Goal: Task Accomplishment & Management: Complete application form

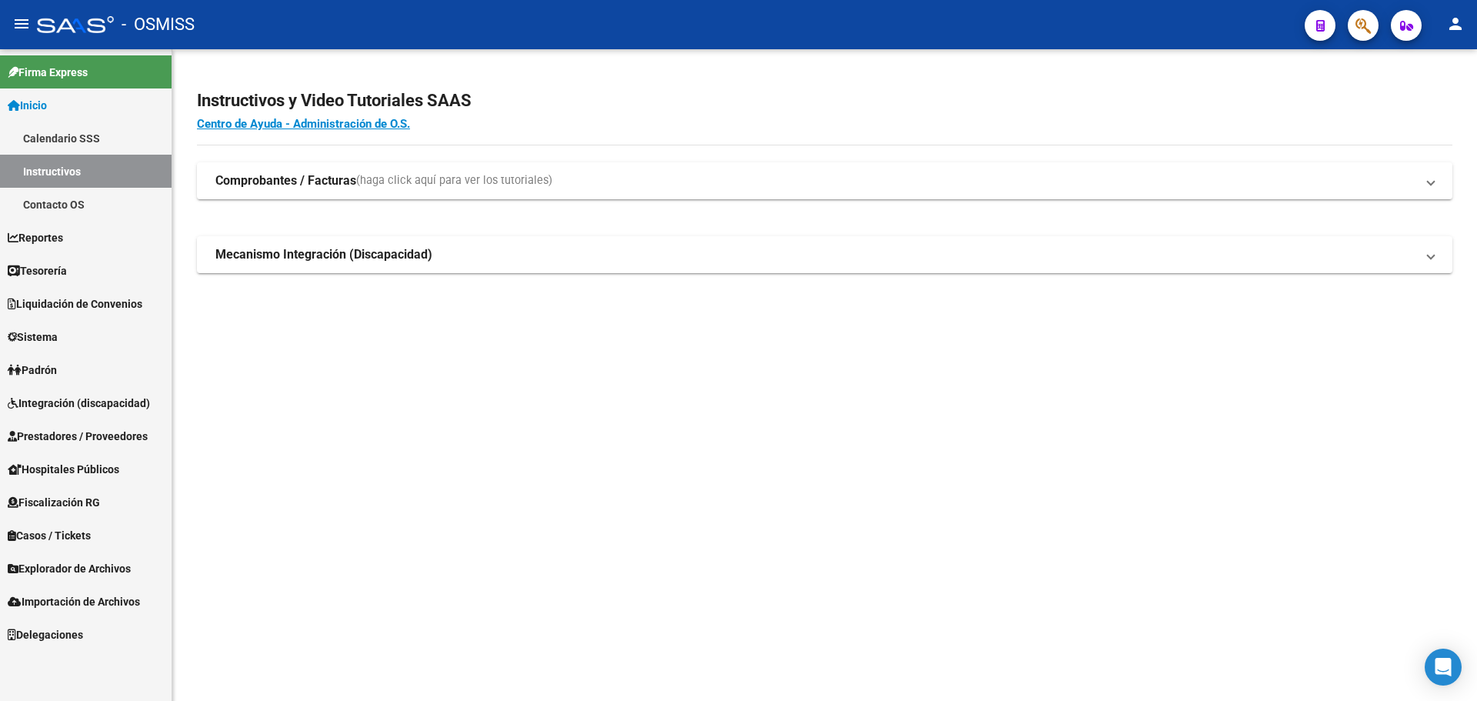
click at [58, 258] on link "Tesorería" at bounding box center [86, 270] width 172 height 33
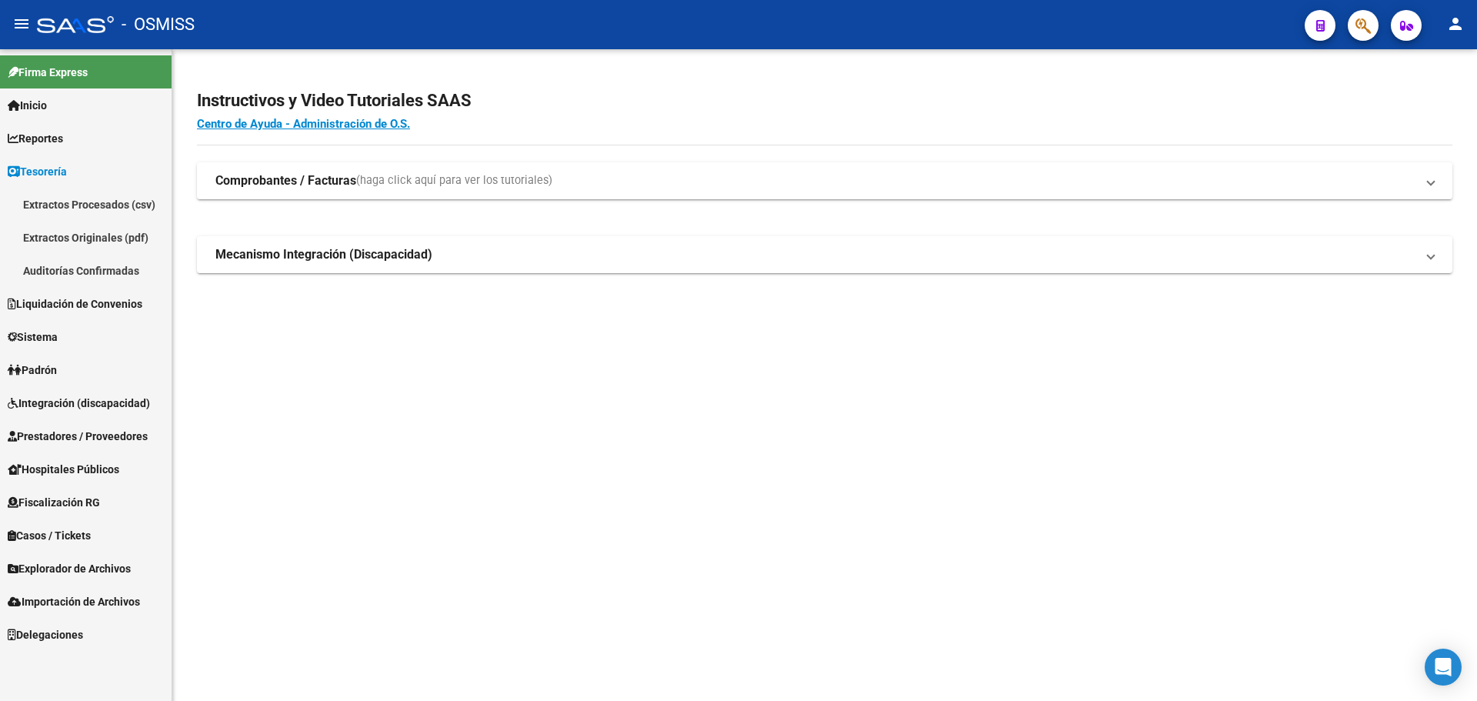
click at [60, 269] on link "Auditorías Confirmadas" at bounding box center [86, 270] width 172 height 33
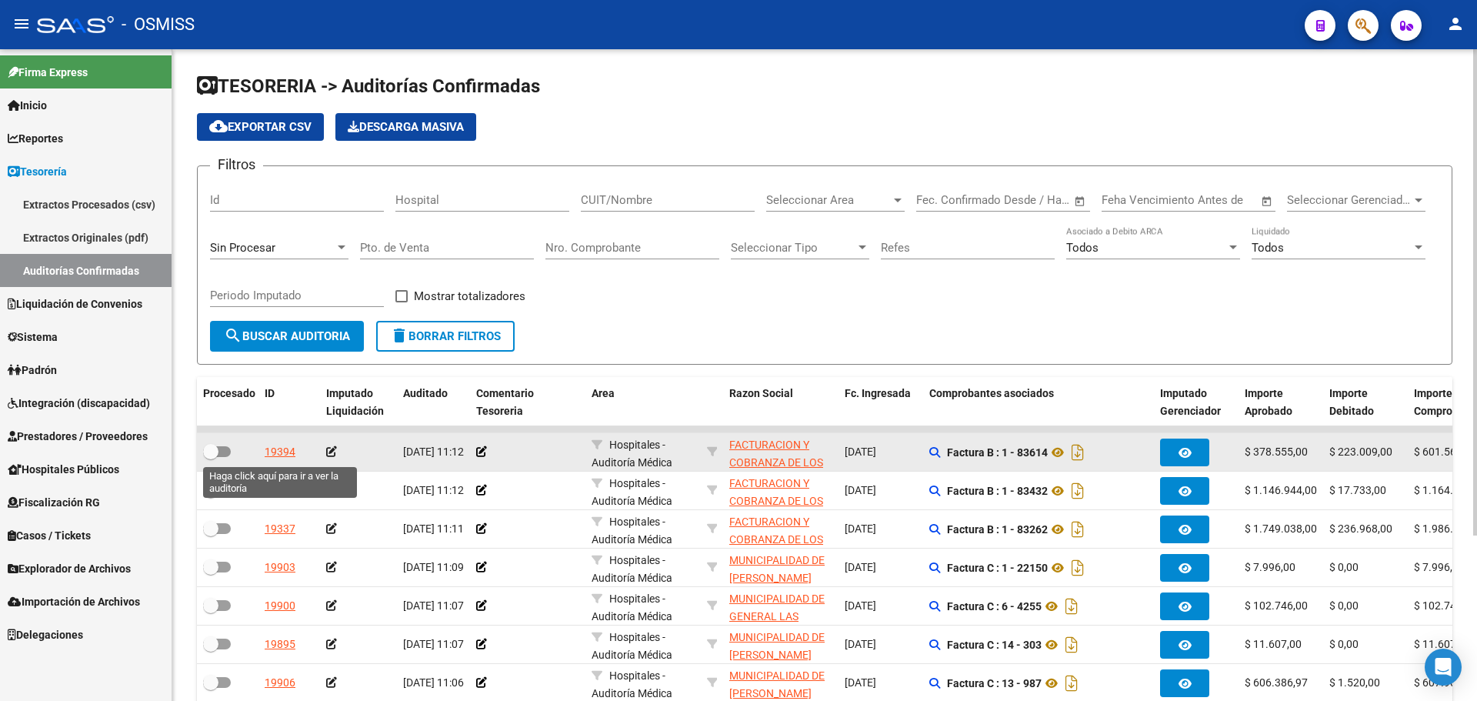
click at [285, 458] on div "19394" at bounding box center [280, 452] width 31 height 18
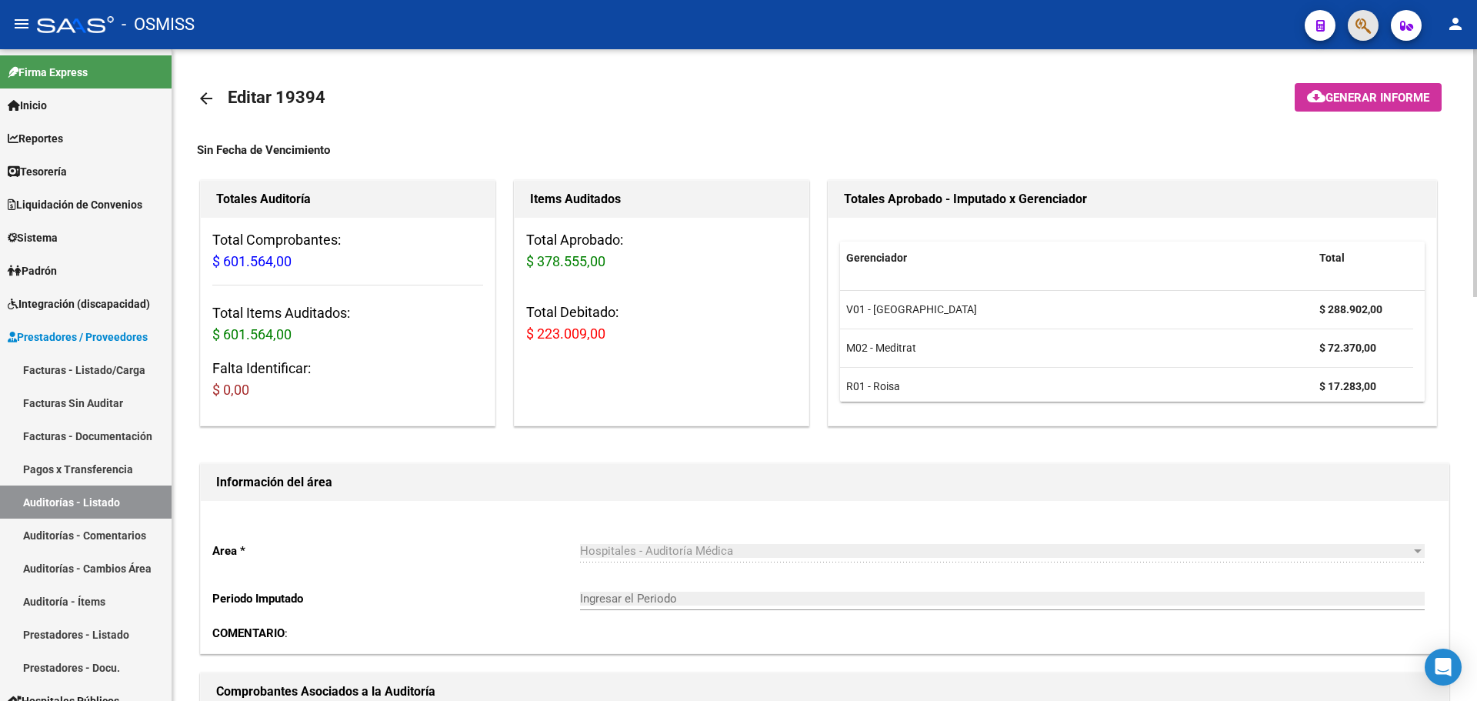
click at [1350, 28] on button "button" at bounding box center [1362, 25] width 31 height 31
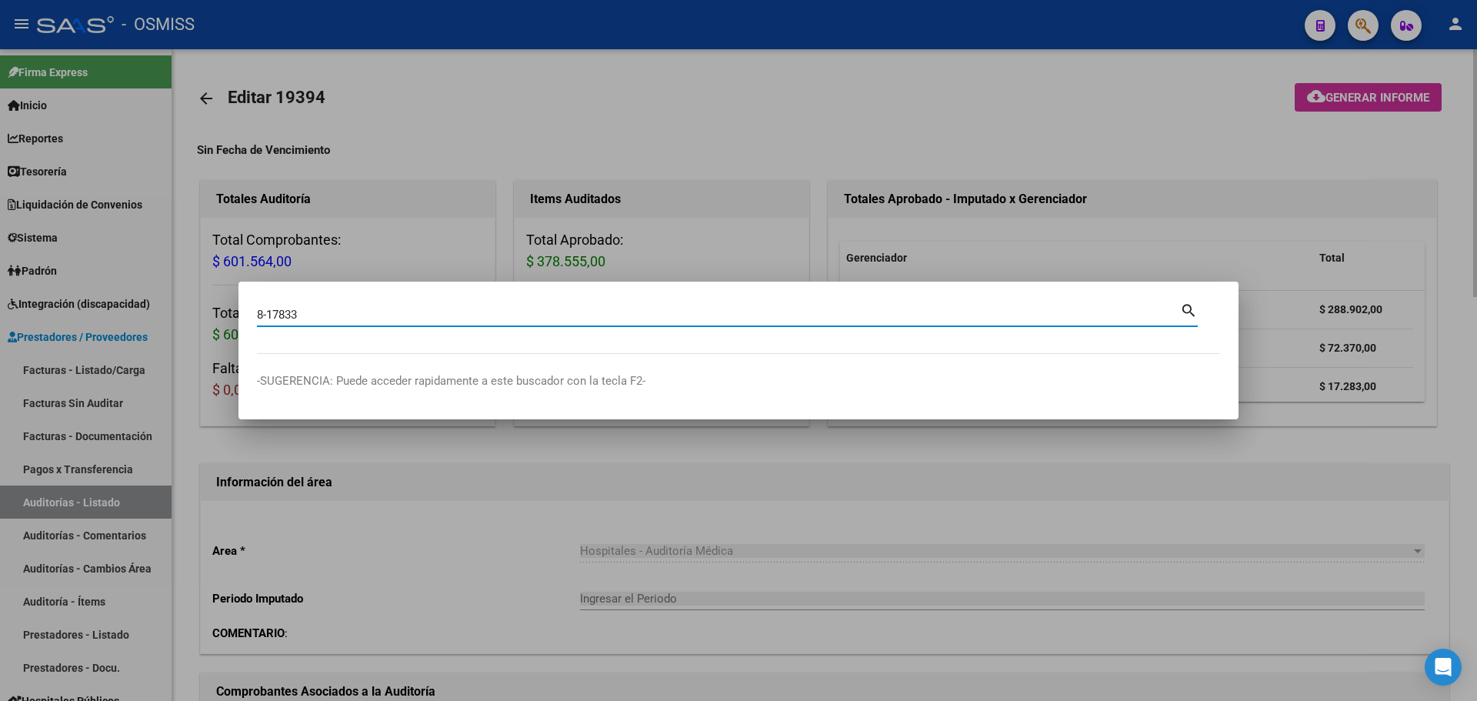
type input "8-17833"
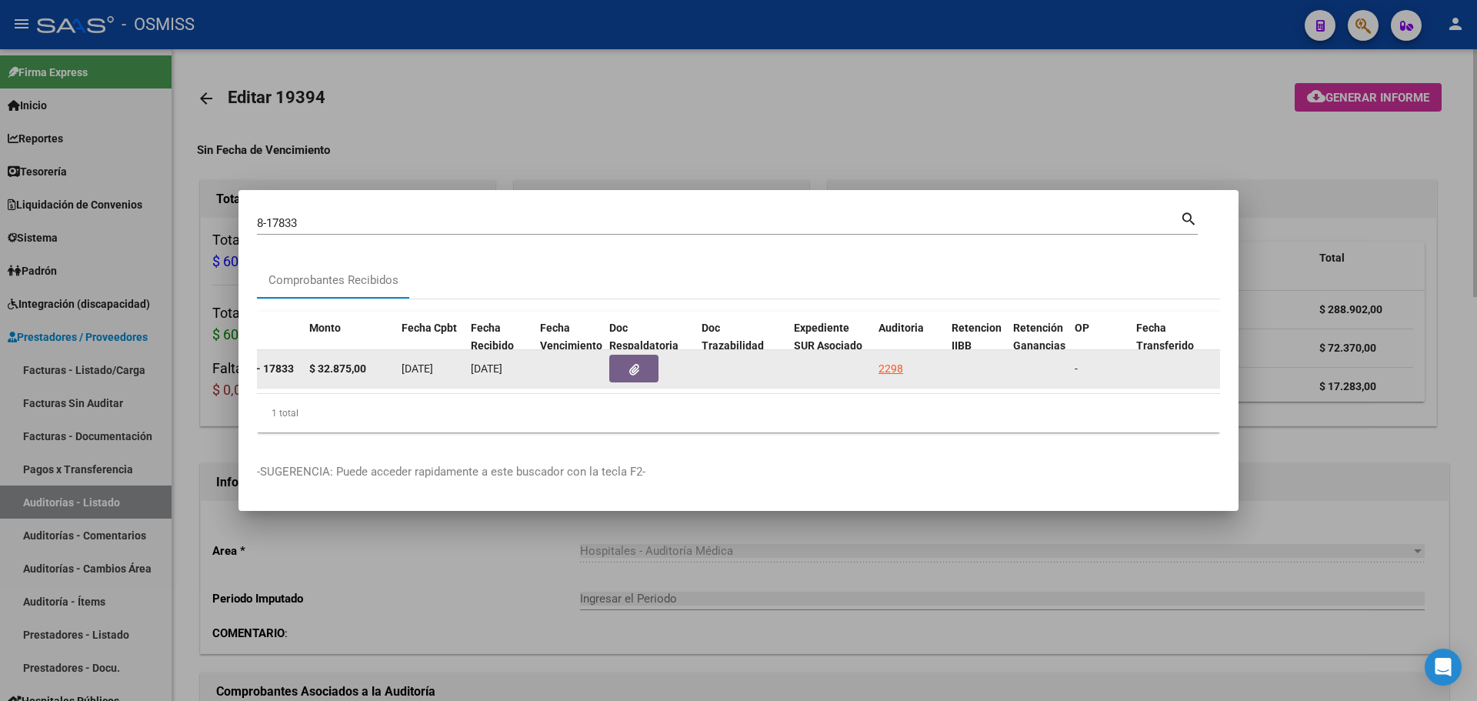
scroll to position [0, 594]
click at [892, 363] on div "2298" at bounding box center [887, 369] width 25 height 18
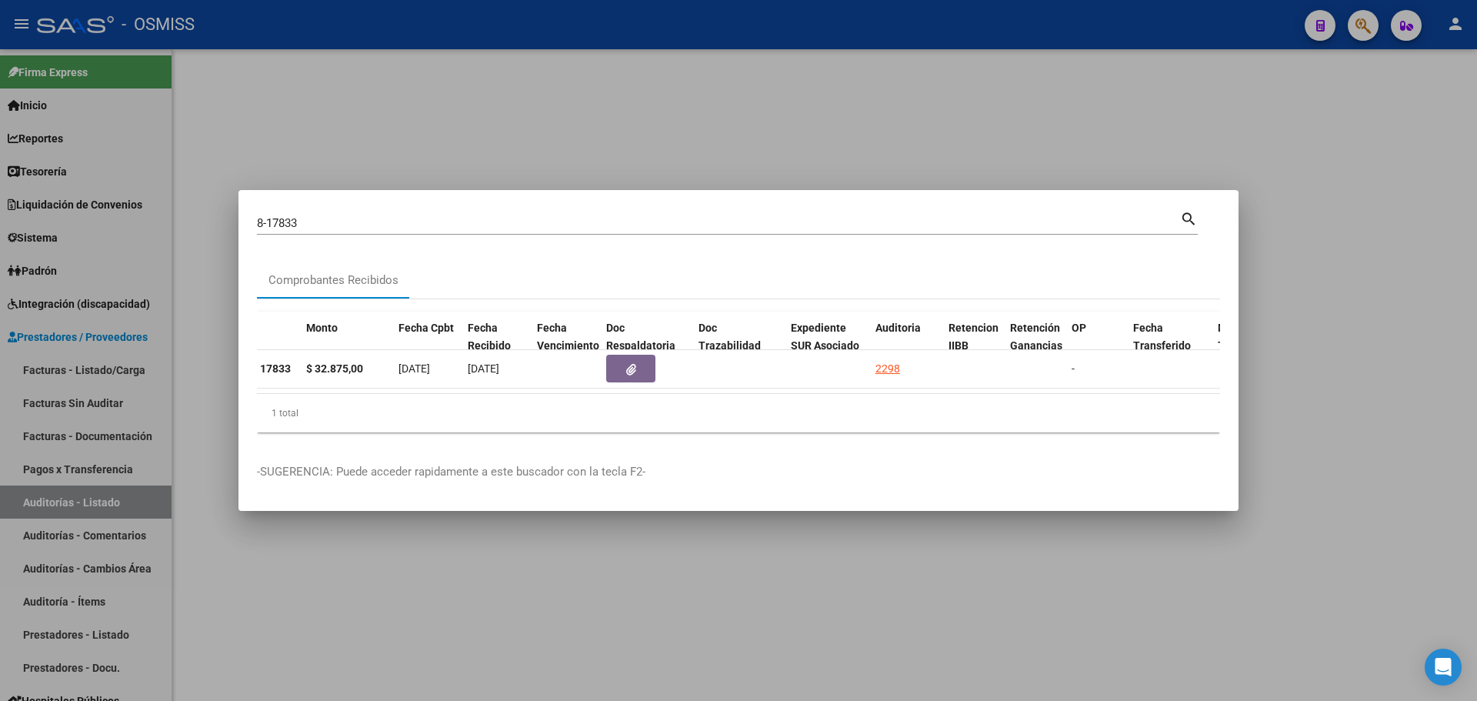
click at [768, 142] on div at bounding box center [738, 350] width 1477 height 701
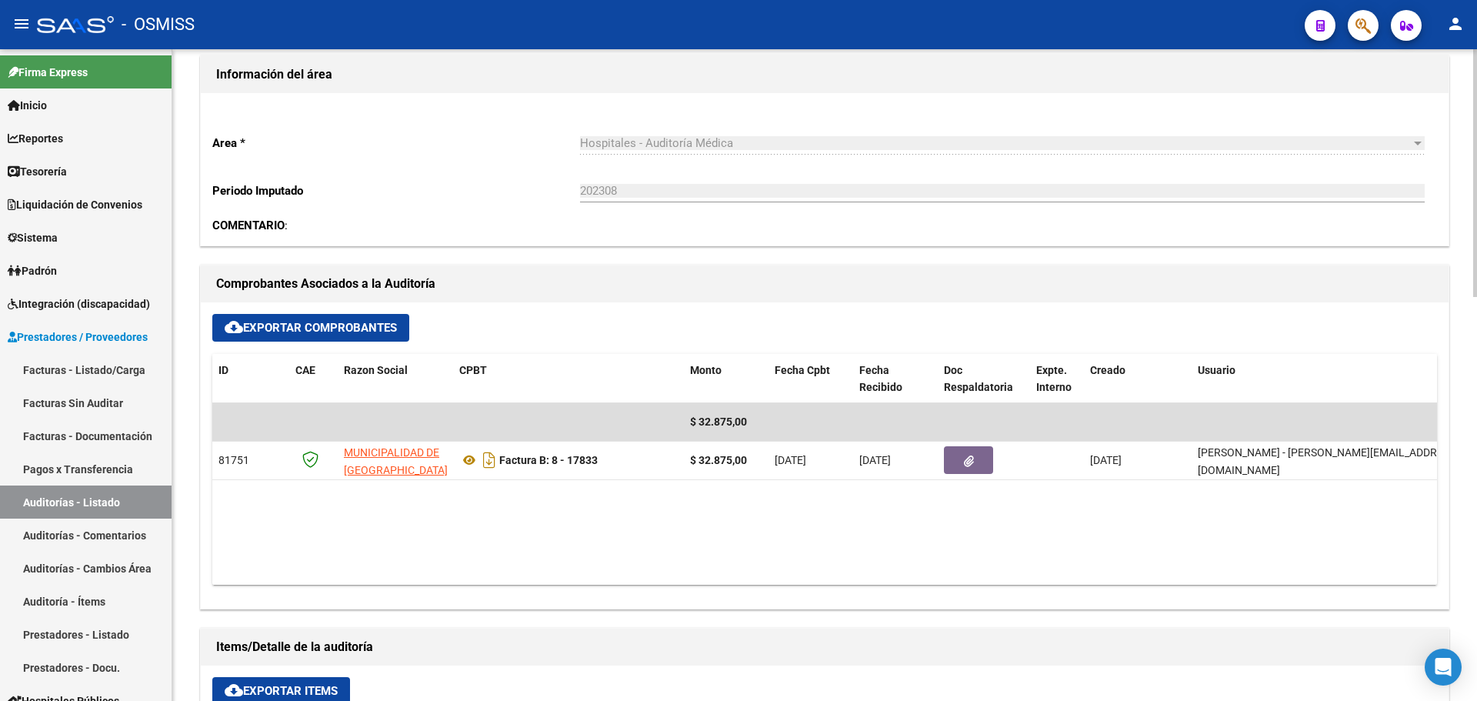
scroll to position [461, 0]
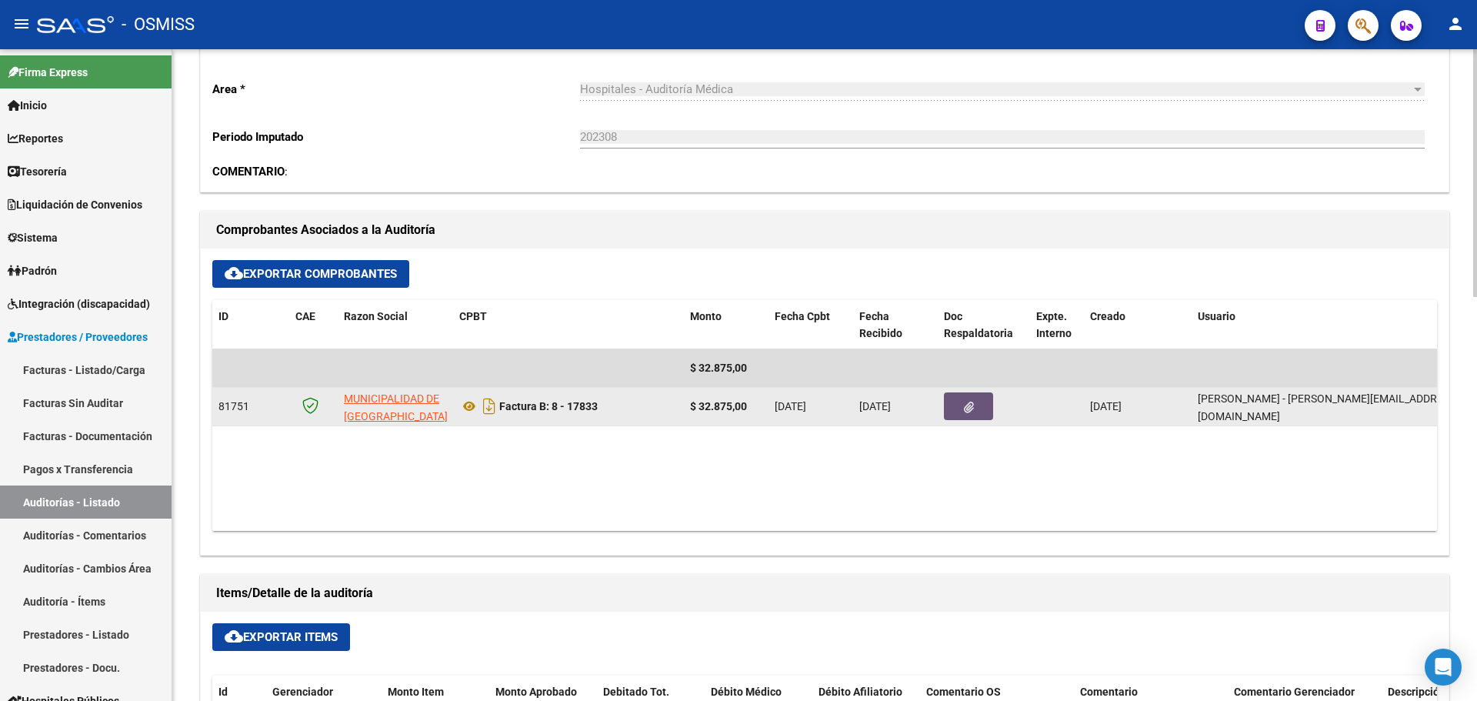
click at [963, 417] on button "button" at bounding box center [968, 406] width 49 height 28
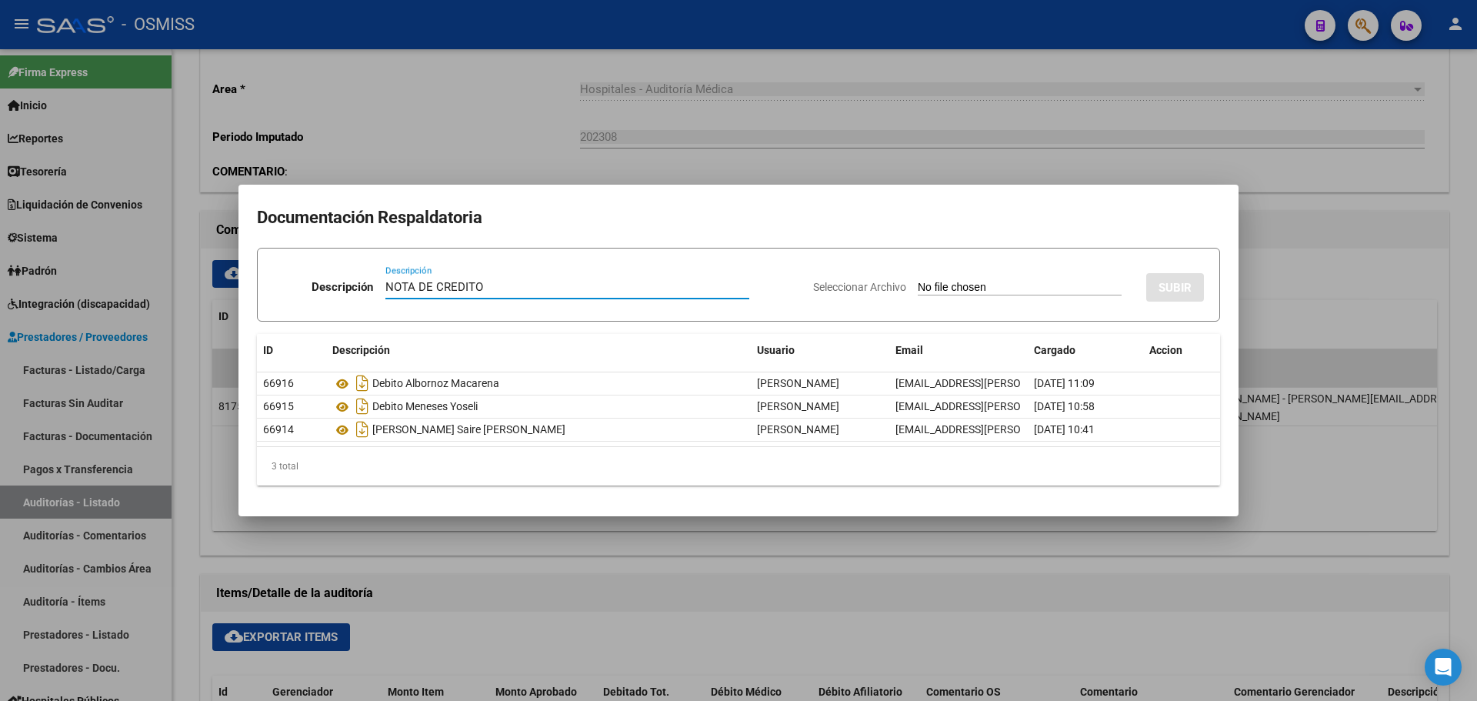
type input "NOTA DE CREDITO"
click at [983, 285] on input "Seleccionar Archivo" at bounding box center [1019, 288] width 204 height 15
type input "C:\fakepath\NC. MUNICIPALIDAD DE GRAL SAN MARTIN FC. 17833.pdf"
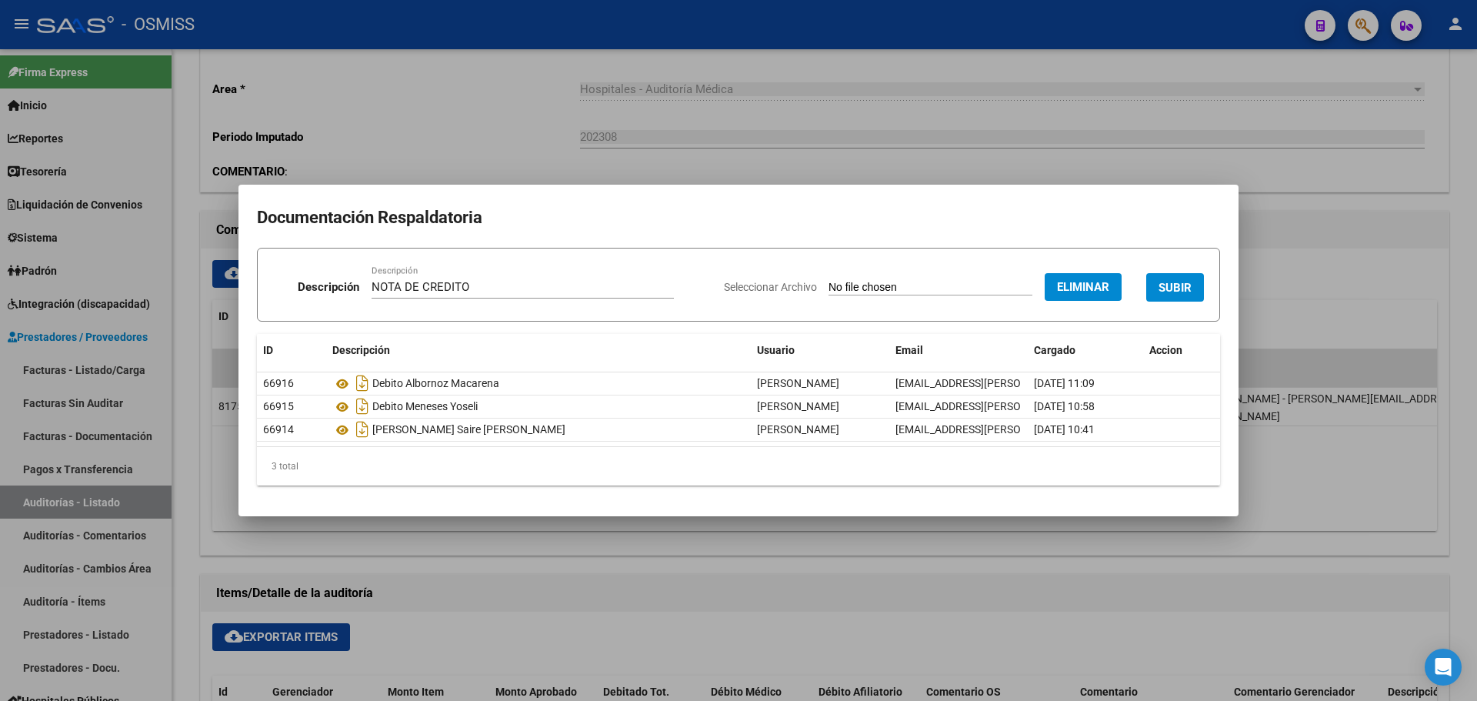
click at [1163, 282] on span "SUBIR" at bounding box center [1174, 288] width 33 height 14
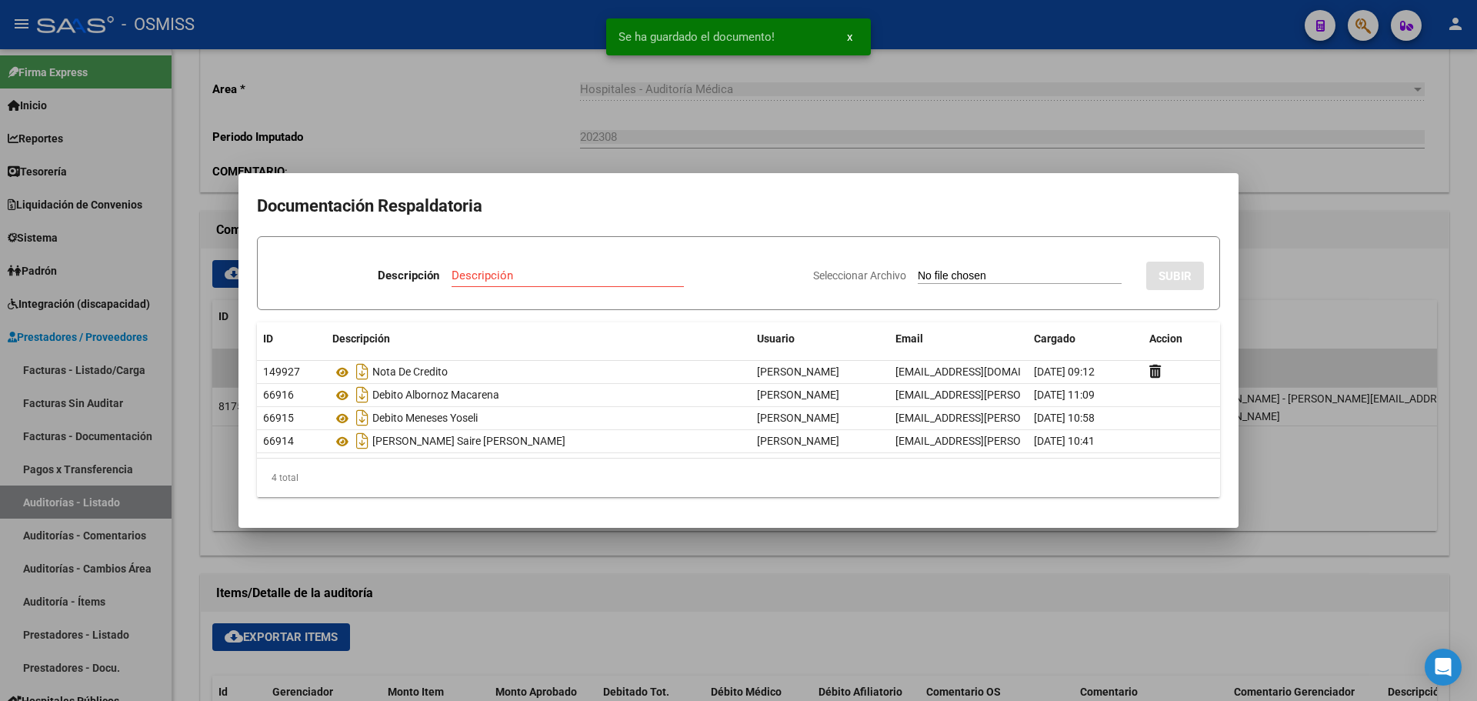
click at [641, 129] on div at bounding box center [738, 350] width 1477 height 701
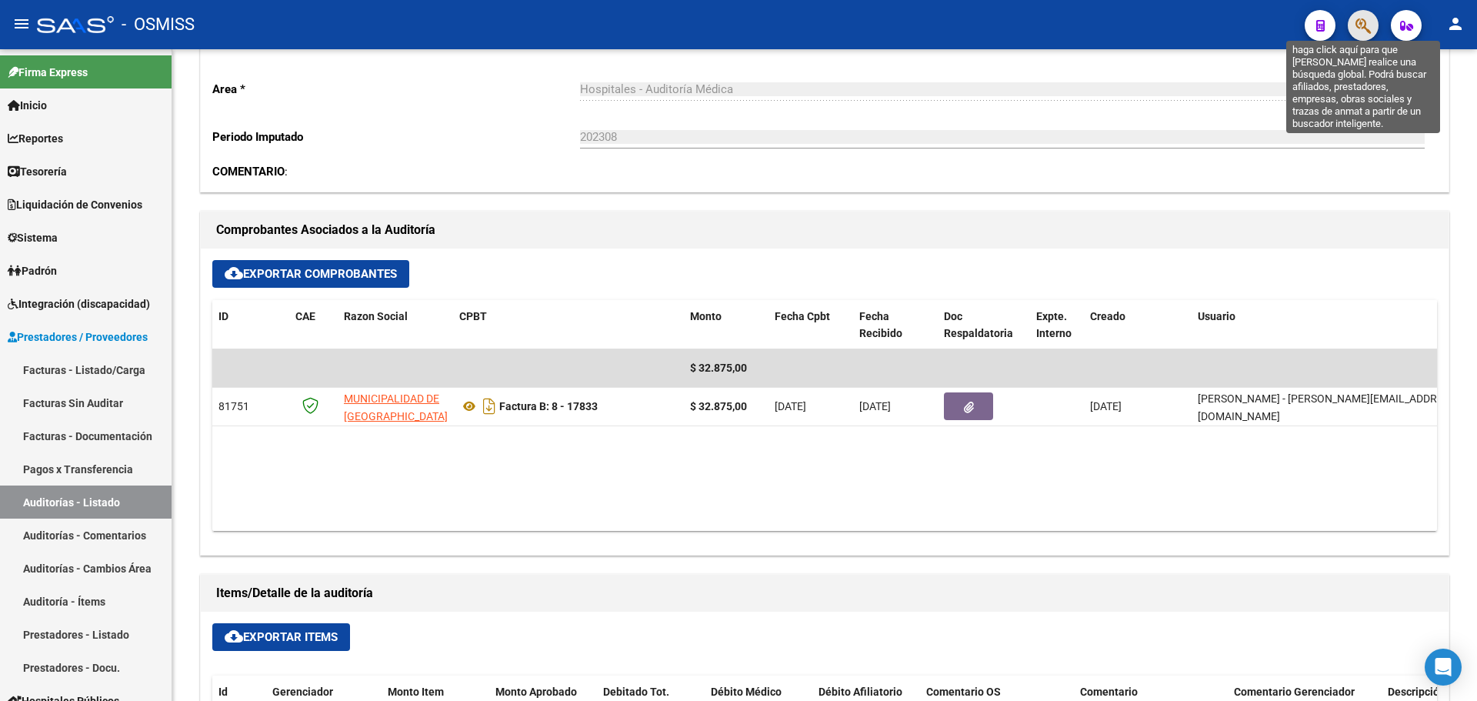
click at [1360, 30] on icon "button" at bounding box center [1362, 26] width 15 height 18
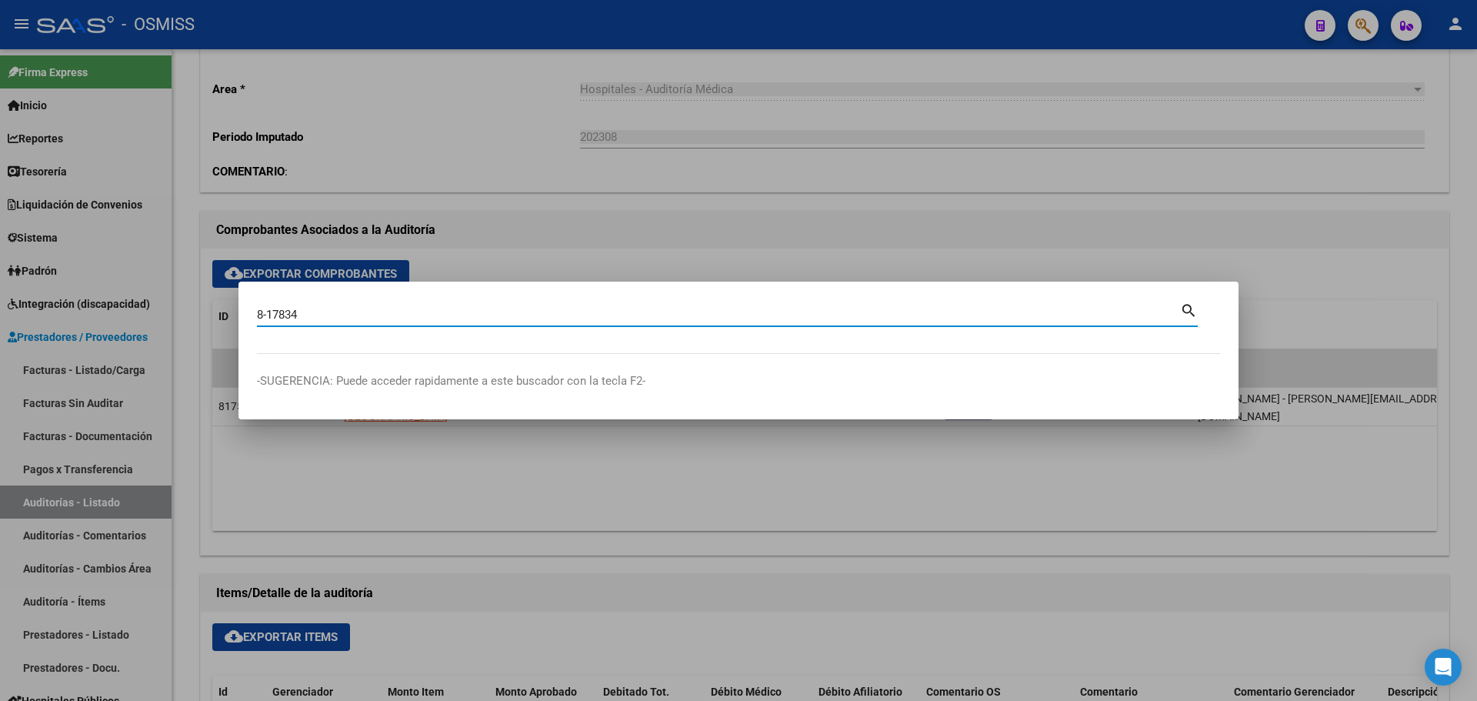
type input "8-17834"
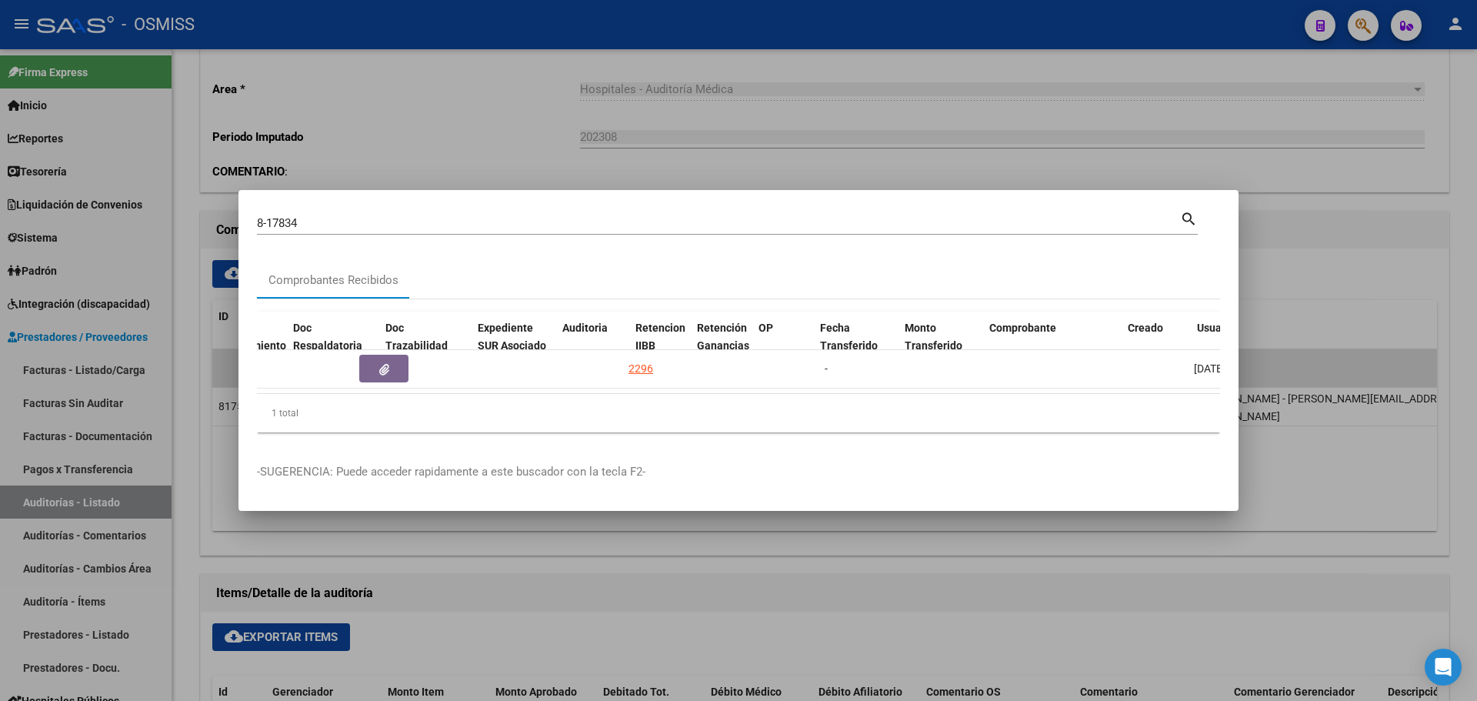
scroll to position [0, 907]
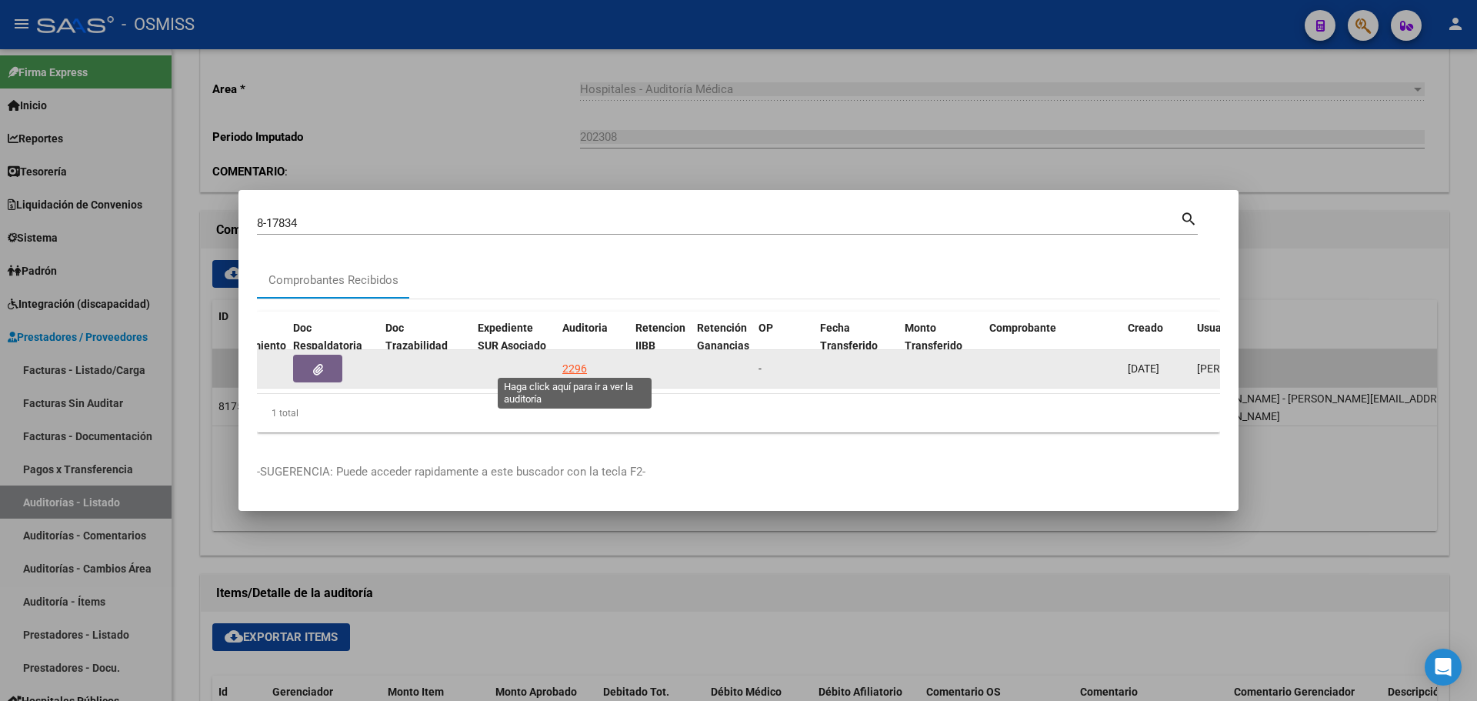
click at [574, 360] on div "2296" at bounding box center [574, 369] width 25 height 18
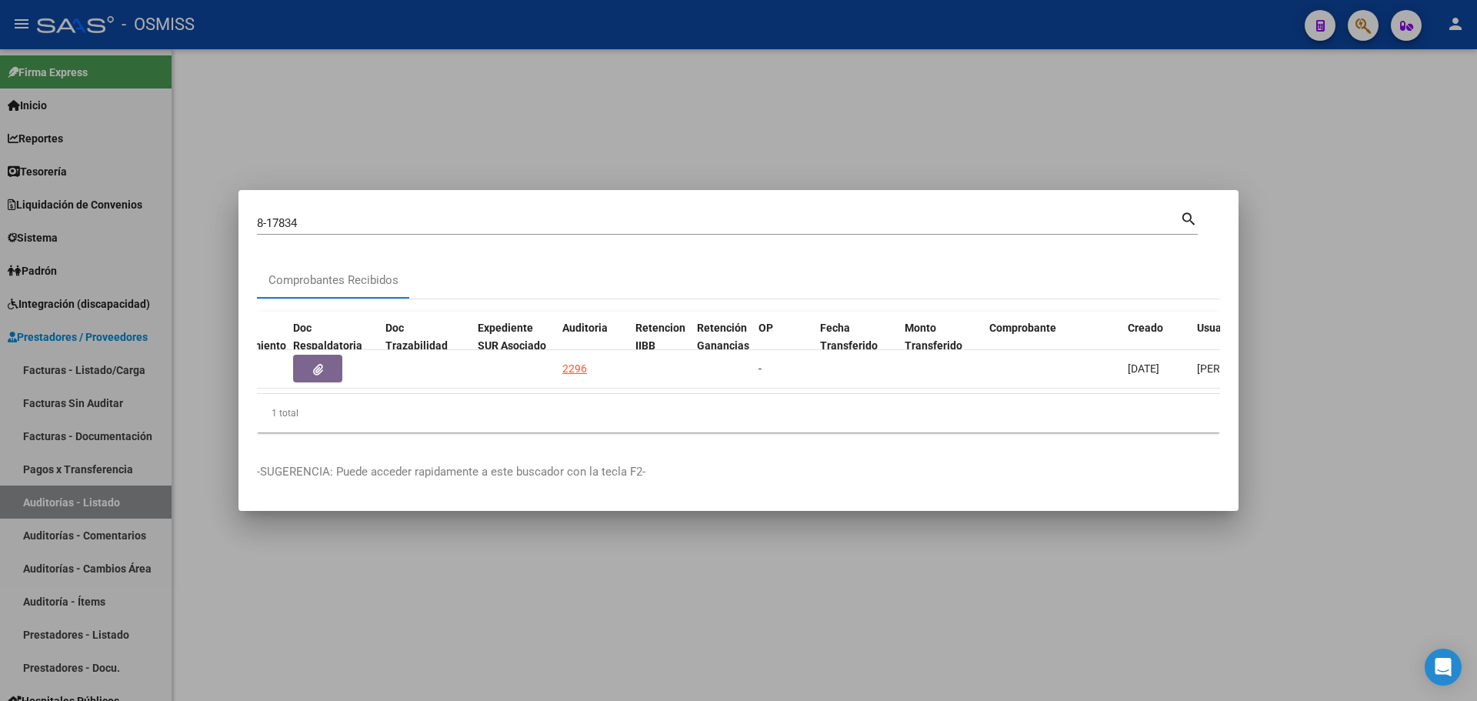
click at [648, 170] on div at bounding box center [738, 350] width 1477 height 701
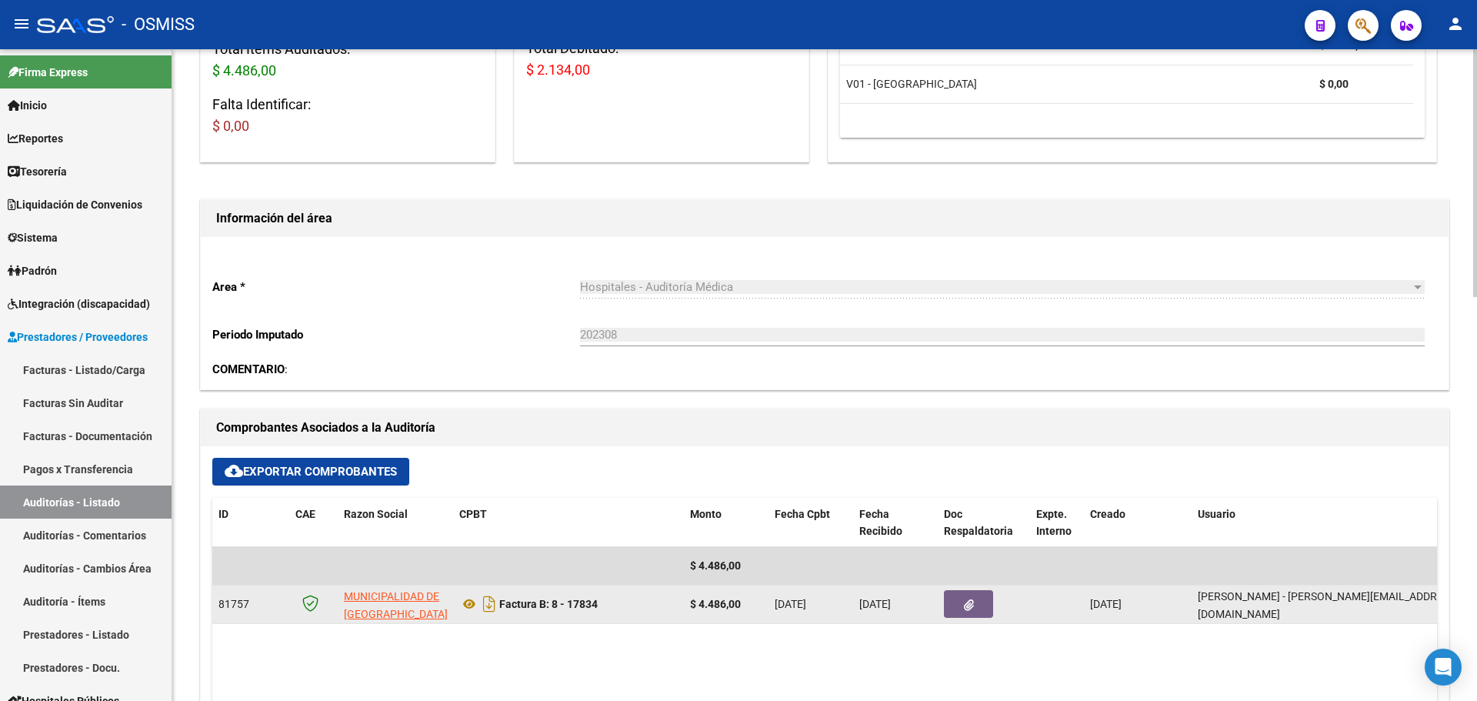
scroll to position [385, 0]
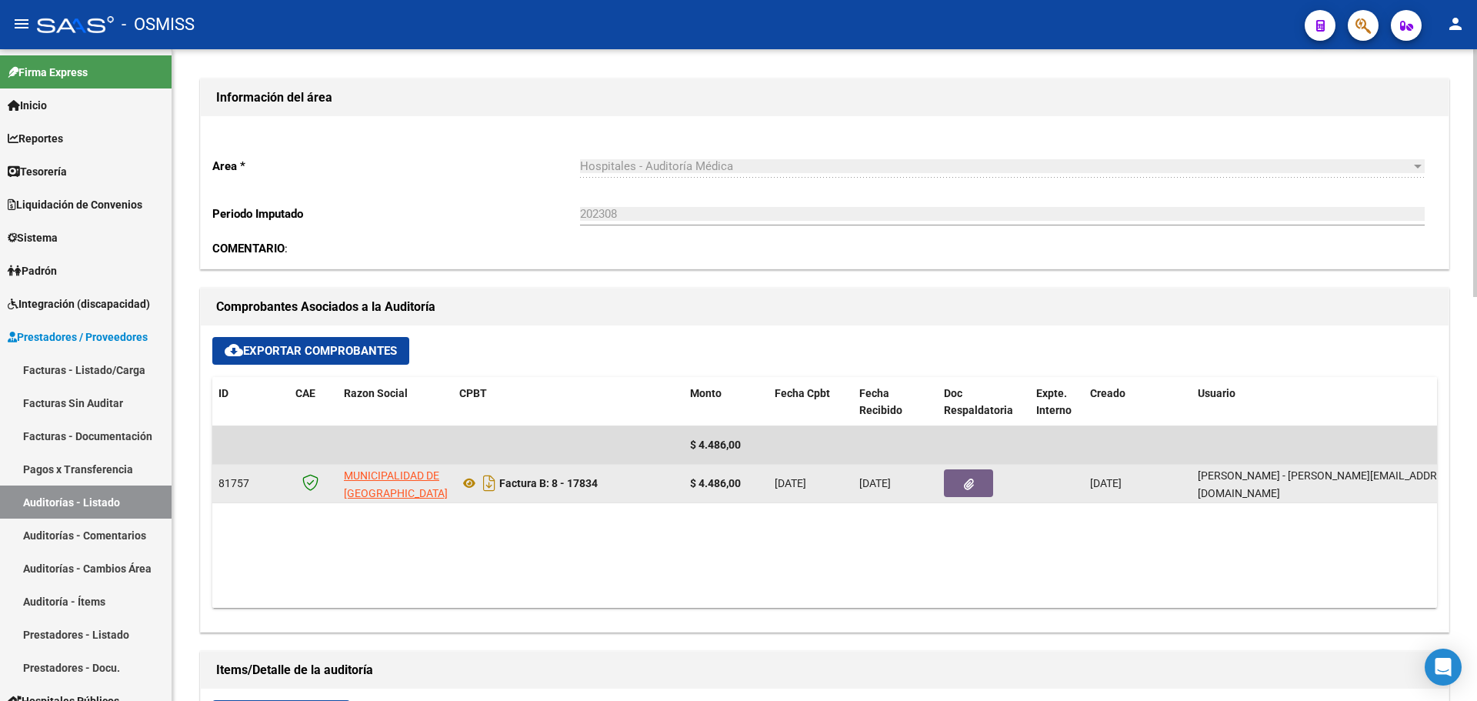
click at [968, 476] on span "button" at bounding box center [969, 483] width 10 height 14
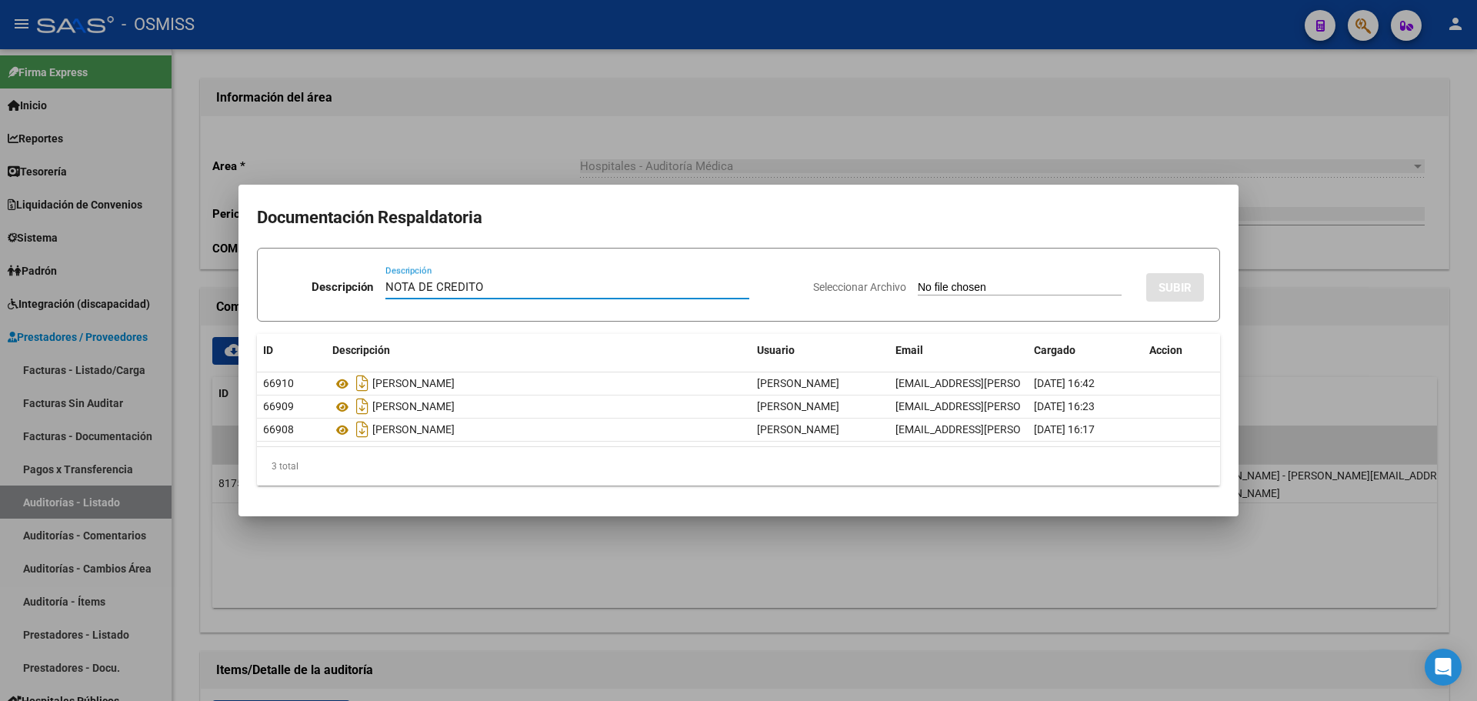
type input "NOTA DE CREDITO"
click at [939, 279] on div "Seleccionar Archivo SUBIR" at bounding box center [1008, 284] width 391 height 47
click at [935, 288] on input "Seleccionar Archivo" at bounding box center [1019, 288] width 204 height 15
type input "C:\fakepath\NC. MUNICIPALIDAD DE GRAL SAN MARTIN FC. 17834.pdf"
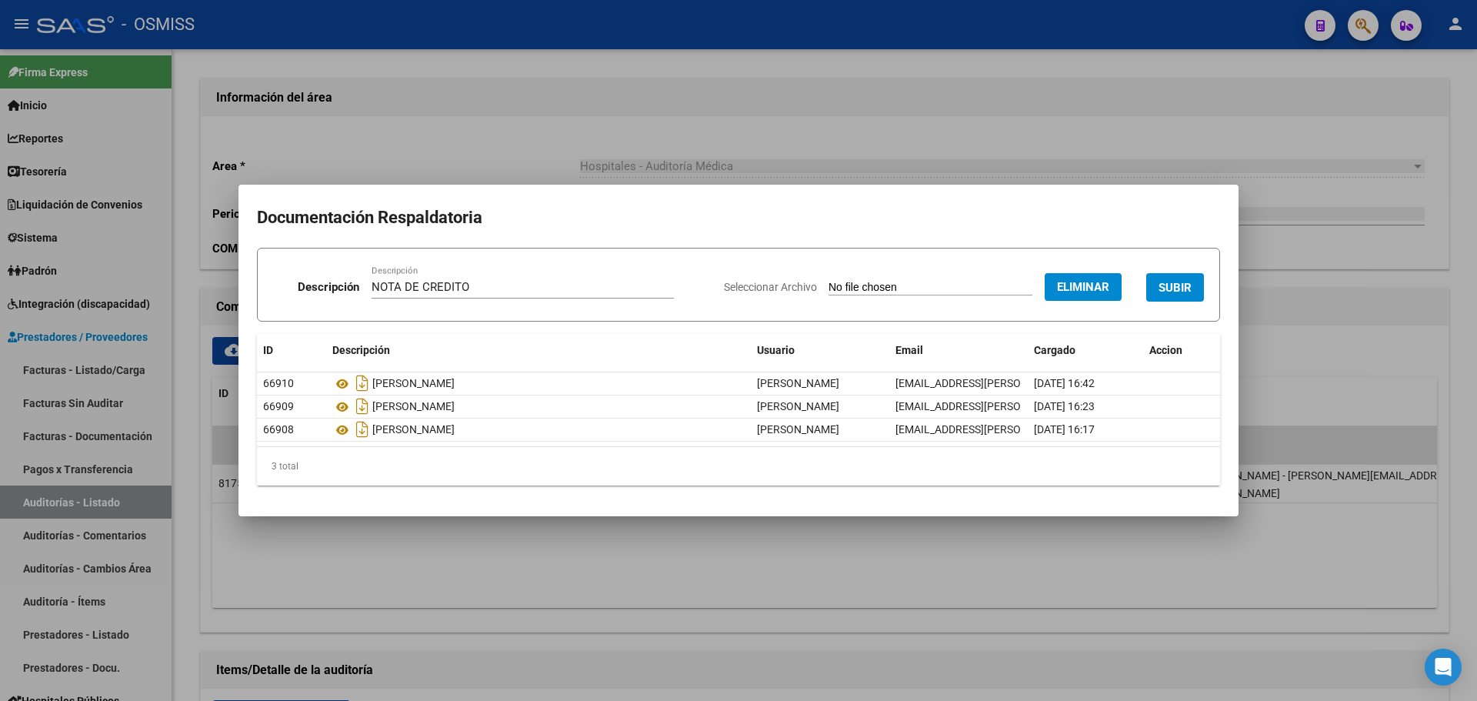
click at [1164, 281] on span "SUBIR" at bounding box center [1174, 288] width 33 height 14
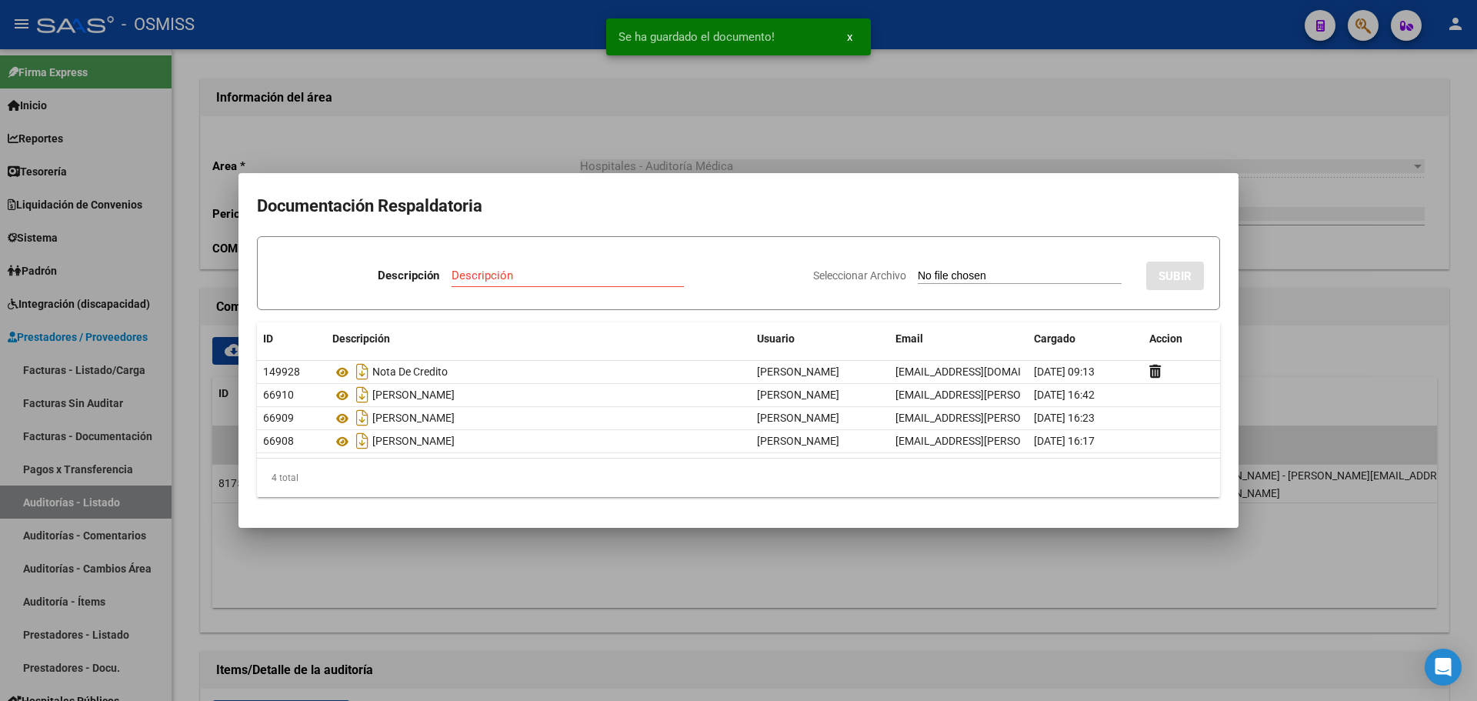
click at [768, 144] on div at bounding box center [738, 350] width 1477 height 701
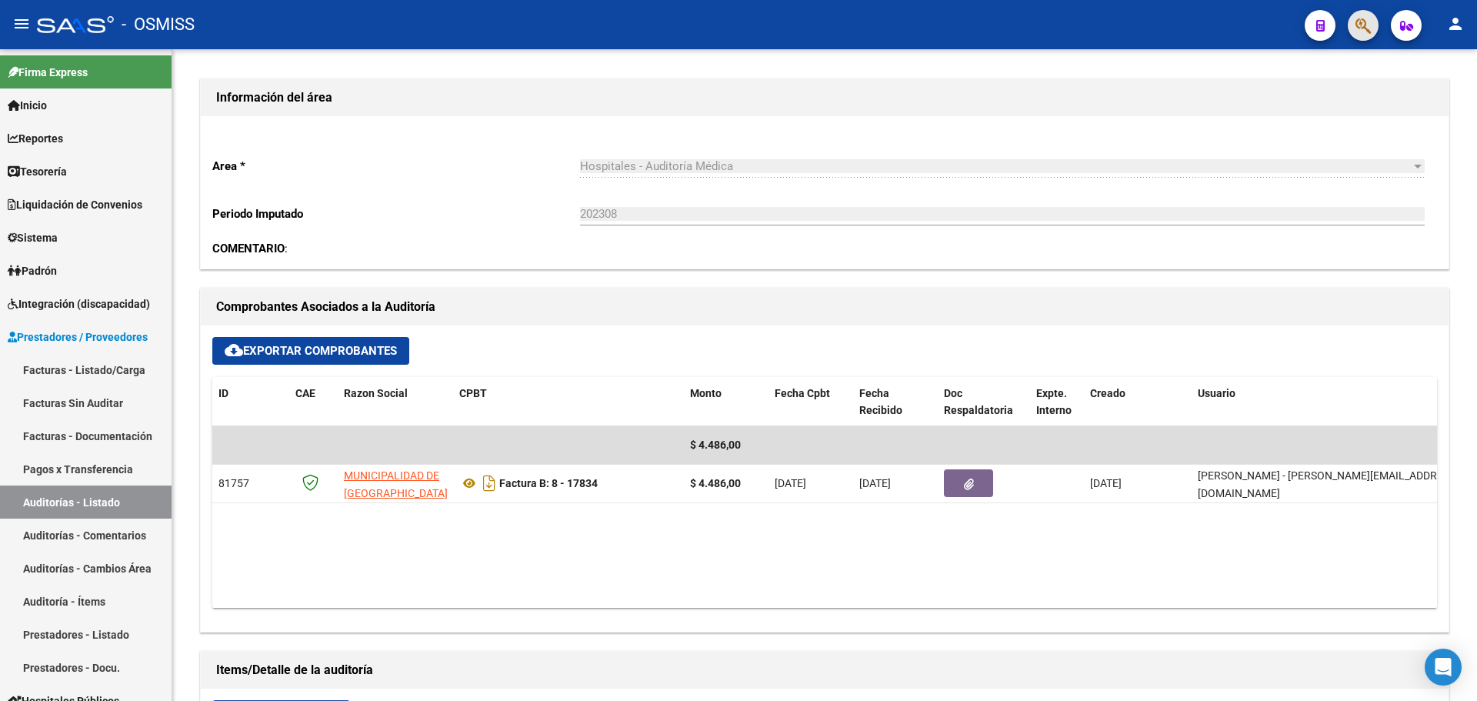
click at [1354, 25] on button "button" at bounding box center [1362, 25] width 31 height 31
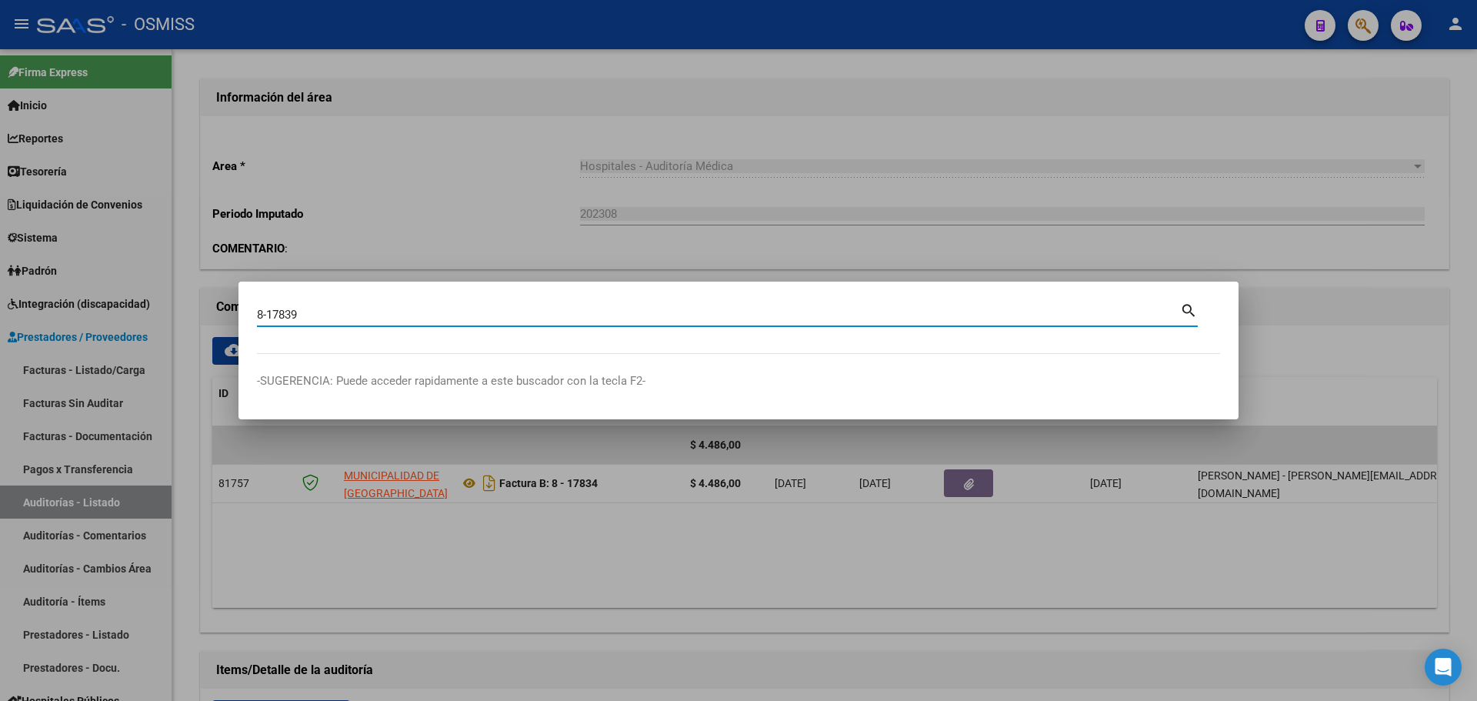
type input "8-17839"
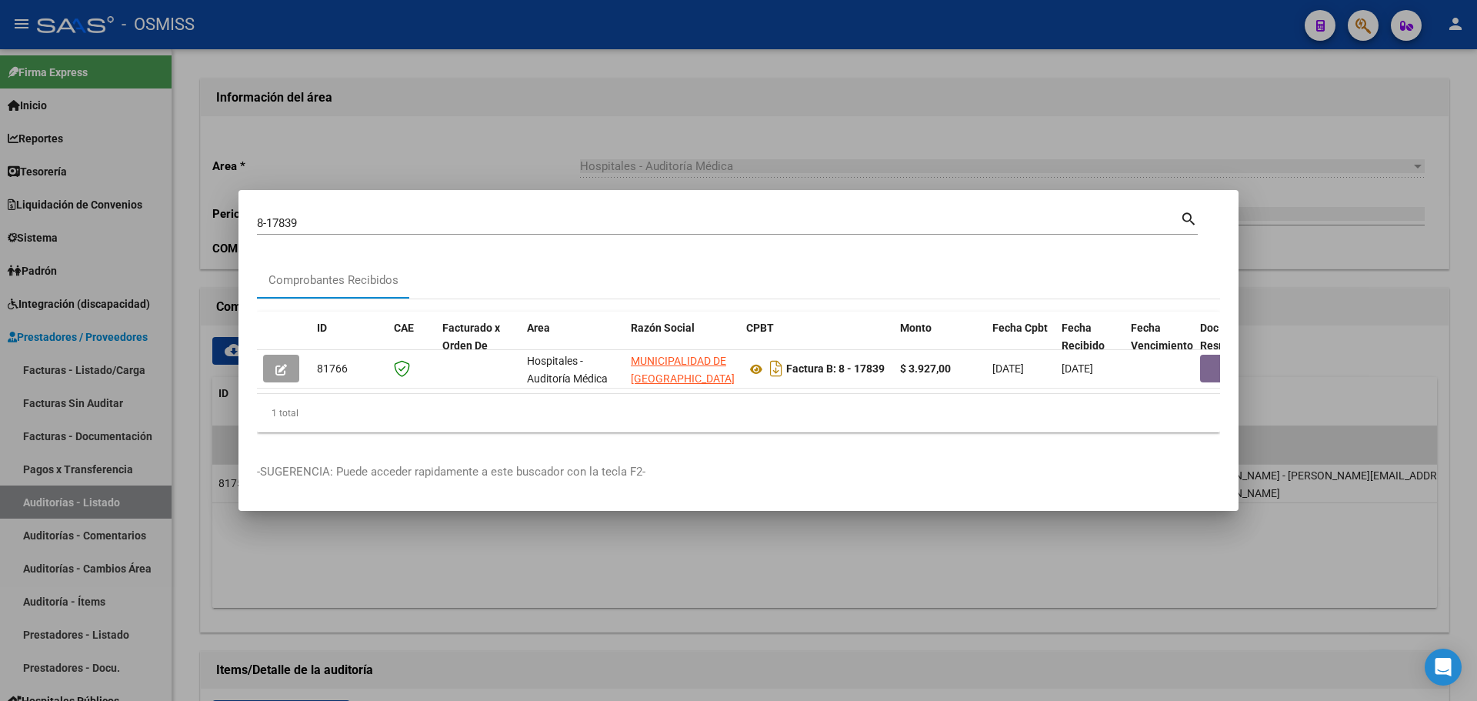
scroll to position [0, 442]
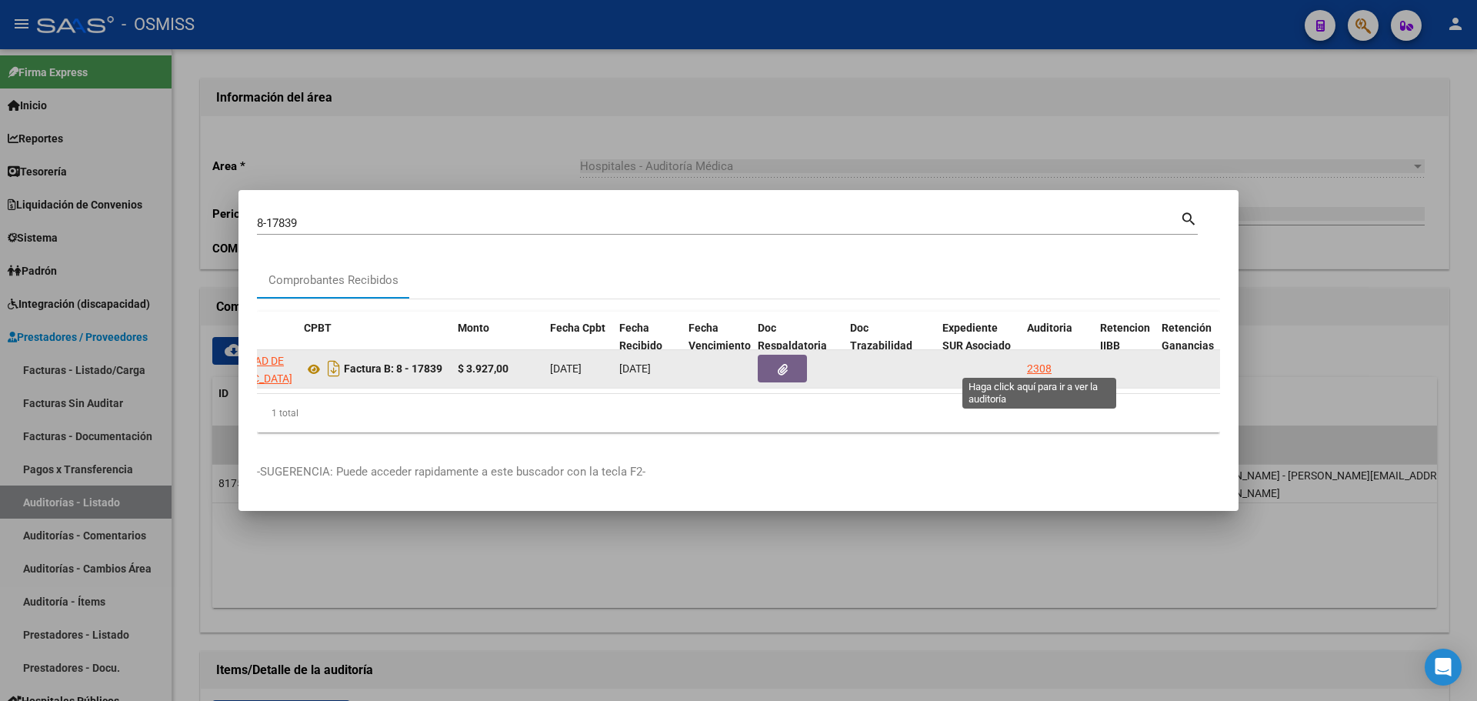
click at [1037, 362] on div "2308" at bounding box center [1039, 369] width 25 height 18
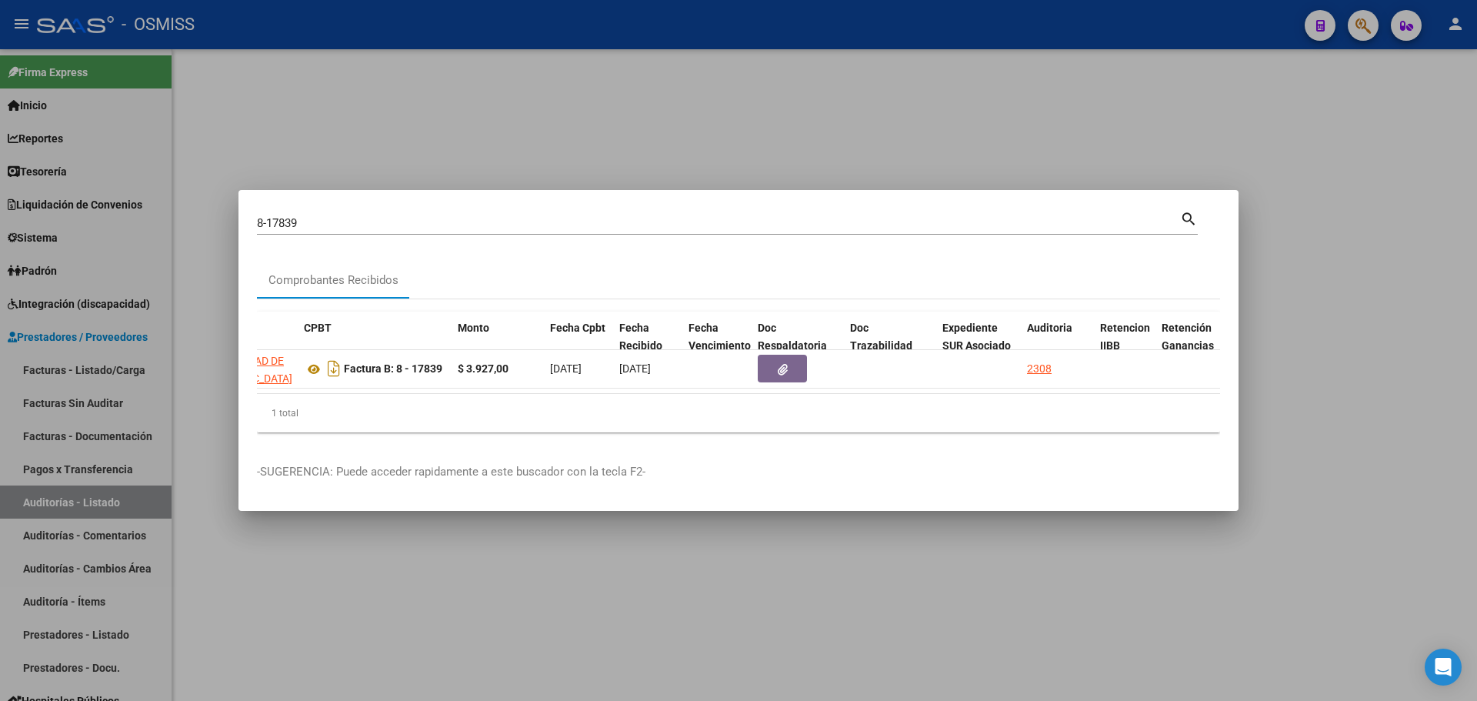
click at [808, 127] on div at bounding box center [738, 350] width 1477 height 701
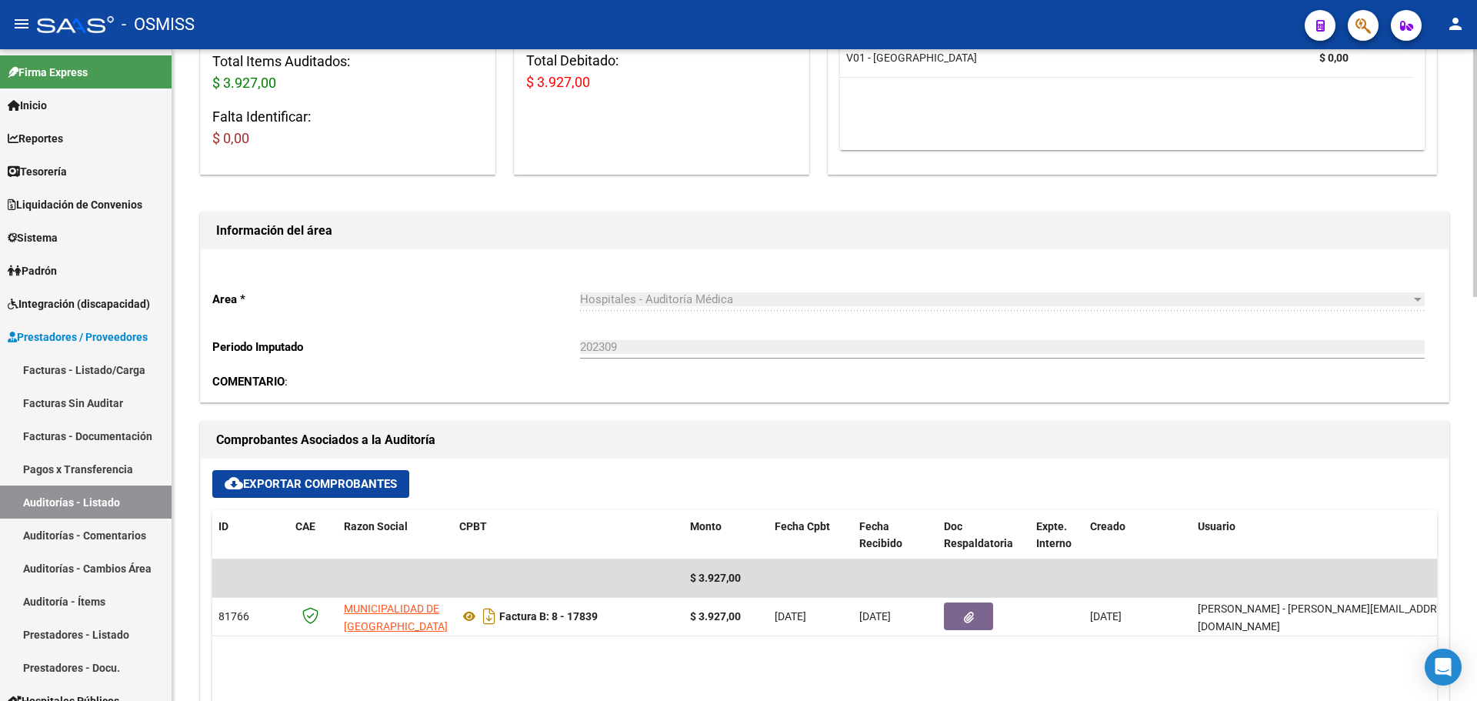
scroll to position [308, 0]
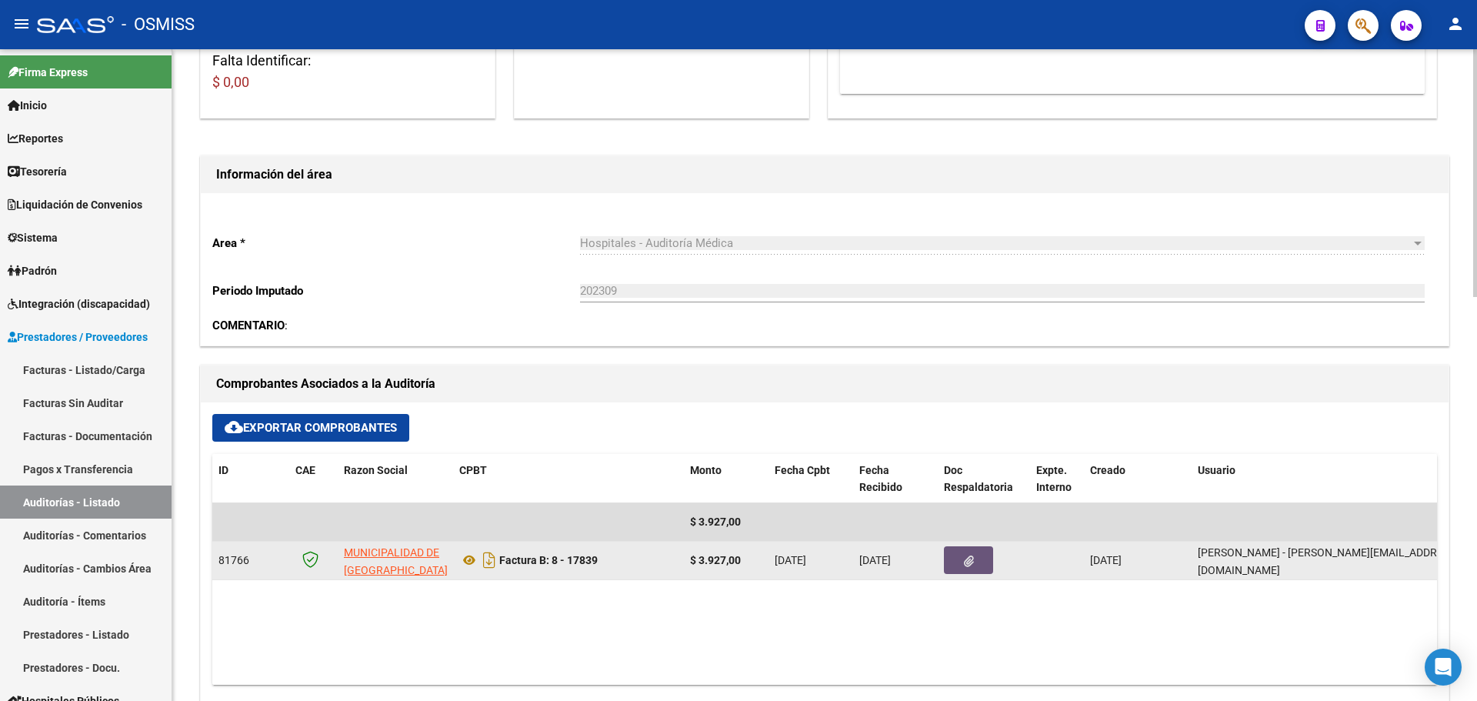
click at [980, 566] on button "button" at bounding box center [968, 560] width 49 height 28
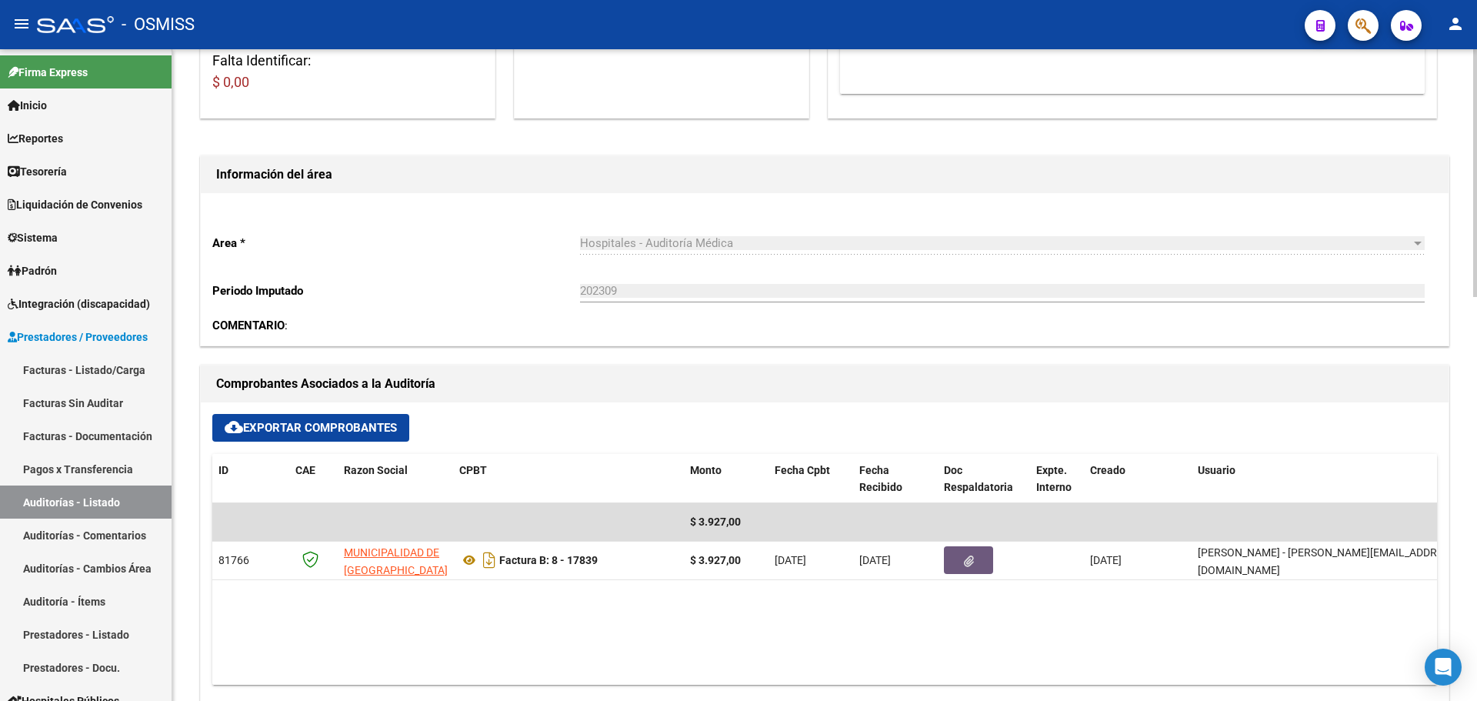
click at [430, 279] on div "Area * Hospitales - Auditoría Médica Seleccionar area Periodo Imputado 202309 I…" at bounding box center [824, 269] width 1247 height 152
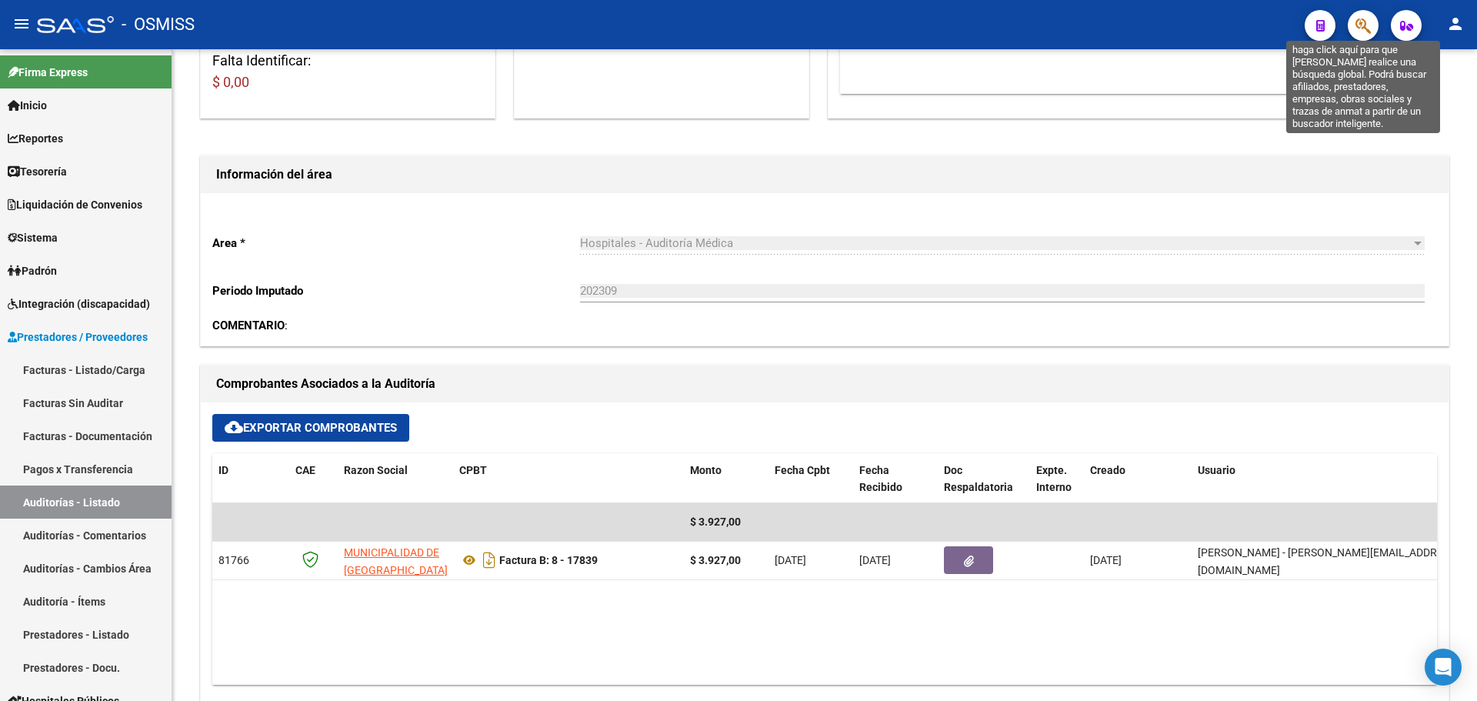
click at [1357, 32] on icon "button" at bounding box center [1362, 26] width 15 height 18
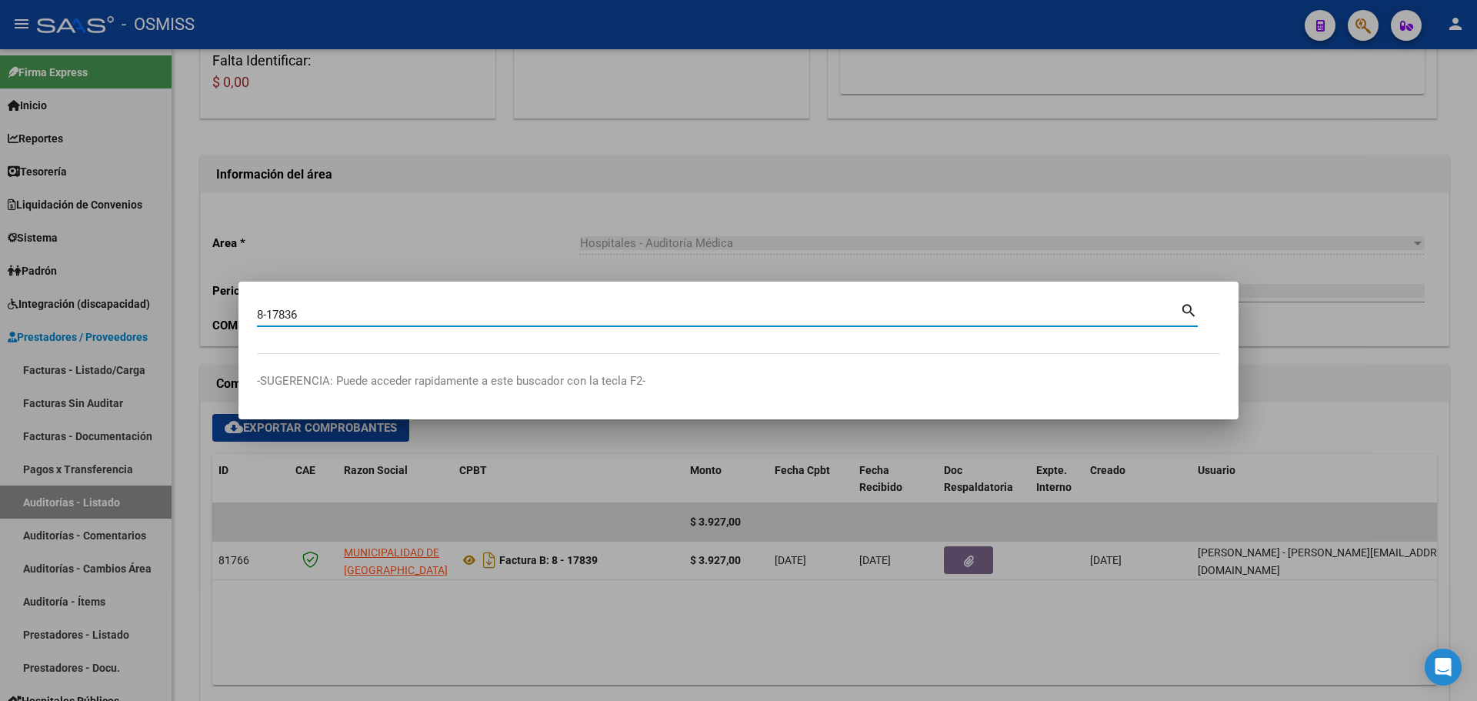
type input "8-17836"
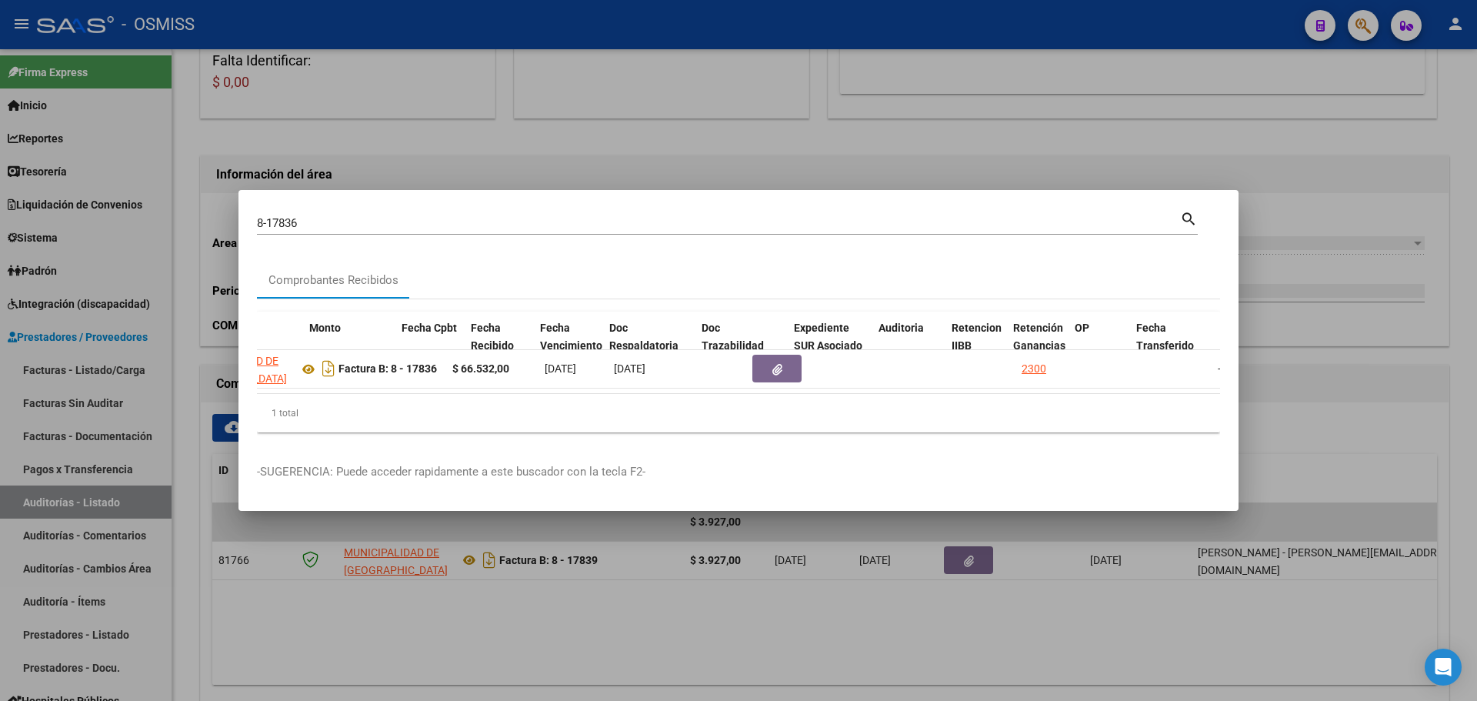
scroll to position [0, 599]
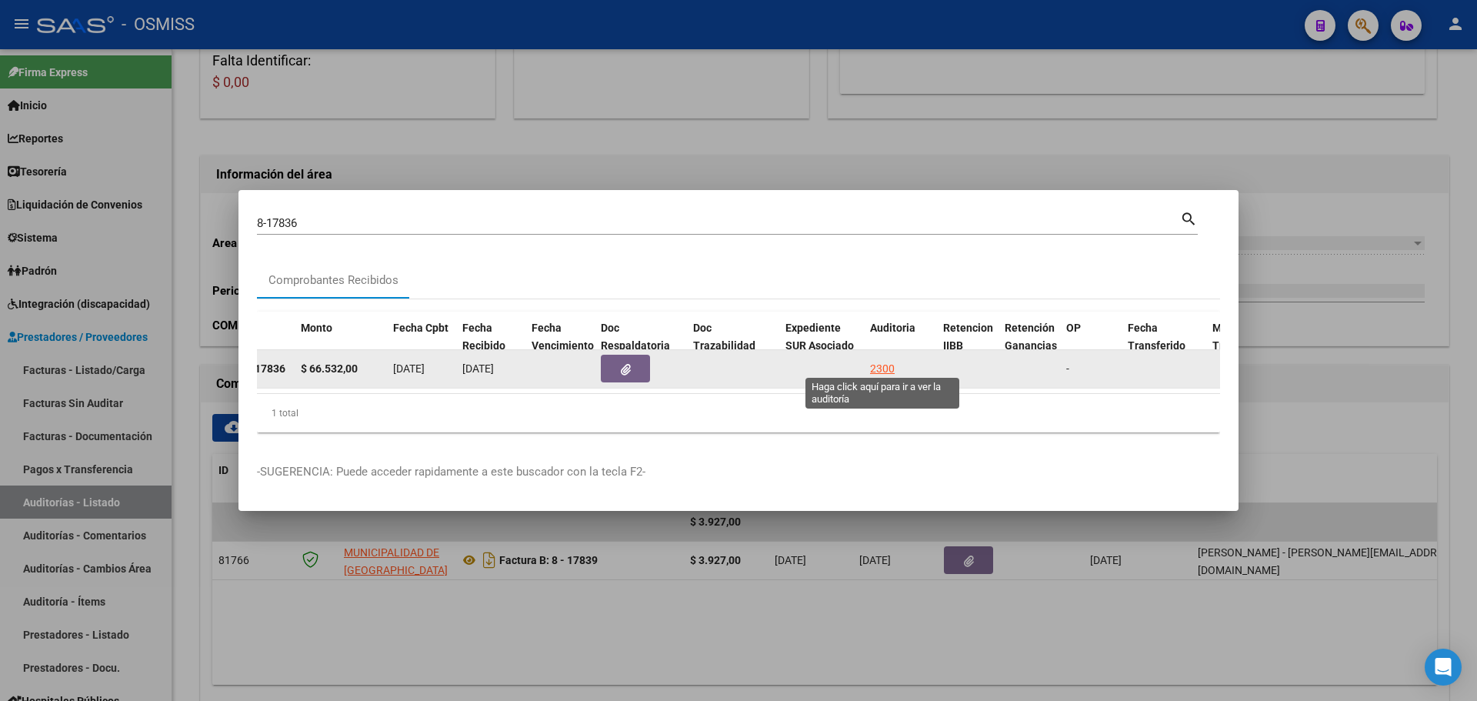
click at [878, 362] on div "2300" at bounding box center [882, 369] width 25 height 18
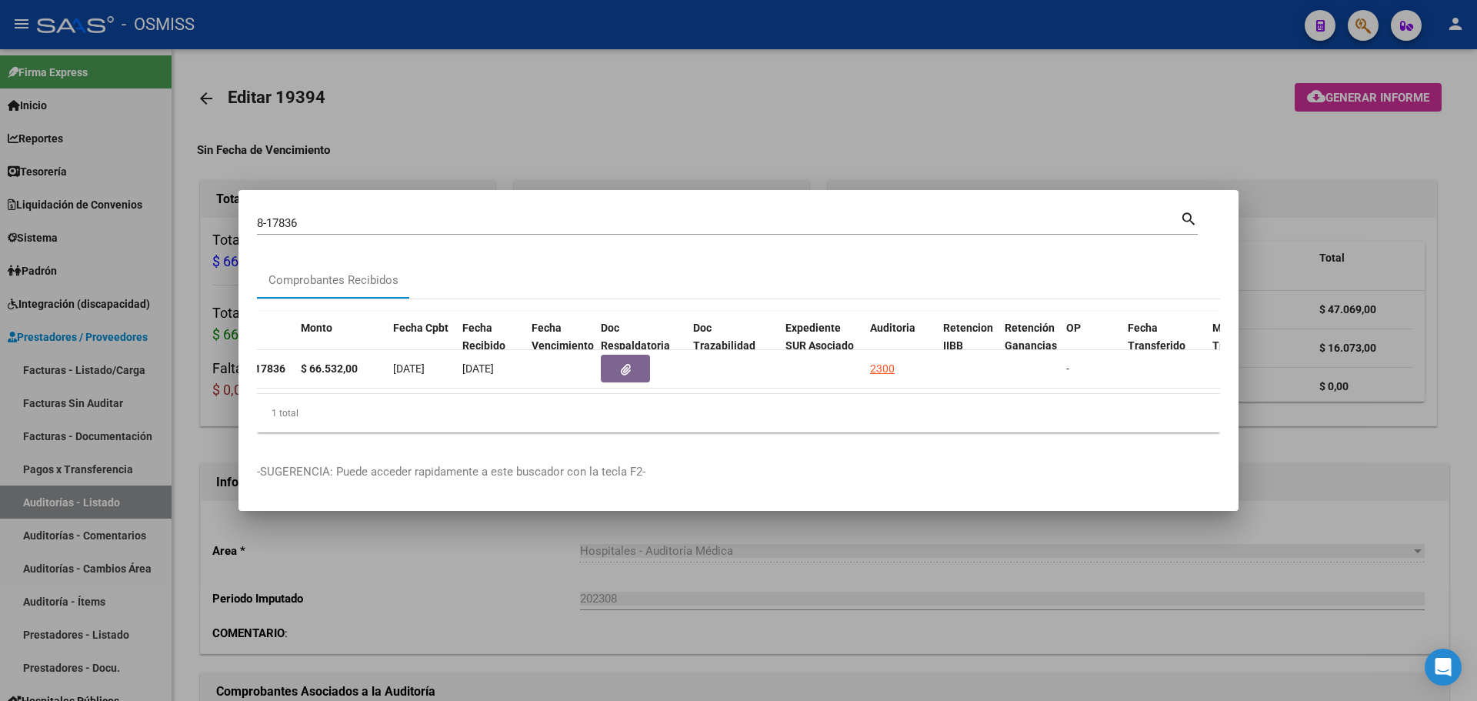
click at [784, 166] on div at bounding box center [738, 350] width 1477 height 701
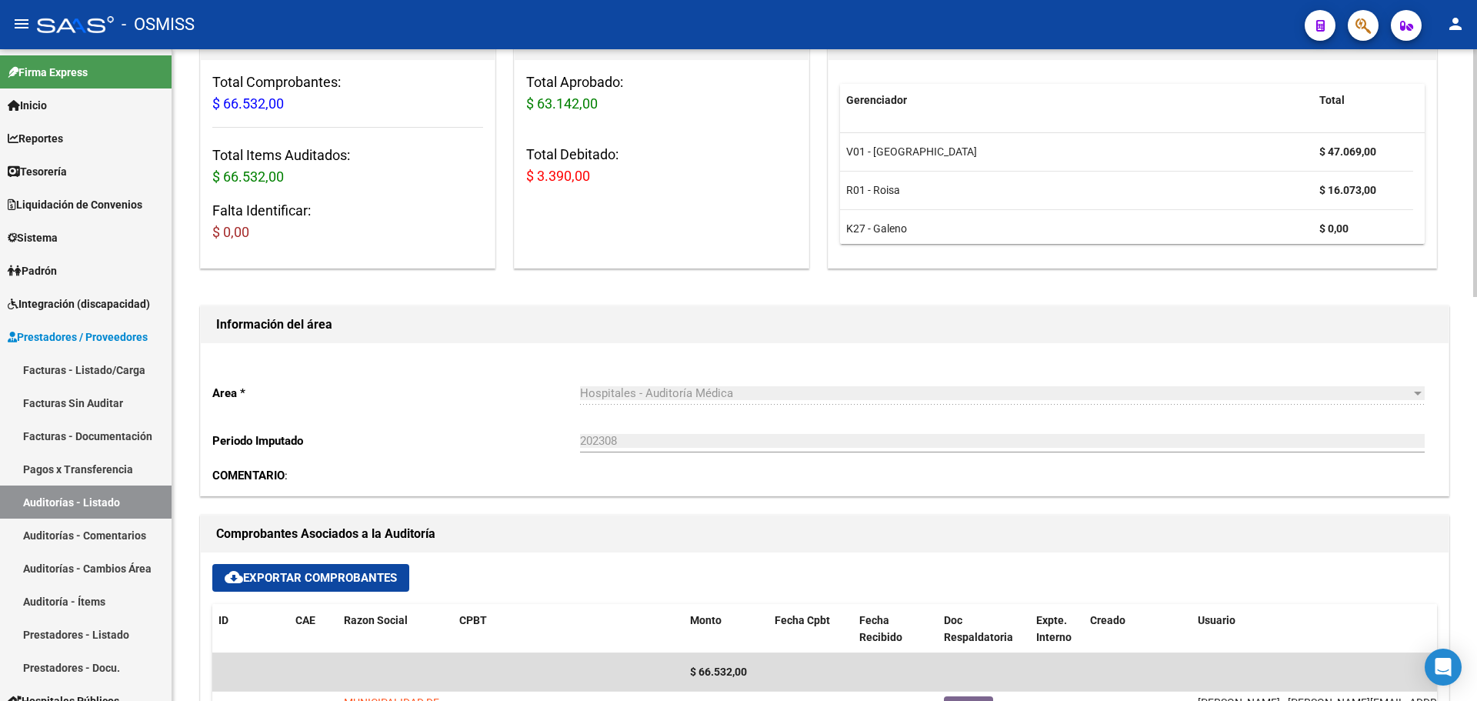
scroll to position [308, 0]
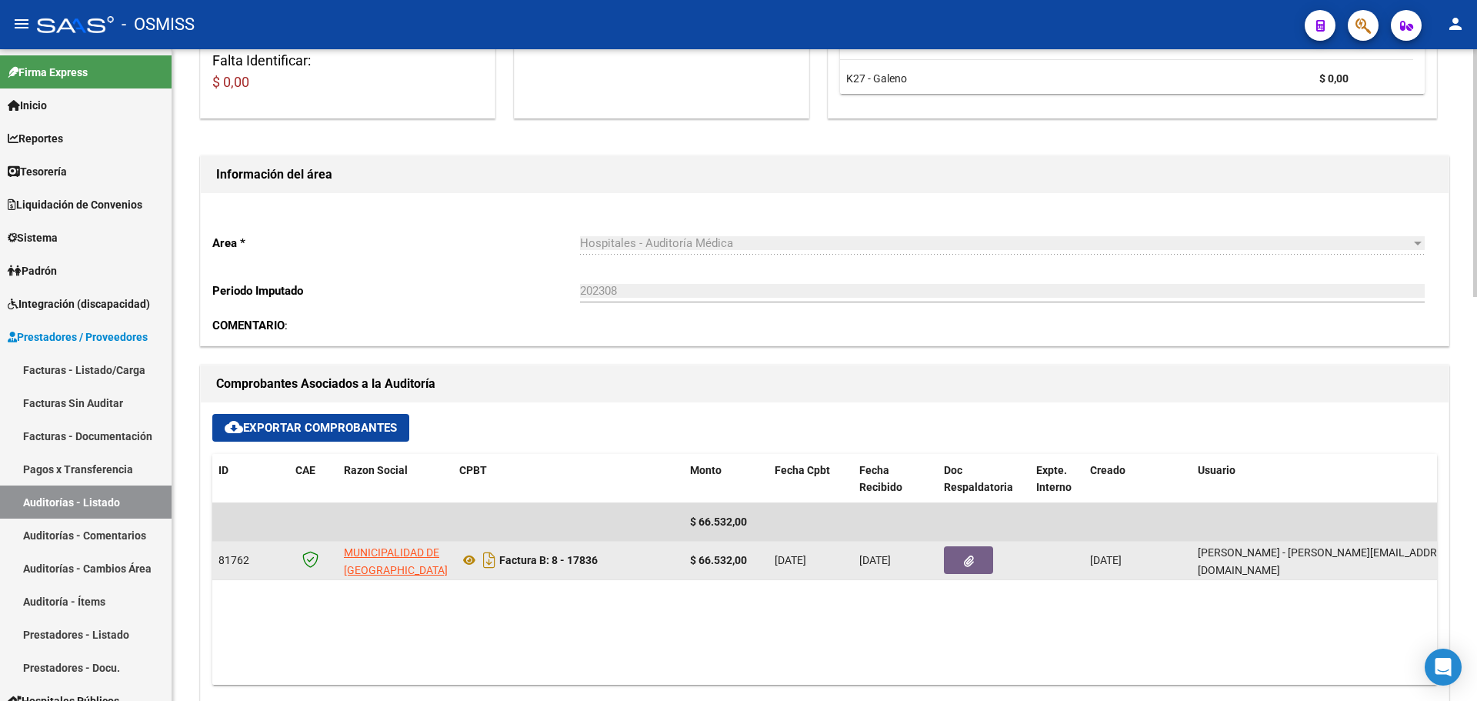
click at [955, 568] on button "button" at bounding box center [968, 560] width 49 height 28
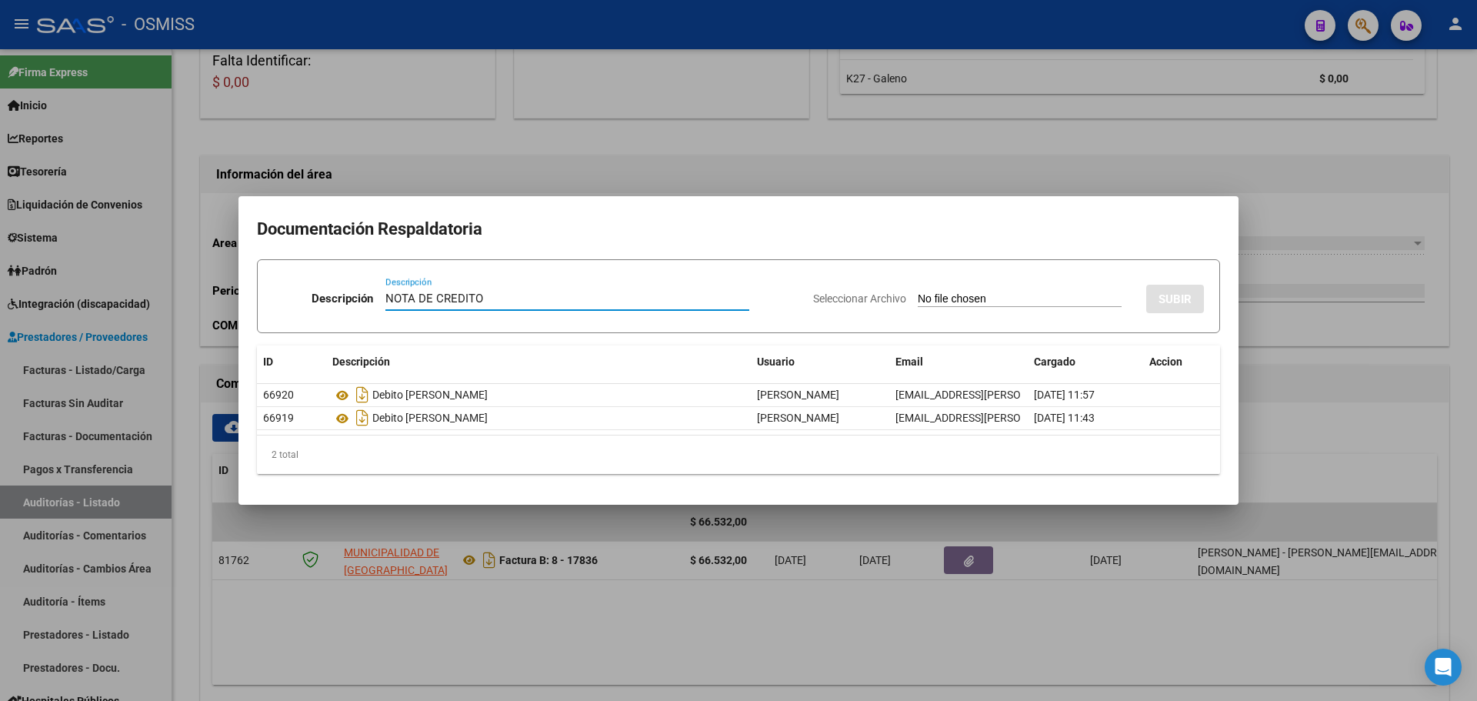
type input "NOTA DE CREDITO"
click at [961, 304] on input "Seleccionar Archivo" at bounding box center [1019, 299] width 204 height 15
type input "C:\fakepath\NC. MUNICIPALIDAD DE GRAL SAN MARTIN FC. 17839.pdf"
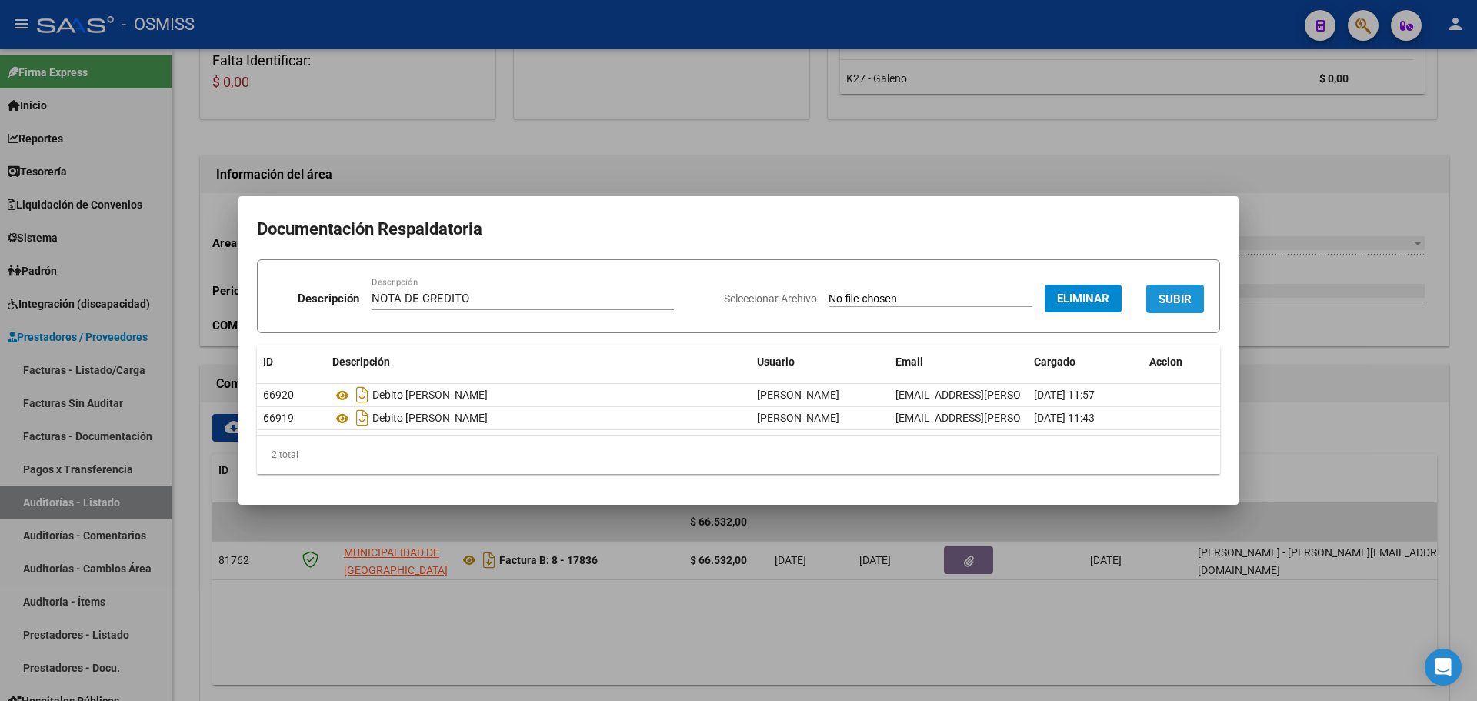
click at [1162, 292] on span "SUBIR" at bounding box center [1174, 299] width 33 height 14
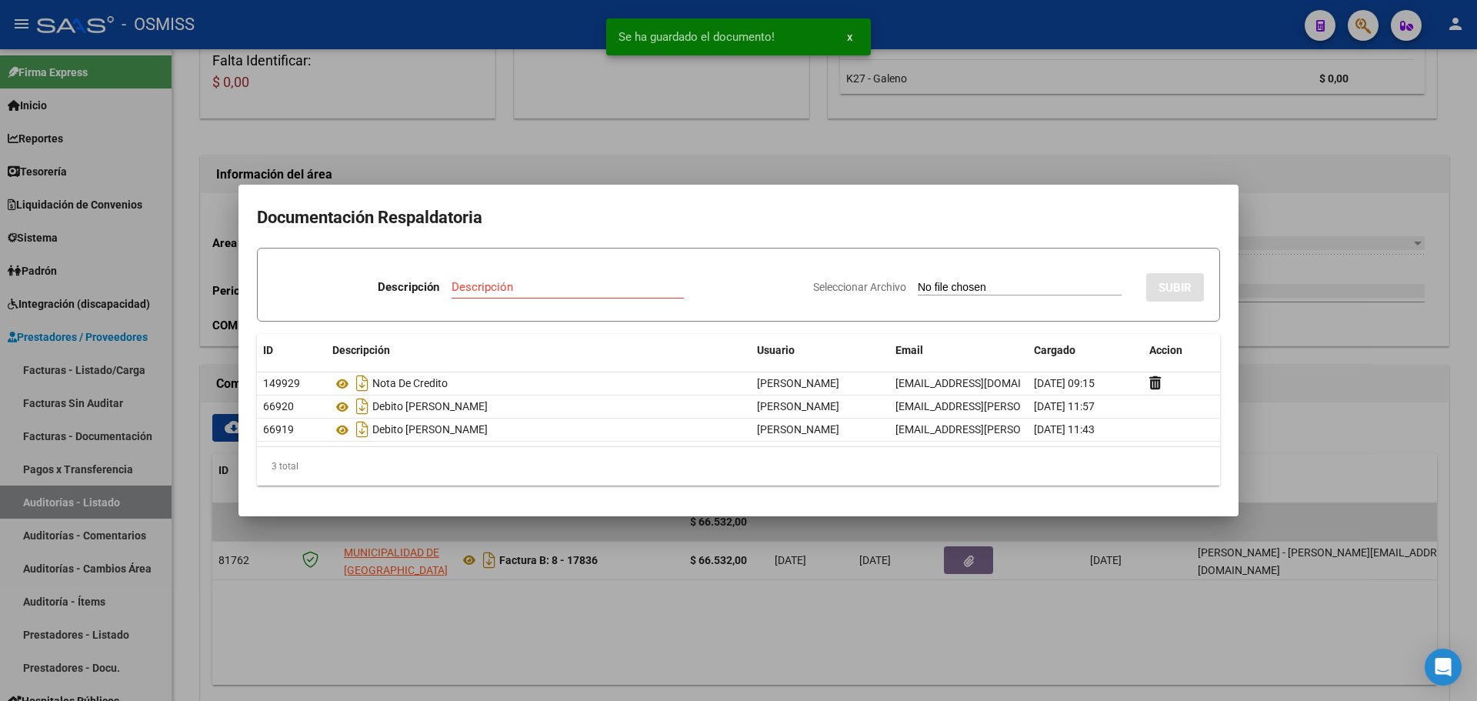
click at [703, 162] on div at bounding box center [738, 350] width 1477 height 701
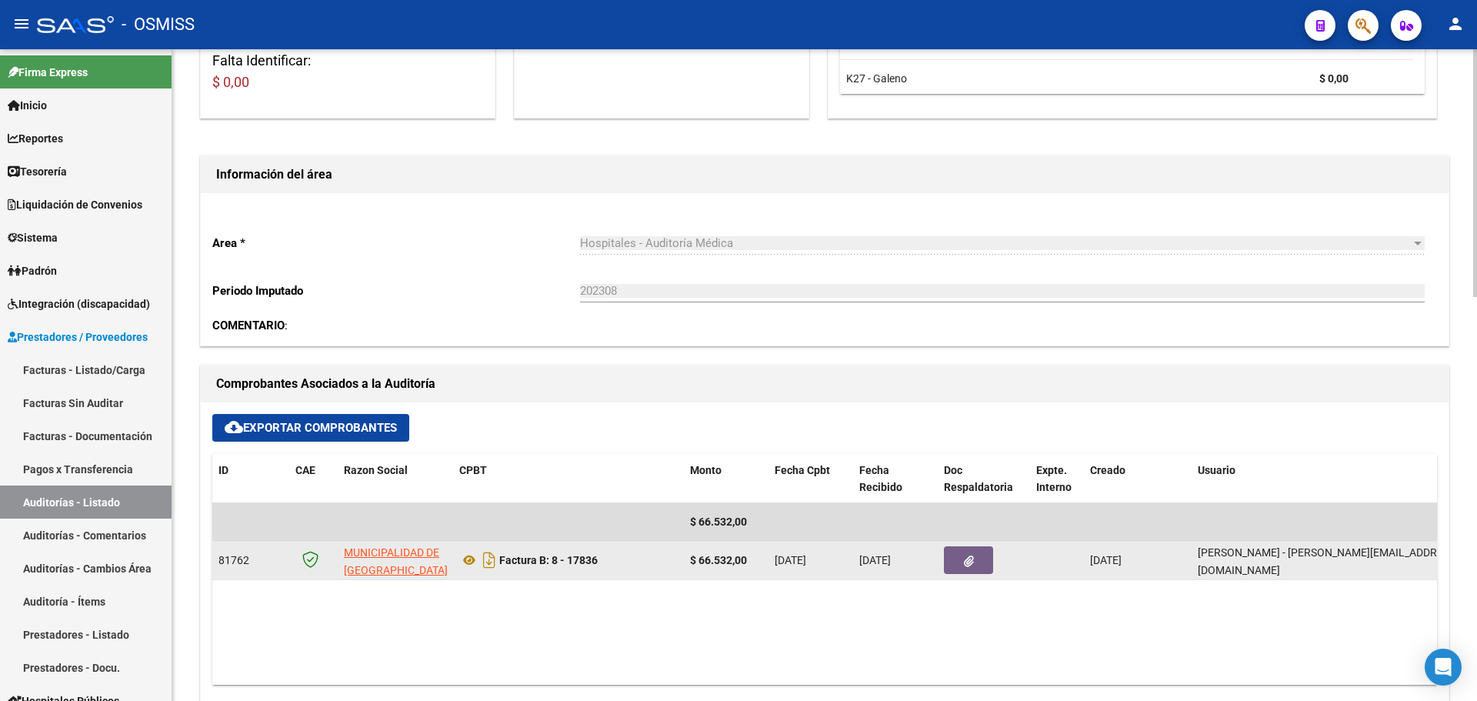
click at [987, 560] on button "button" at bounding box center [968, 560] width 49 height 28
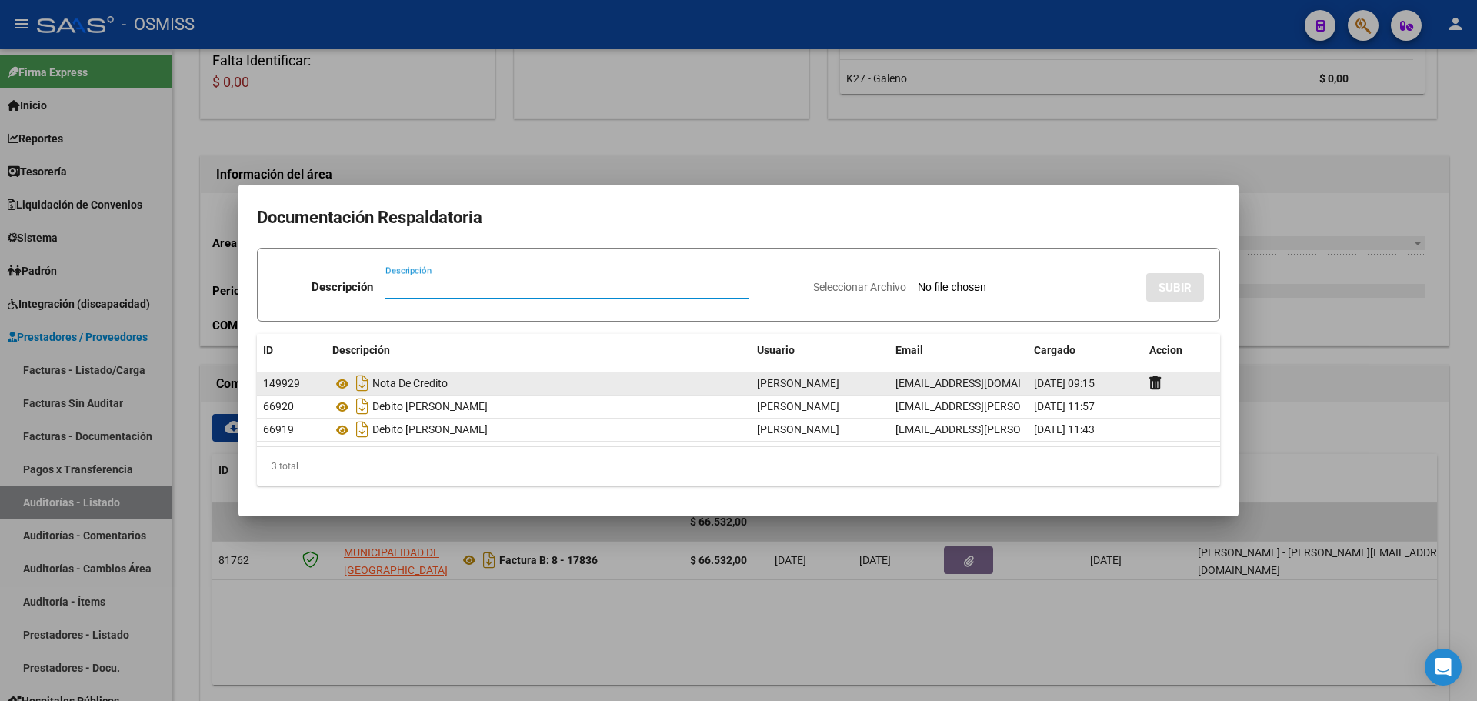
click at [1161, 385] on div at bounding box center [1181, 384] width 65 height 18
click at [1151, 382] on icon at bounding box center [1155, 382] width 12 height 15
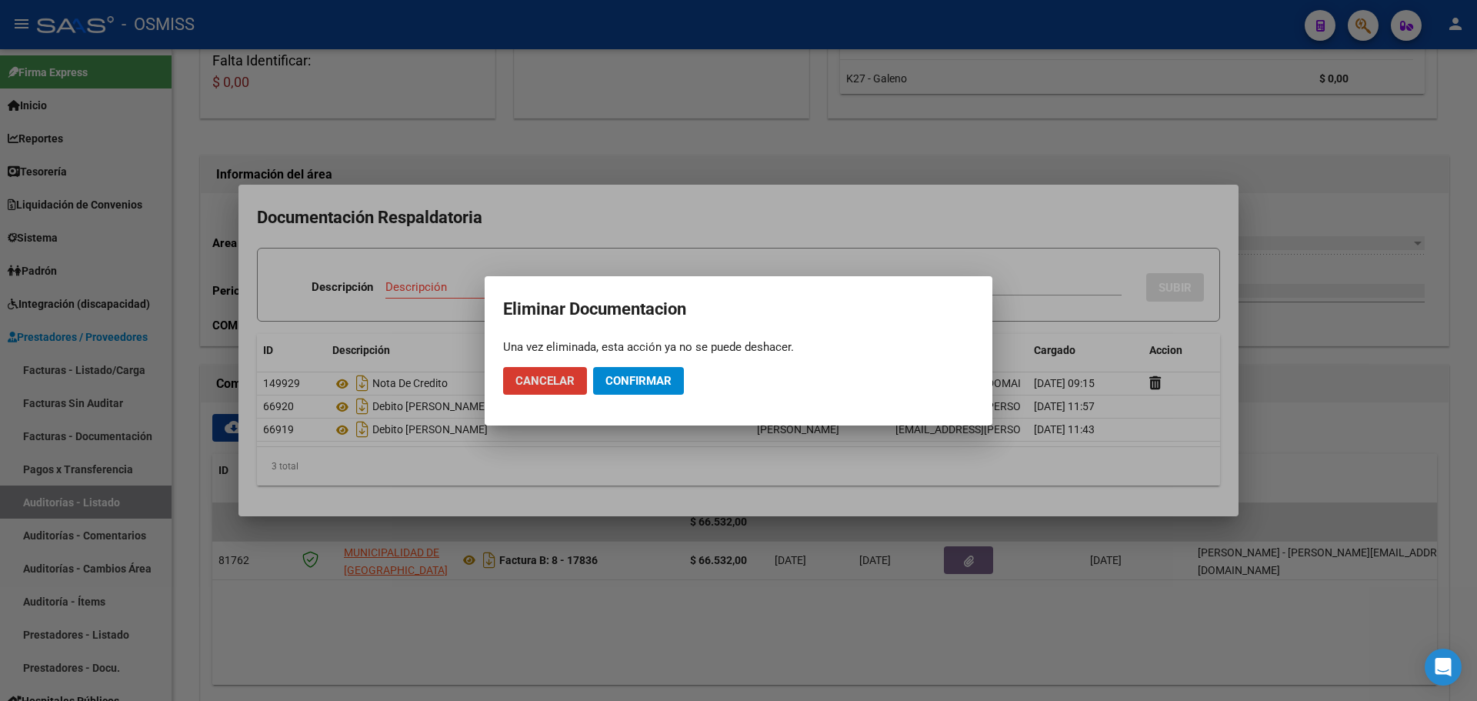
click at [667, 375] on span "Confirmar" at bounding box center [638, 381] width 66 height 14
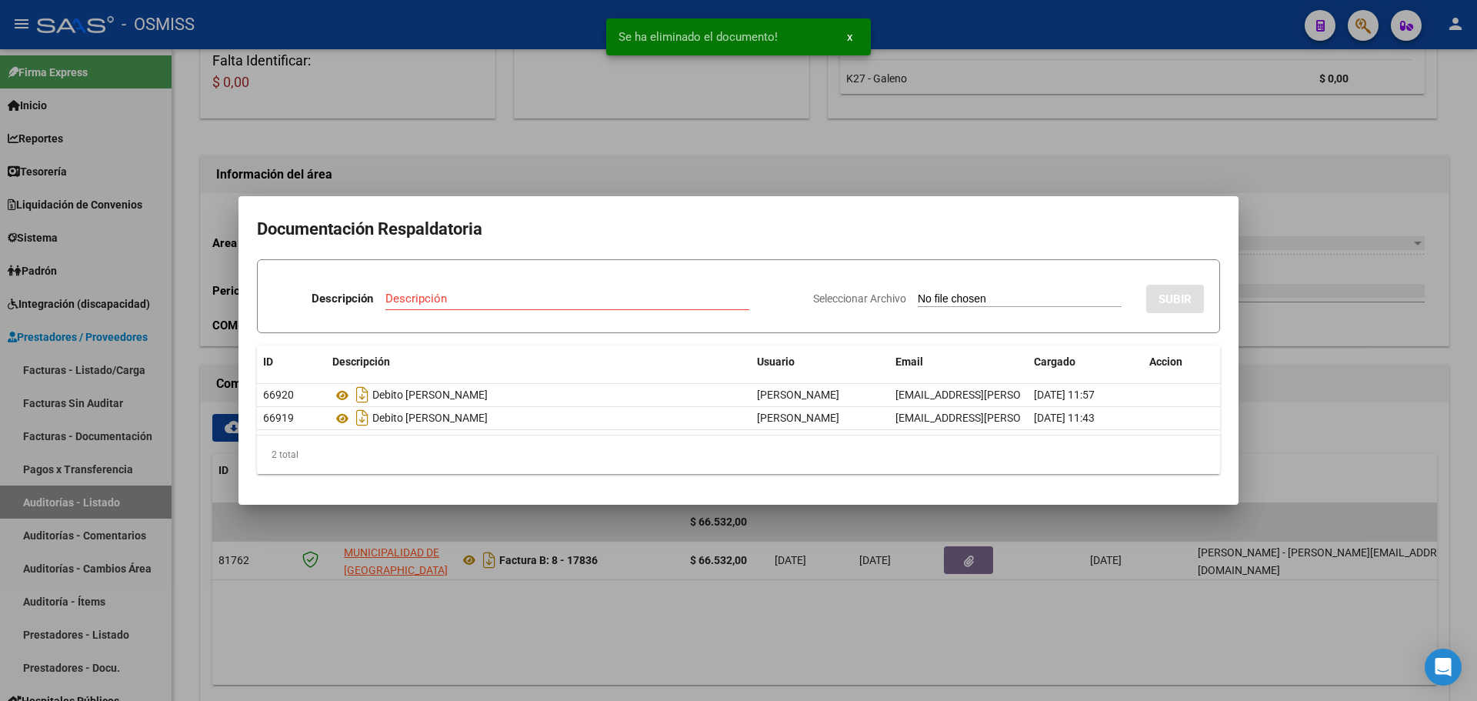
click at [459, 291] on input "Descripción" at bounding box center [567, 298] width 364 height 14
type input "M"
type input "NOTA DE CREDITO"
click at [919, 298] on input "Seleccionar Archivo" at bounding box center [1019, 299] width 204 height 15
type input "C:\fakepath\NC. MUNICIPALIDAD DE GRAL SAN MARTIN FC. 17836.pdf"
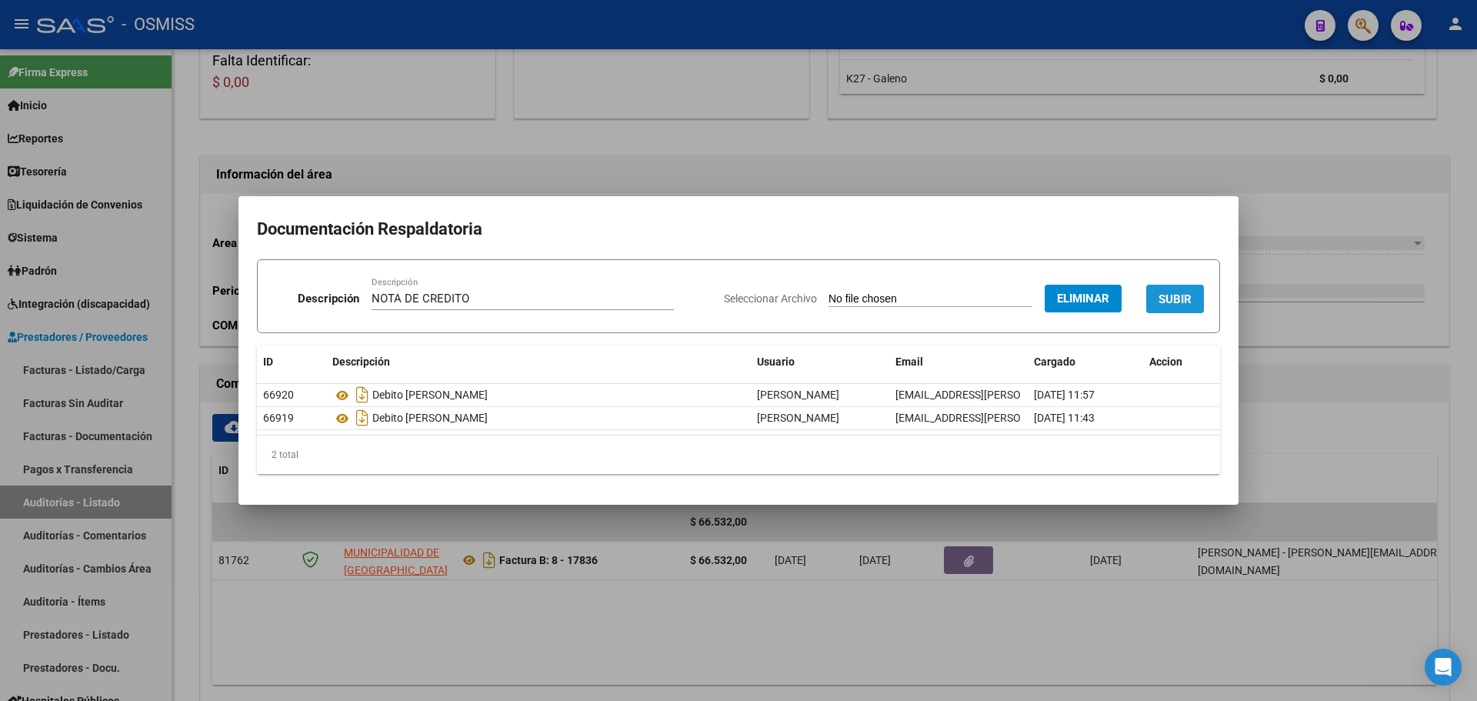
click at [1162, 300] on span "SUBIR" at bounding box center [1174, 299] width 33 height 14
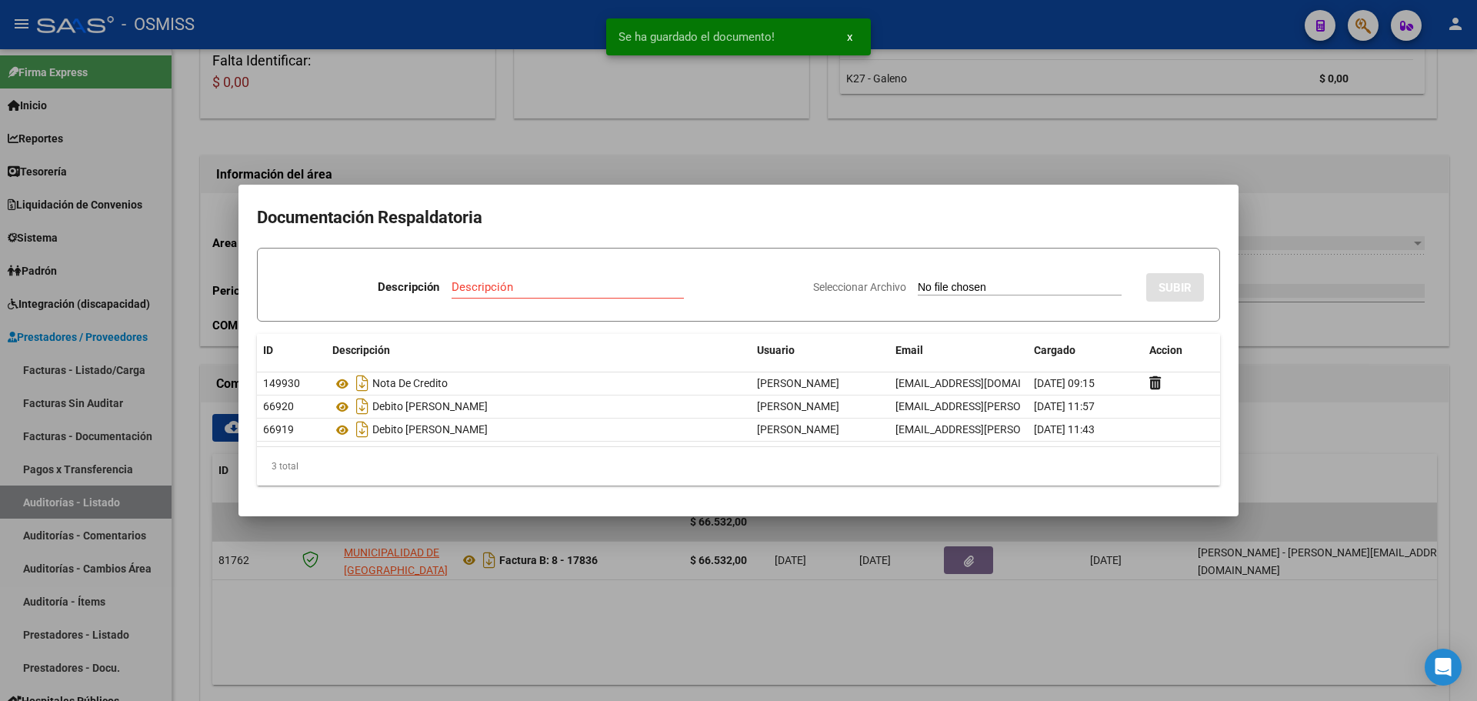
click at [515, 156] on div at bounding box center [738, 350] width 1477 height 701
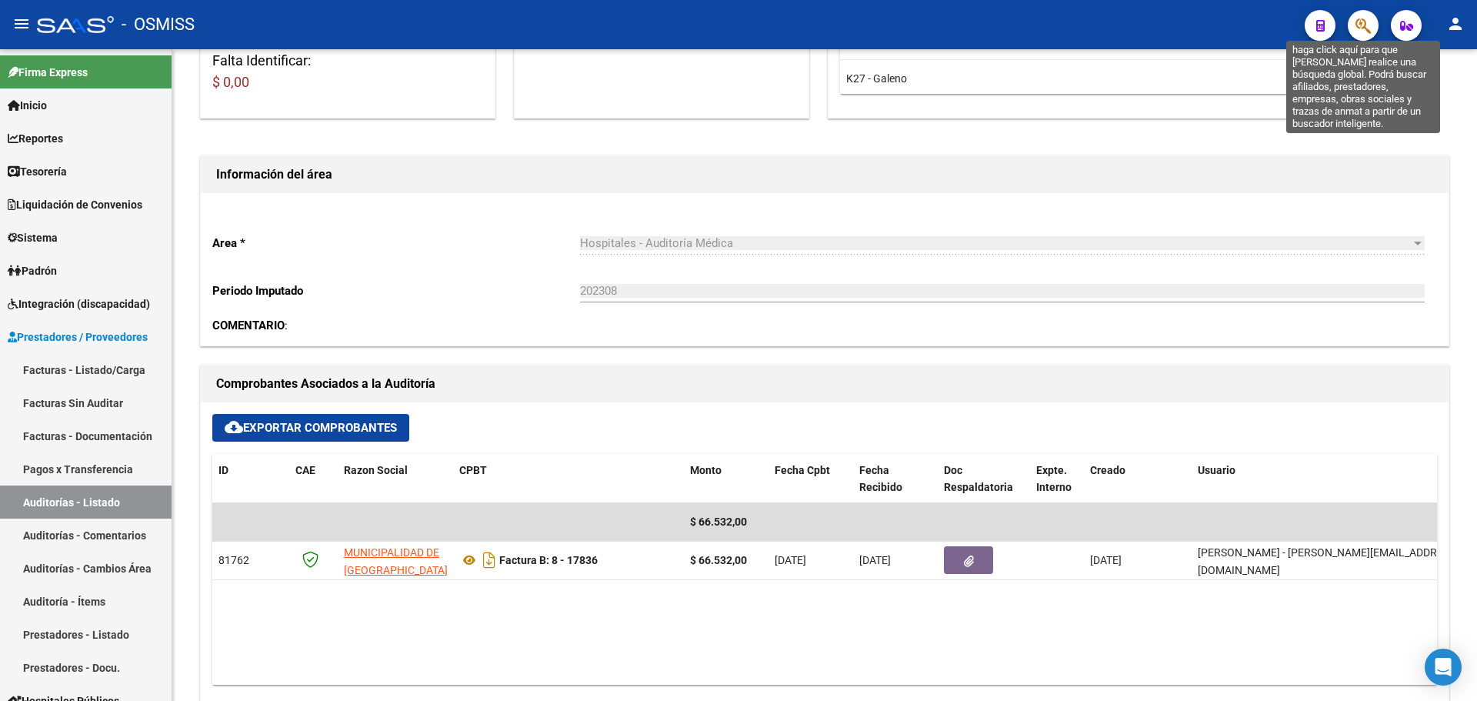
click at [1365, 28] on icon "button" at bounding box center [1362, 26] width 15 height 18
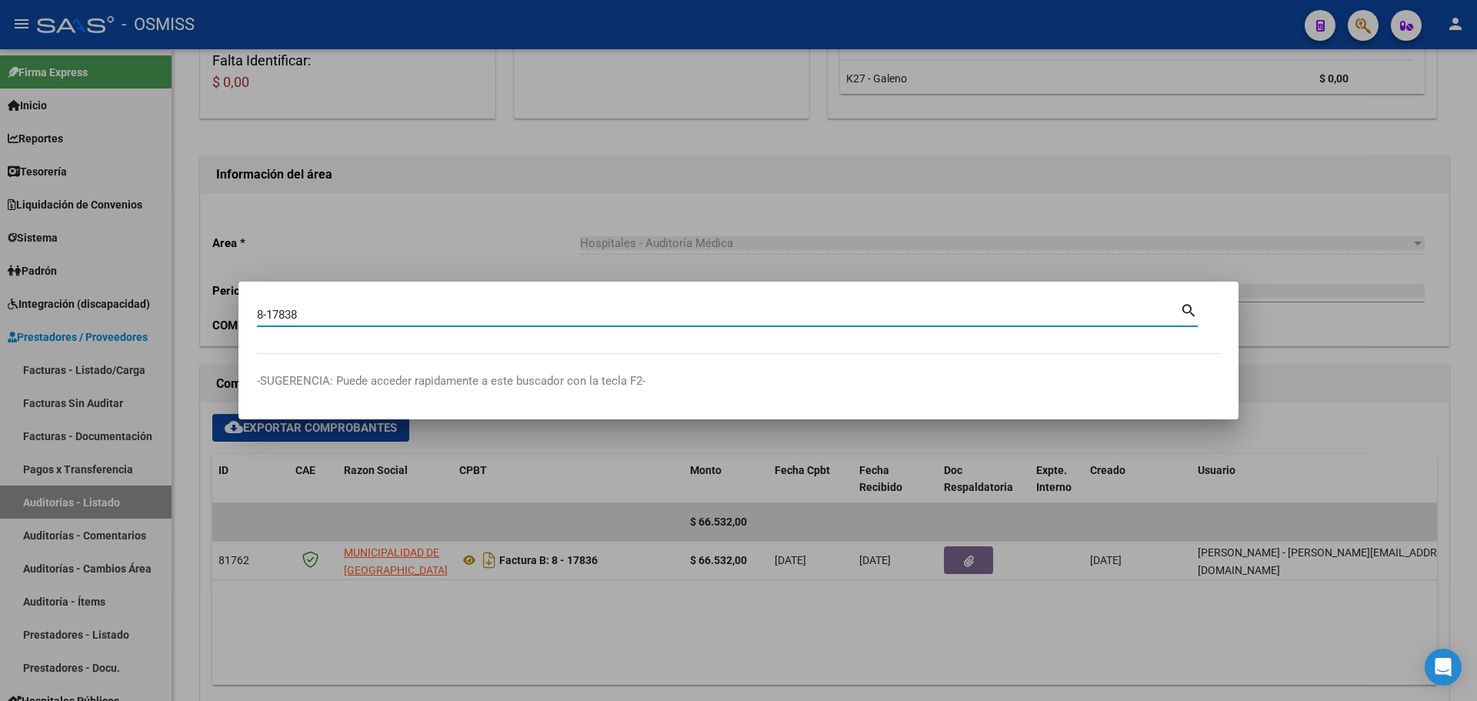
type input "8-17838"
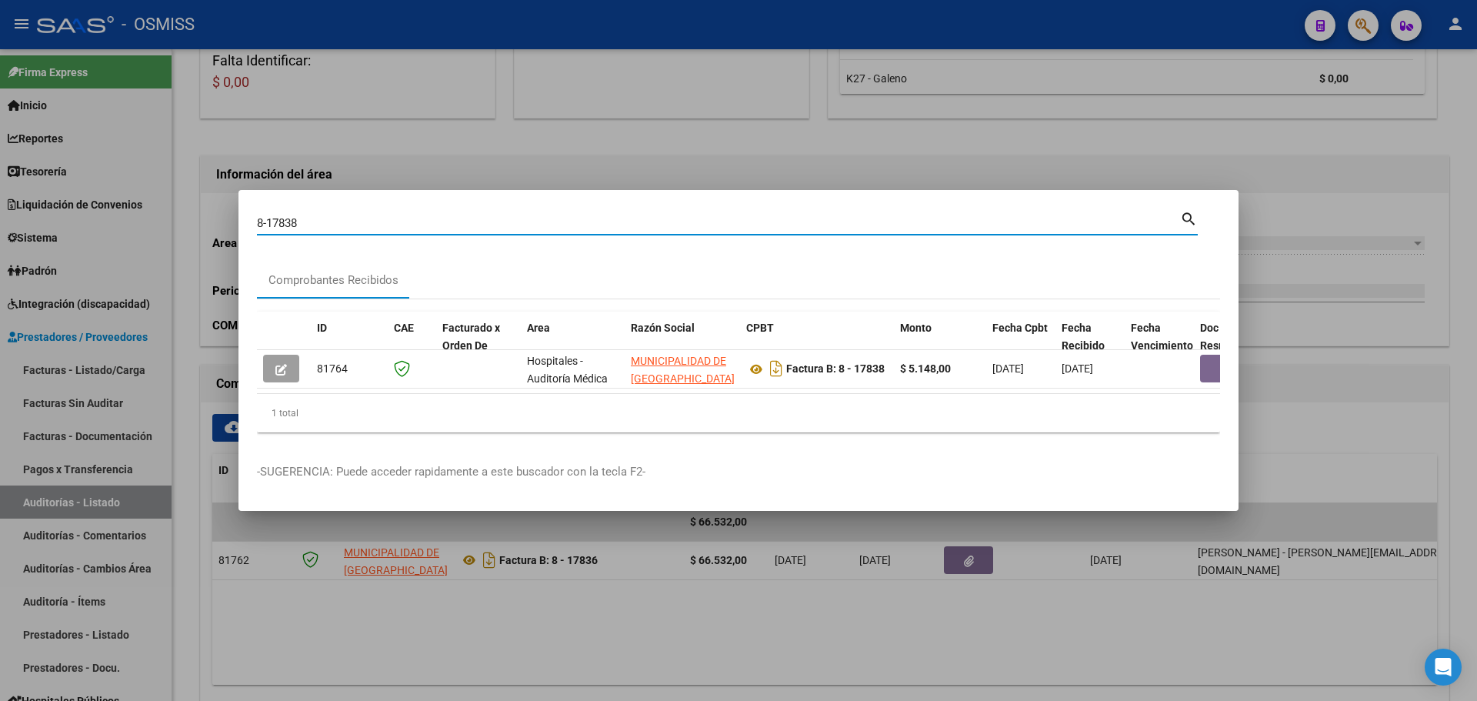
click at [437, 395] on div "ID CAE Facturado x Orden De Area Razón Social CPBT Monto Fecha Cpbt Fecha Recib…" at bounding box center [738, 372] width 963 height 122
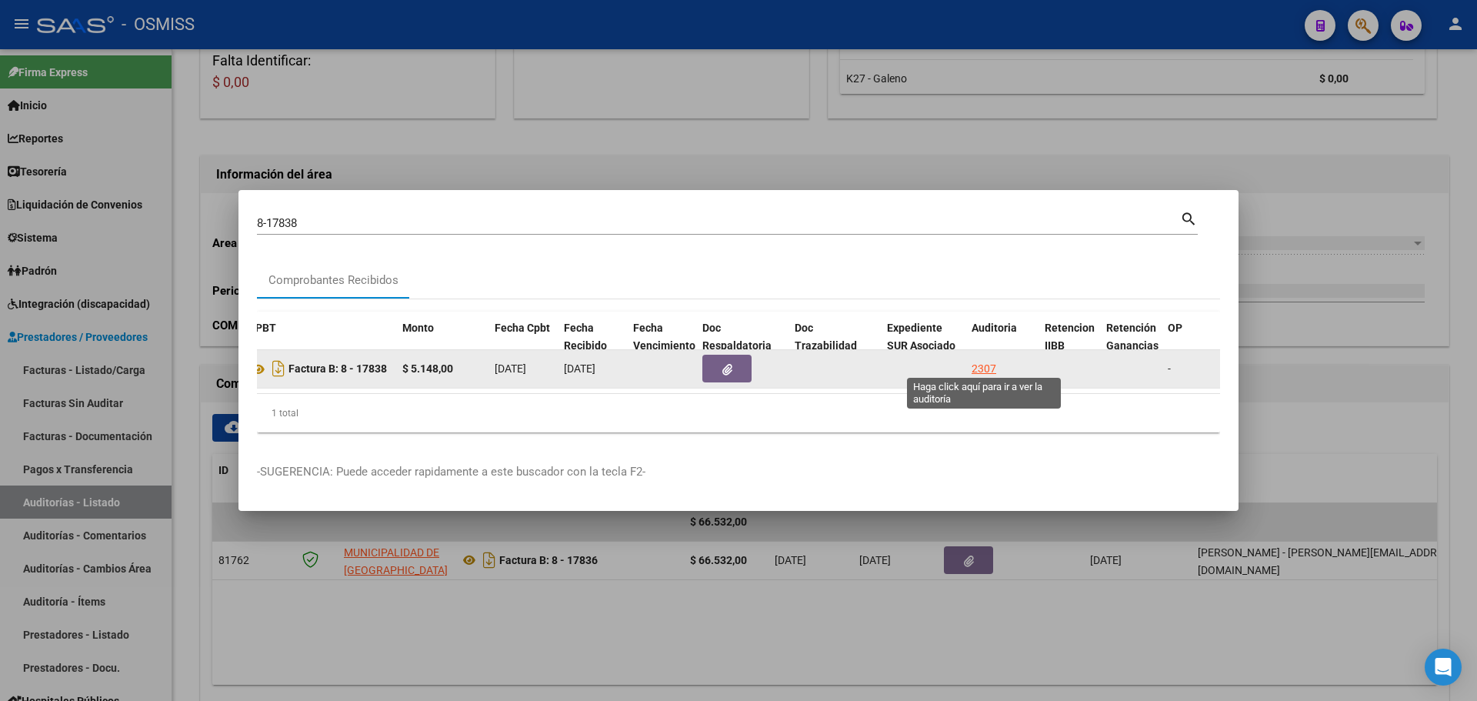
click at [977, 364] on div "2307" at bounding box center [983, 369] width 25 height 18
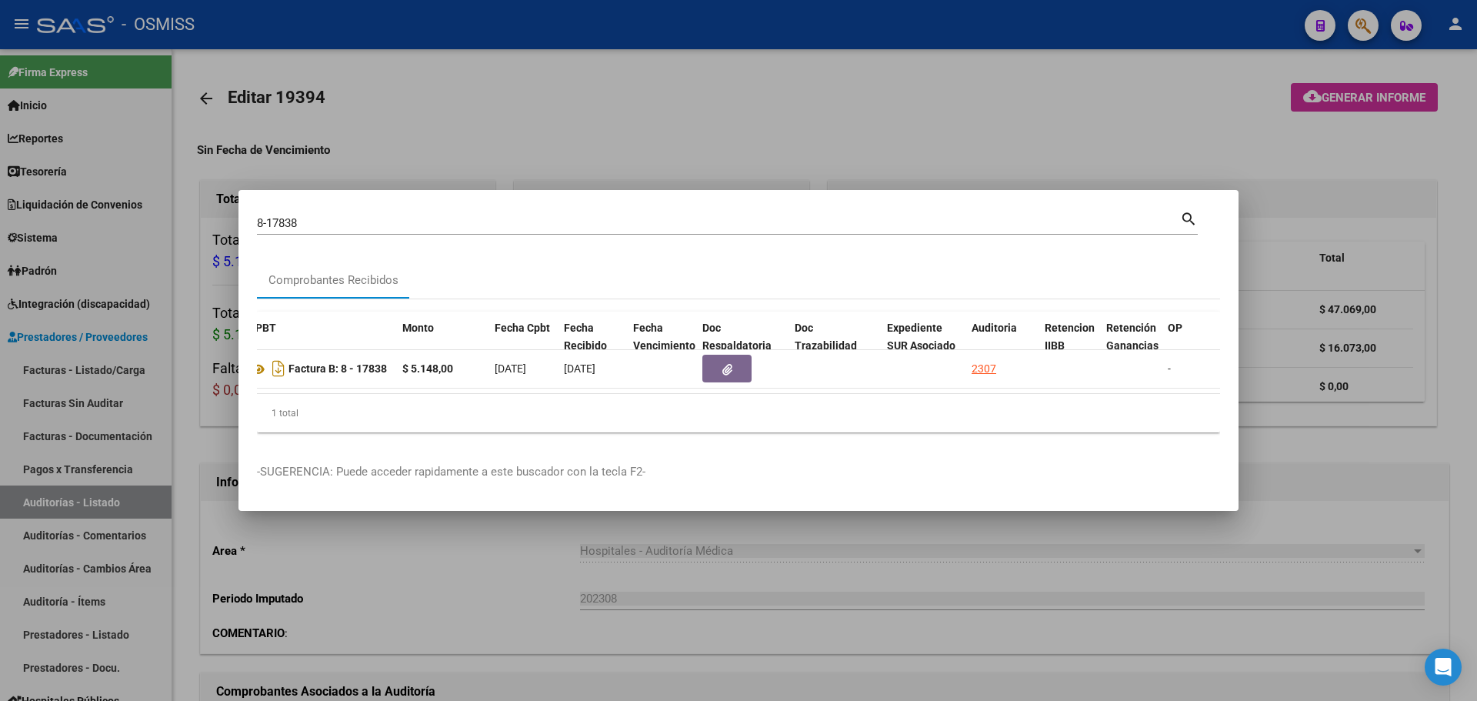
click at [708, 151] on div at bounding box center [738, 350] width 1477 height 701
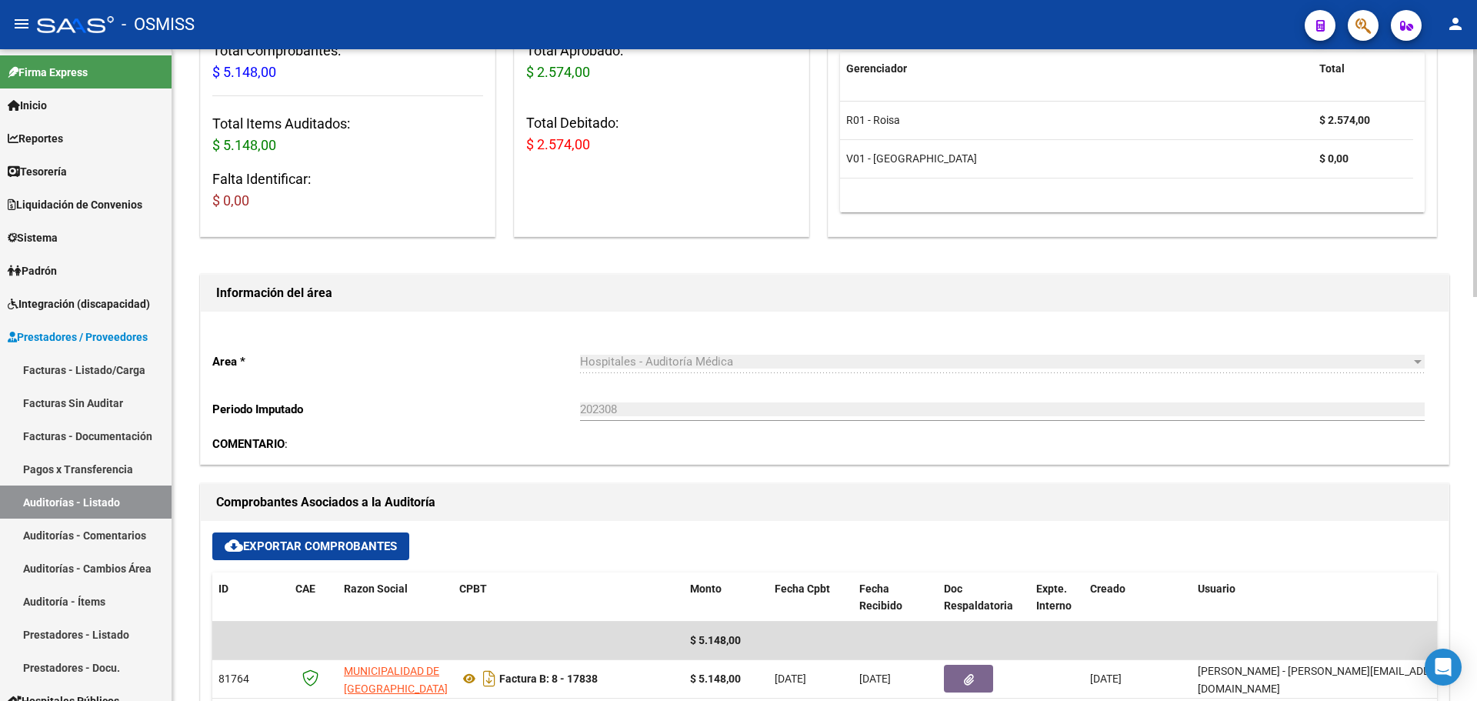
scroll to position [308, 0]
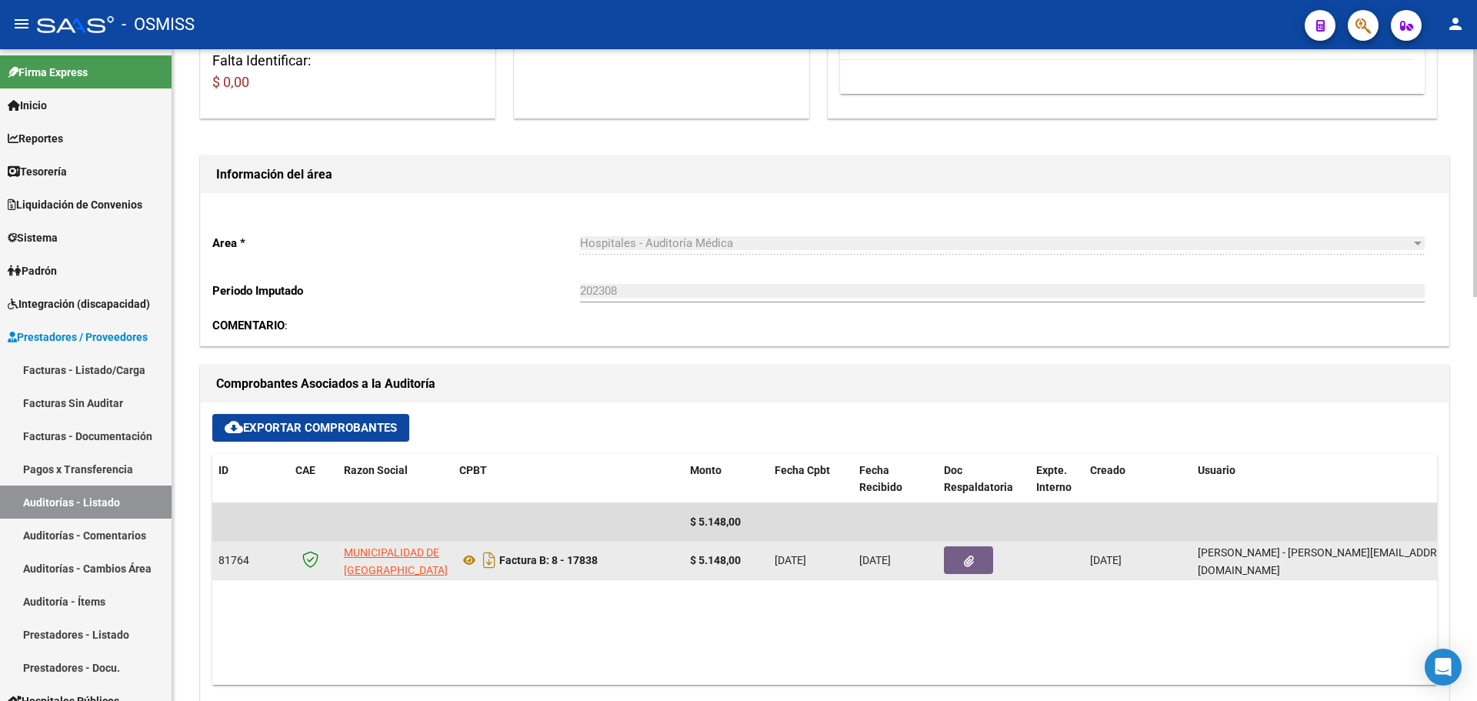
click at [986, 560] on button "button" at bounding box center [968, 560] width 49 height 28
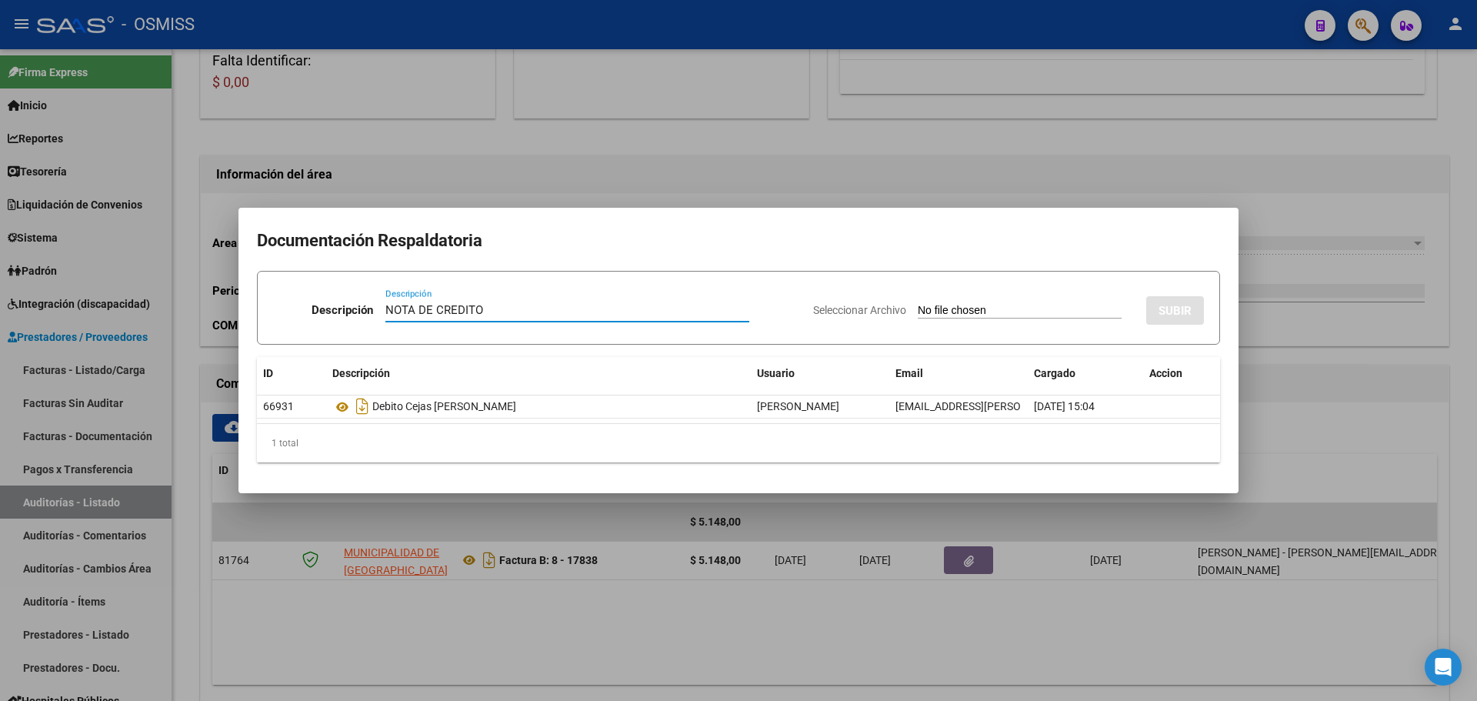
type input "NOTA DE CREDITO"
click at [969, 317] on input "Seleccionar Archivo" at bounding box center [1019, 311] width 204 height 15
type input "C:\fakepath\NC. MUNICIPALIDAD DE GRAL SAN MARTIN FC. 17838.pdf"
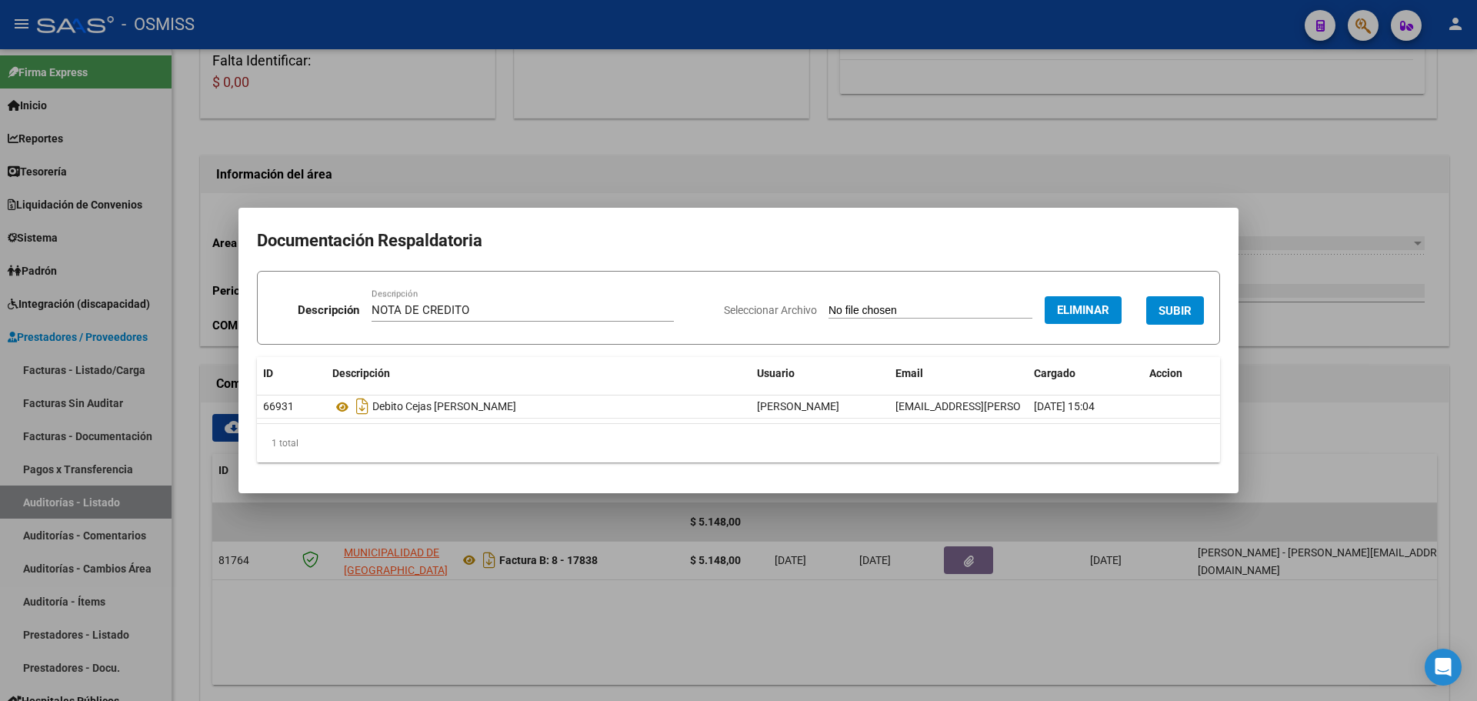
click at [1156, 309] on button "SUBIR" at bounding box center [1175, 310] width 58 height 28
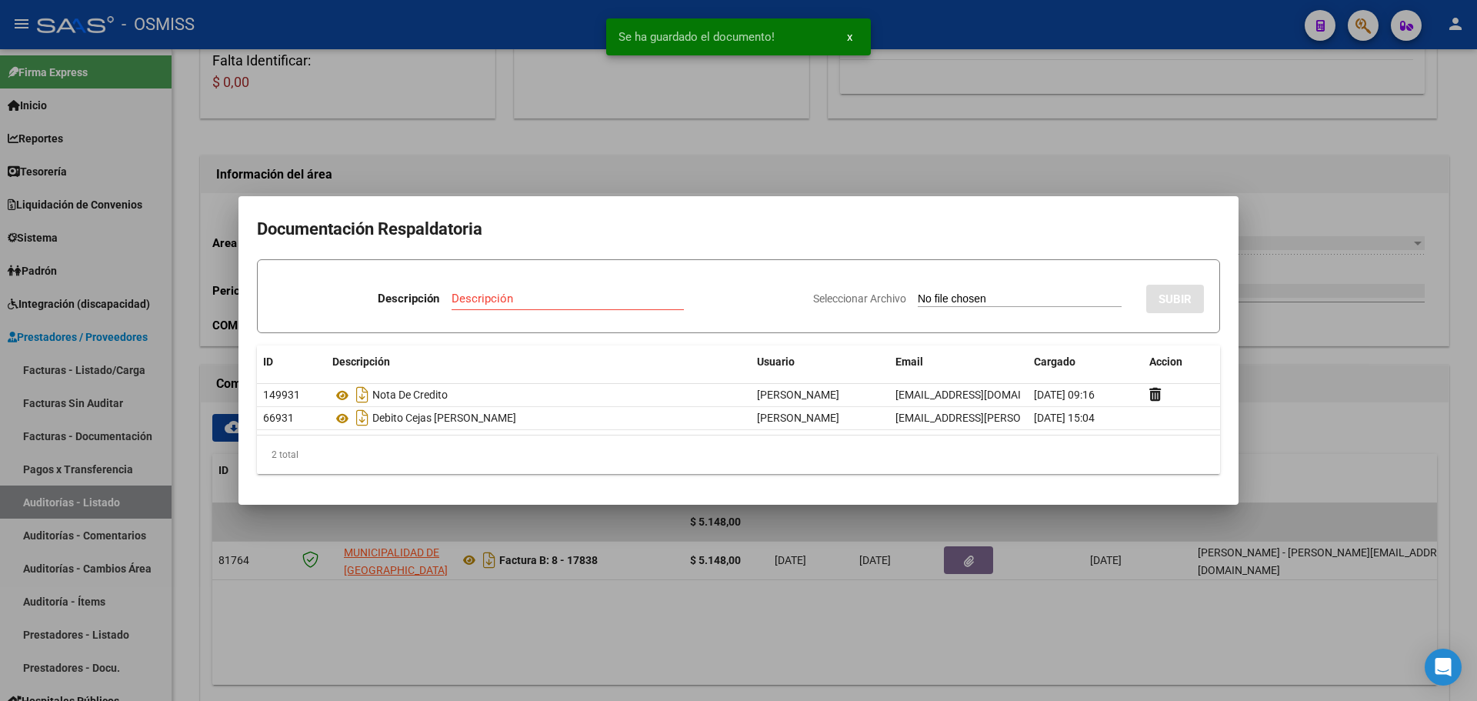
click at [619, 152] on div at bounding box center [738, 350] width 1477 height 701
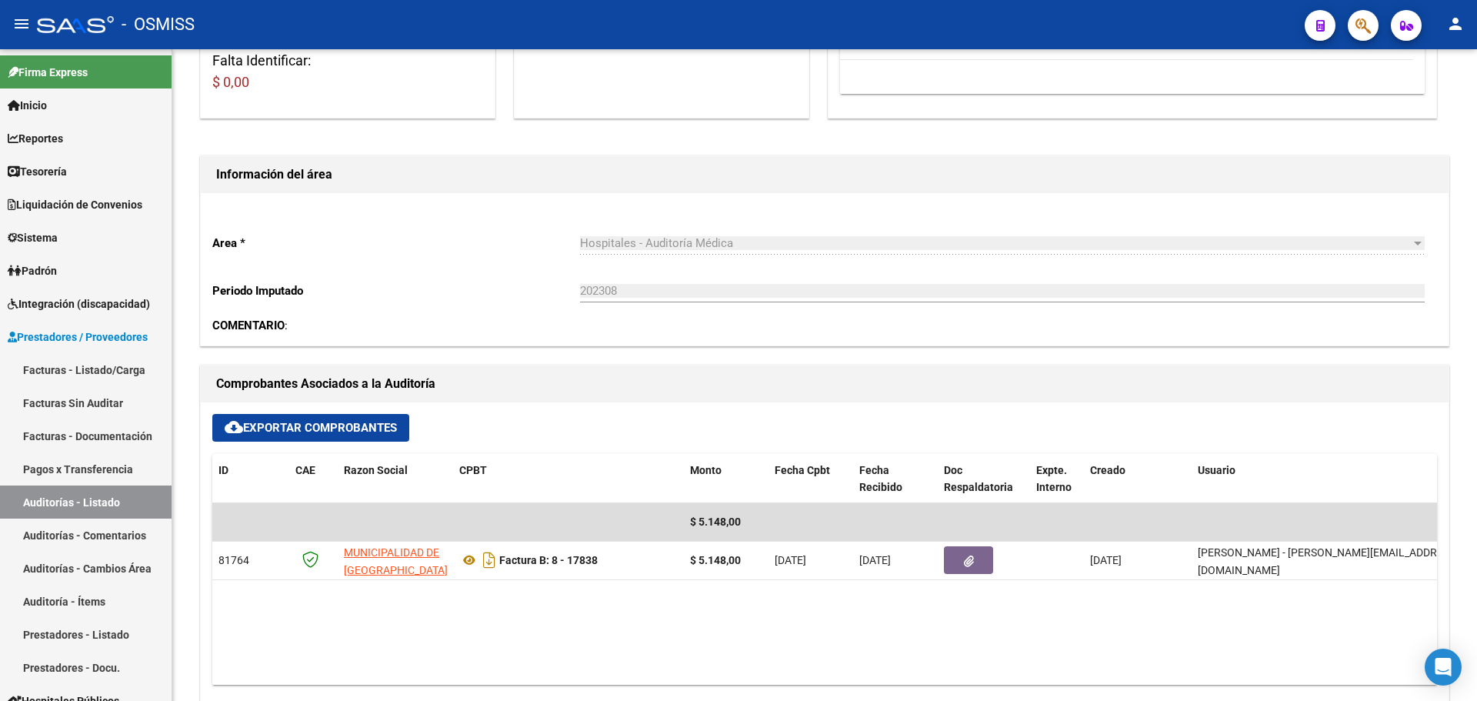
click at [1378, 28] on div at bounding box center [1356, 25] width 43 height 32
click at [1369, 28] on icon "button" at bounding box center [1362, 26] width 15 height 18
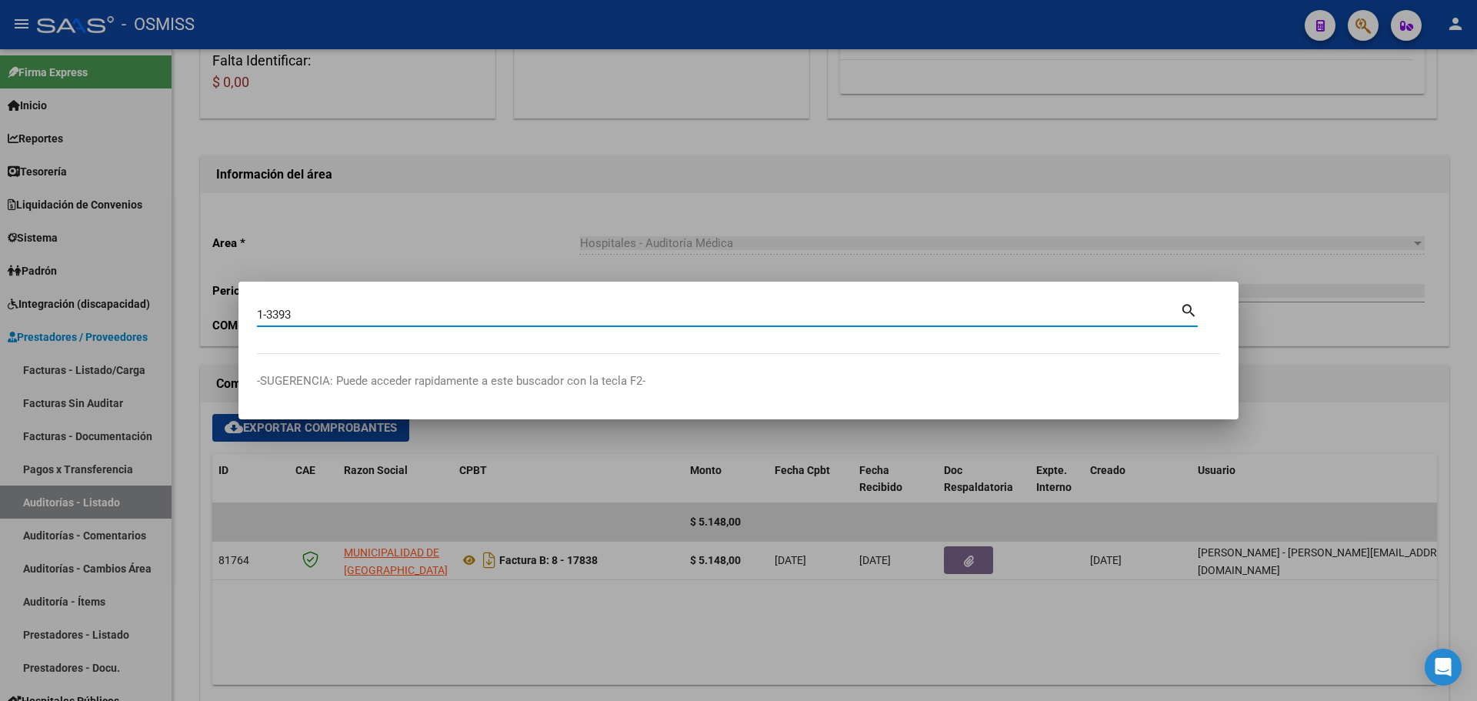
type input "1-3393"
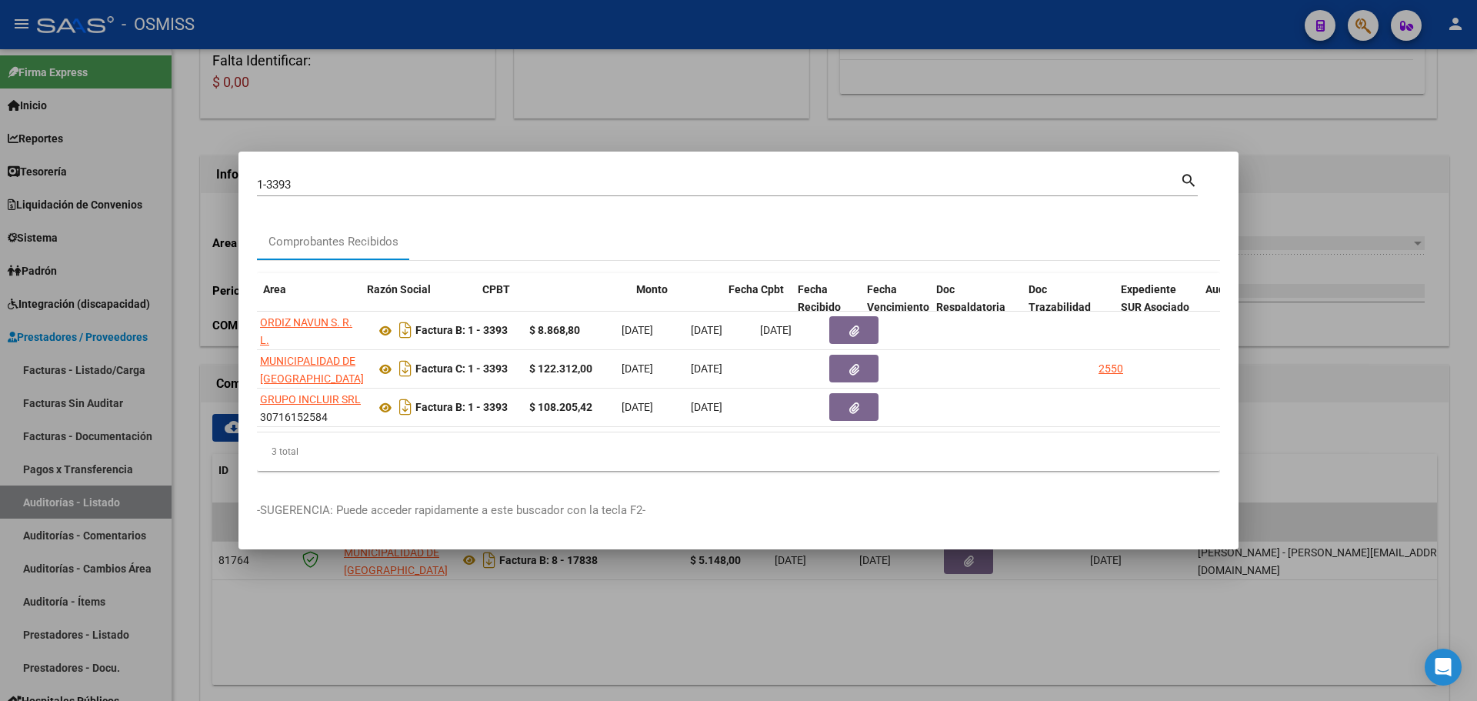
scroll to position [0, 393]
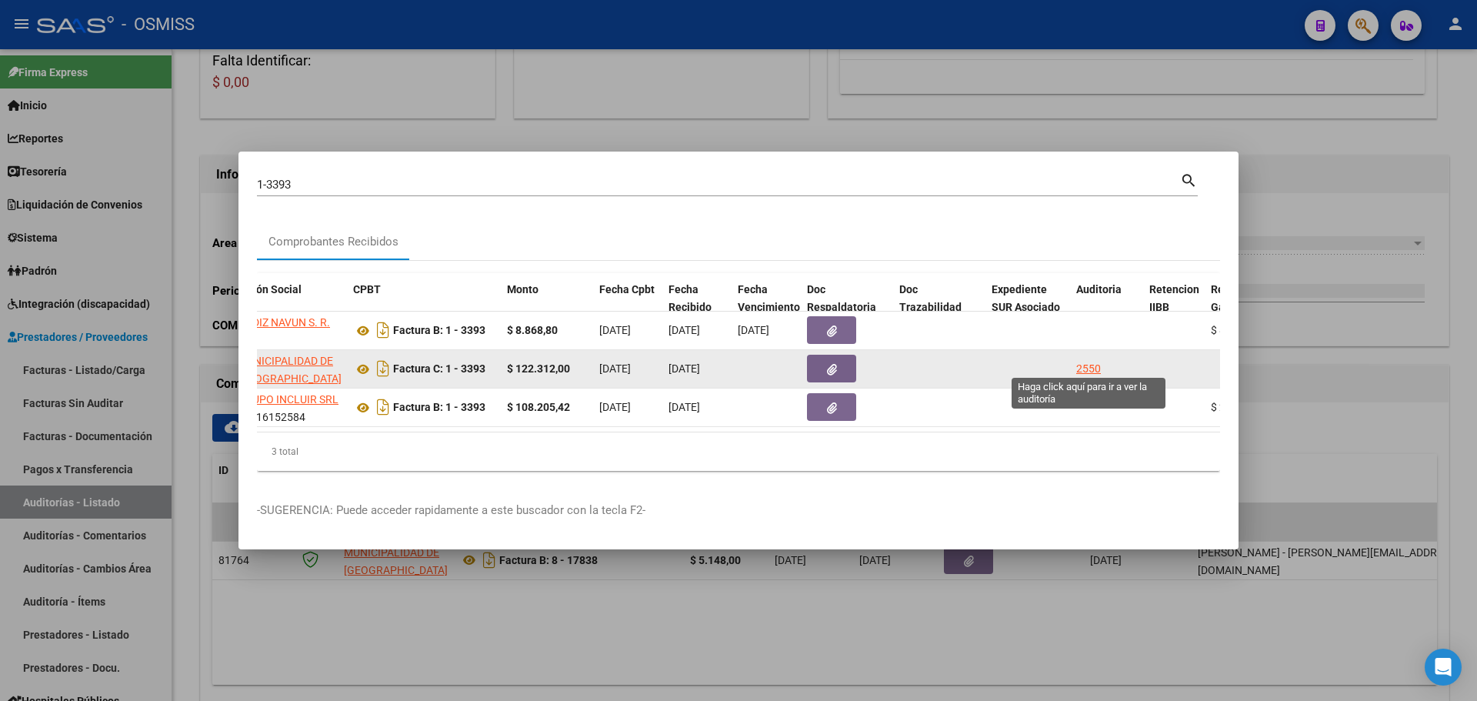
click at [1087, 360] on div "2550" at bounding box center [1088, 369] width 25 height 18
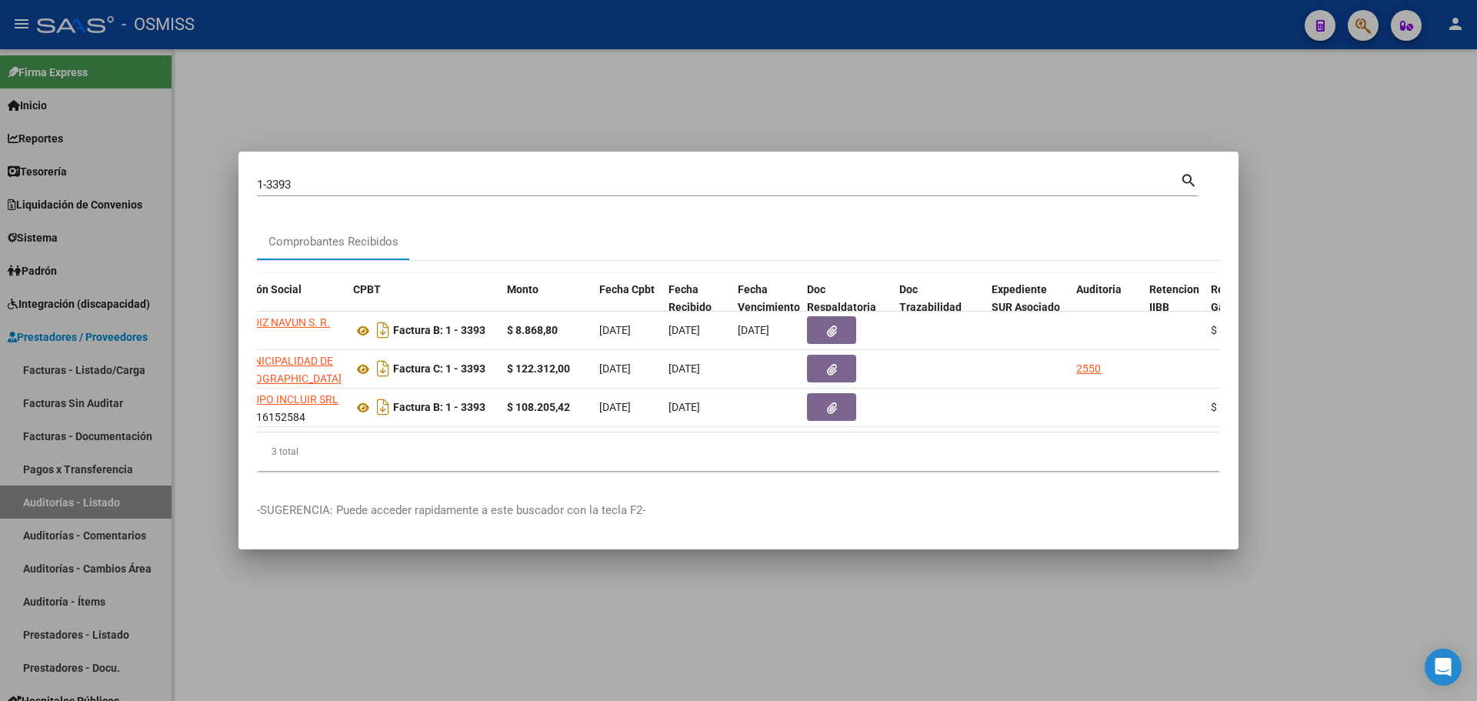
click at [1357, 332] on div at bounding box center [738, 350] width 1477 height 701
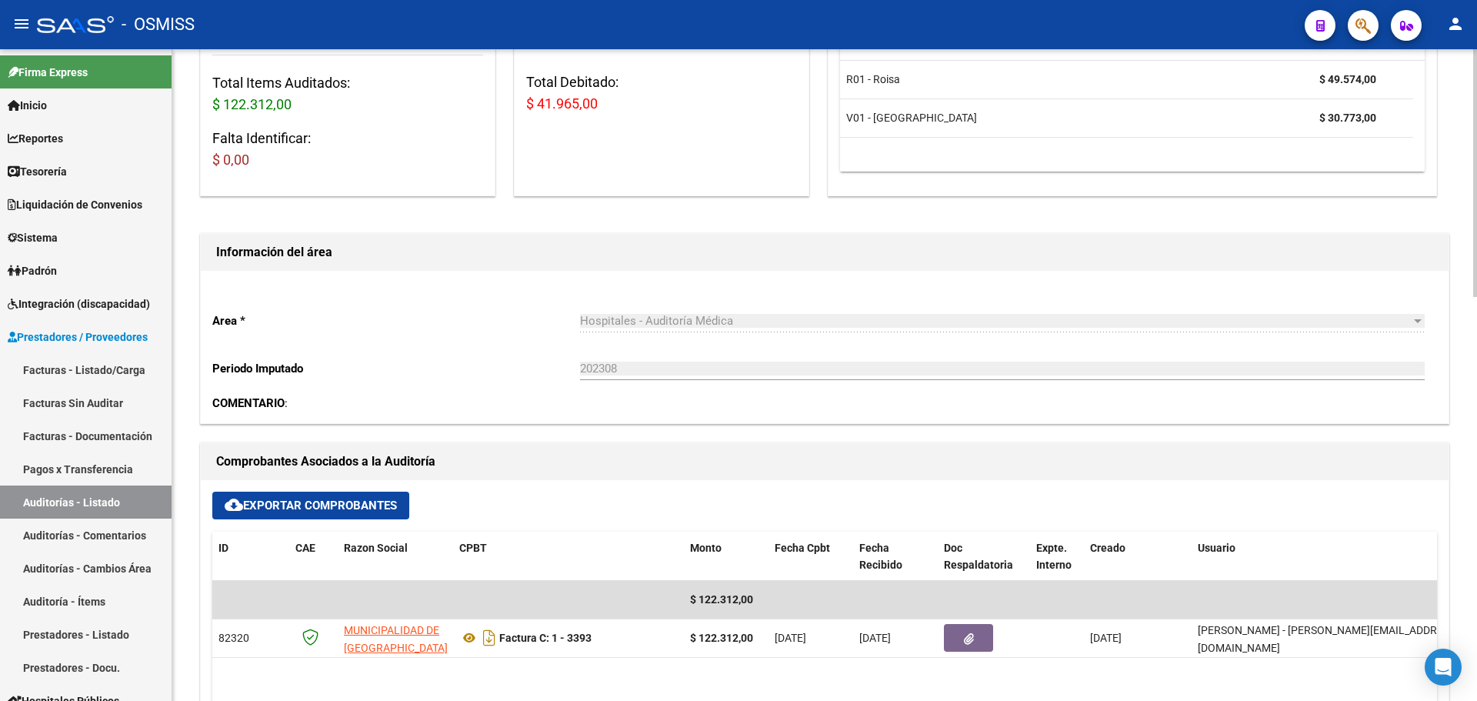
scroll to position [231, 0]
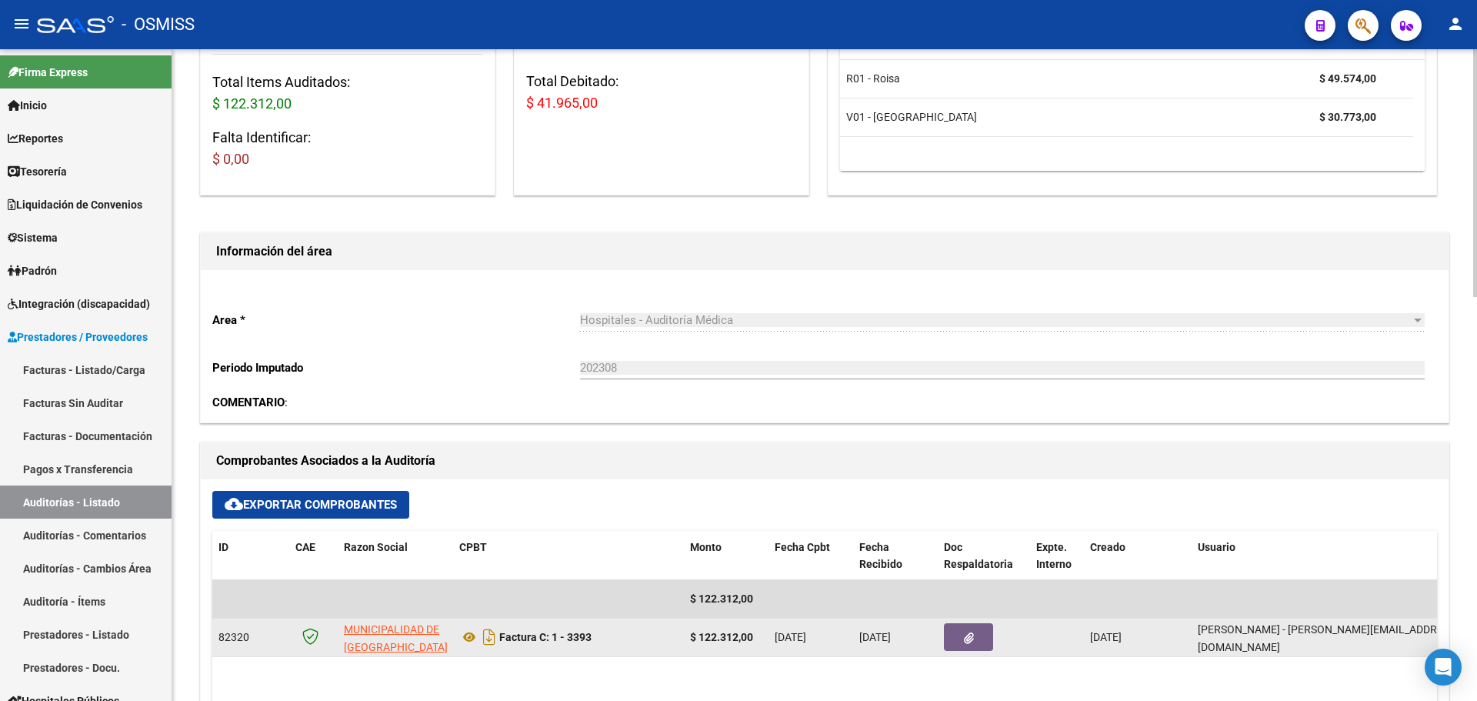
click at [960, 630] on button "button" at bounding box center [968, 637] width 49 height 28
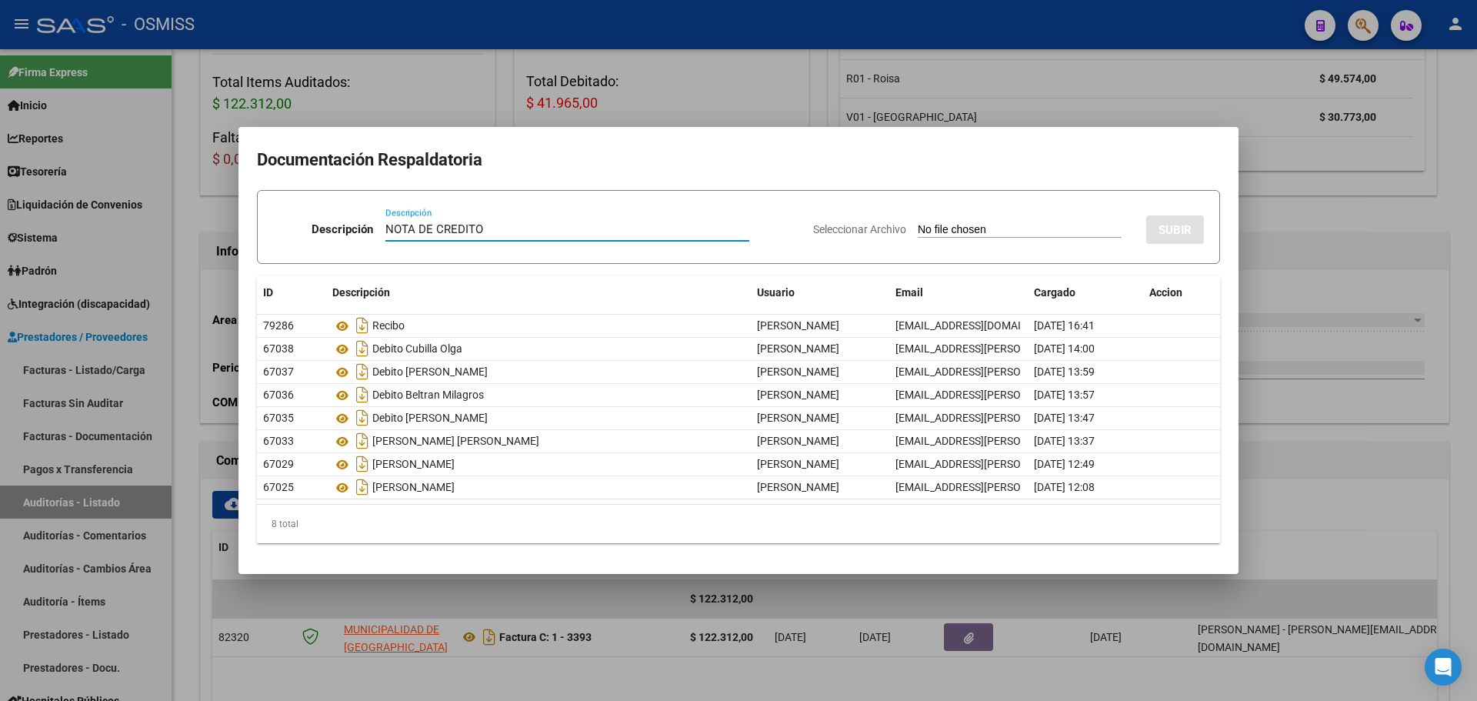
type input "NOTA DE CREDITO"
click at [959, 223] on input "Seleccionar Archivo" at bounding box center [1019, 230] width 204 height 15
type input "C:\fakepath\NC. MUNICIPALIDAD DE [GEOGRAPHIC_DATA] FC. 3393.pdf"
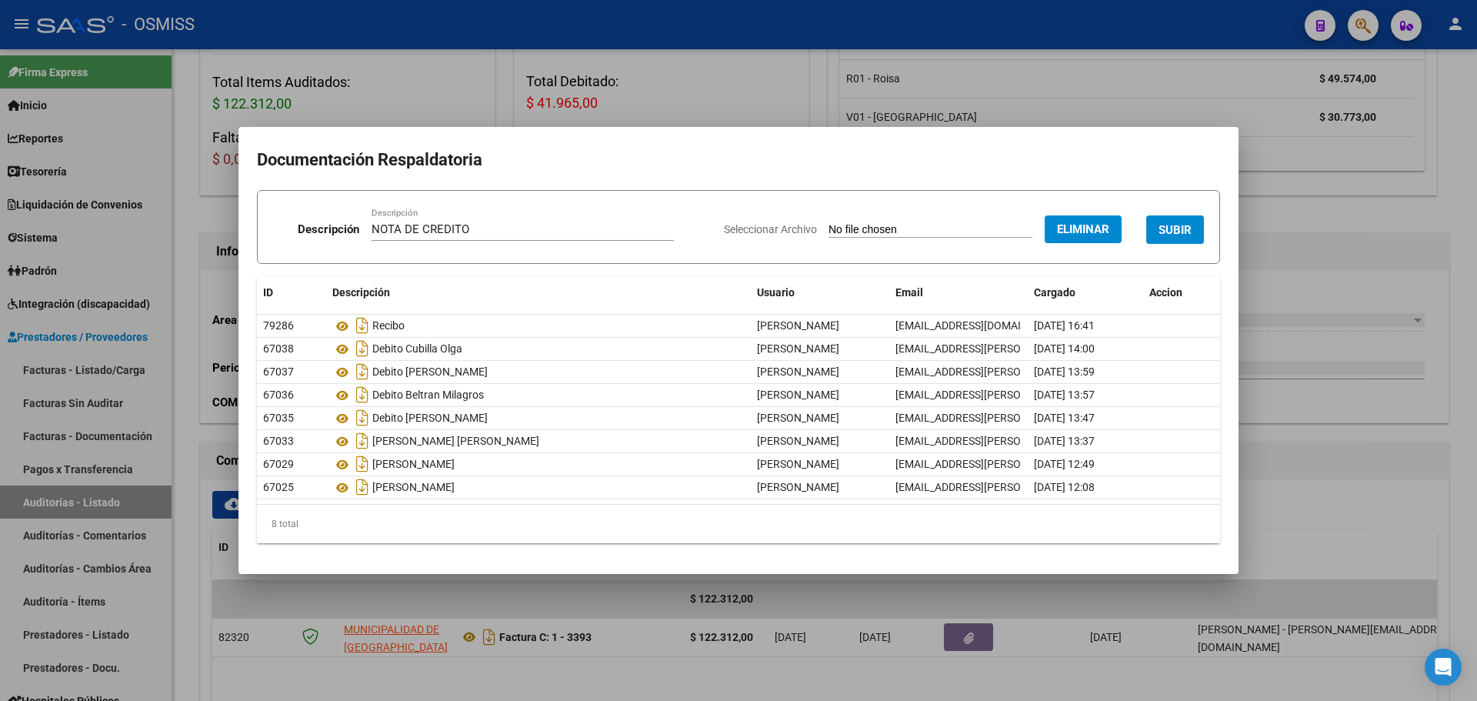
click at [1181, 221] on button "SUBIR" at bounding box center [1175, 229] width 58 height 28
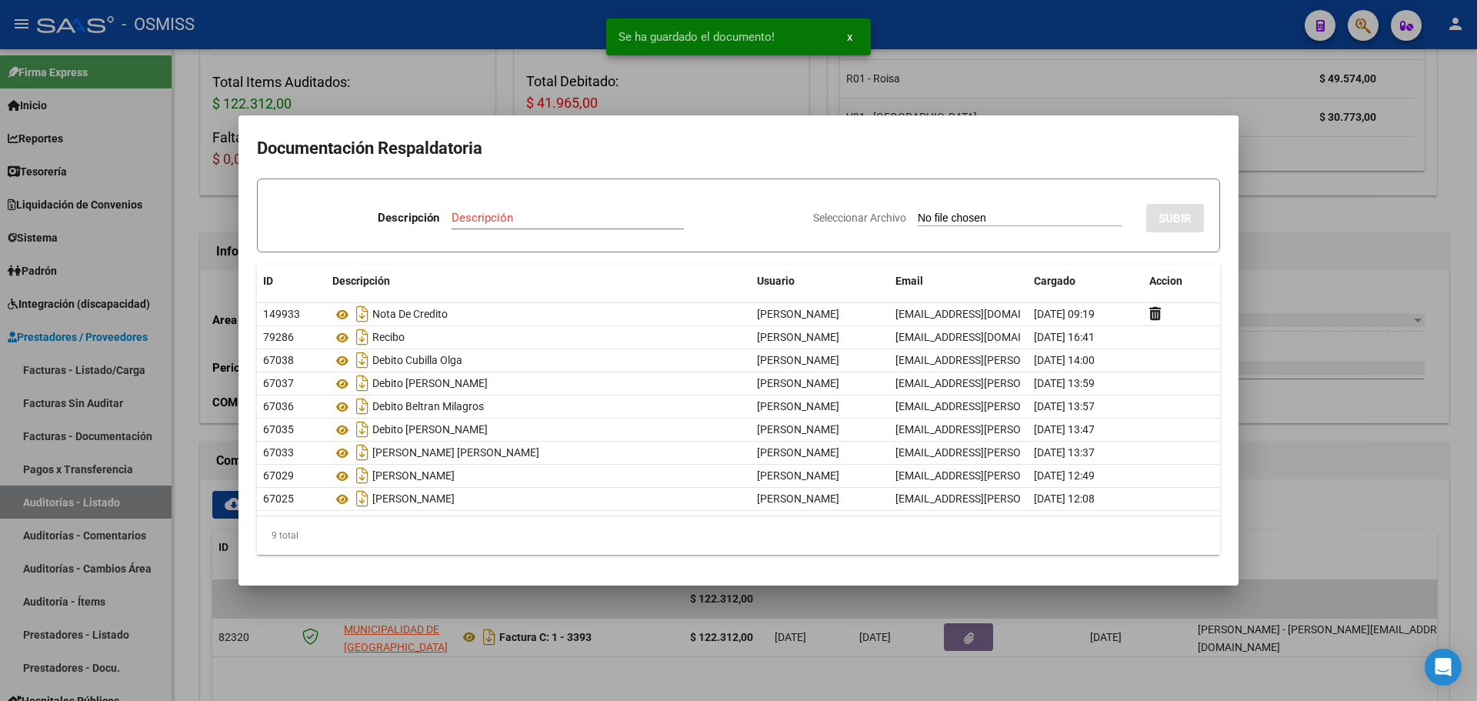
click at [668, 82] on div at bounding box center [738, 350] width 1477 height 701
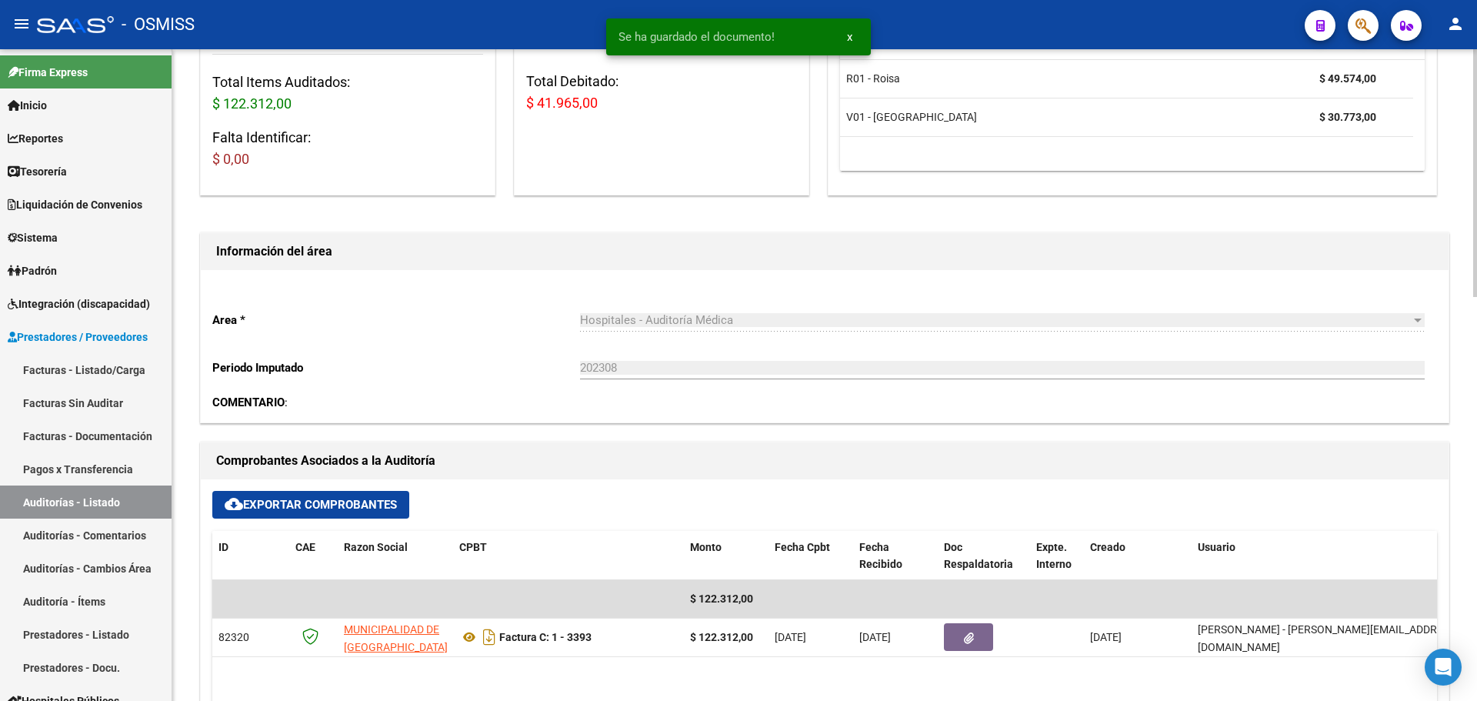
click at [627, 285] on div "Area * Hospitales - Auditoría Médica Seleccionar area Periodo Imputado 202308 I…" at bounding box center [824, 346] width 1247 height 152
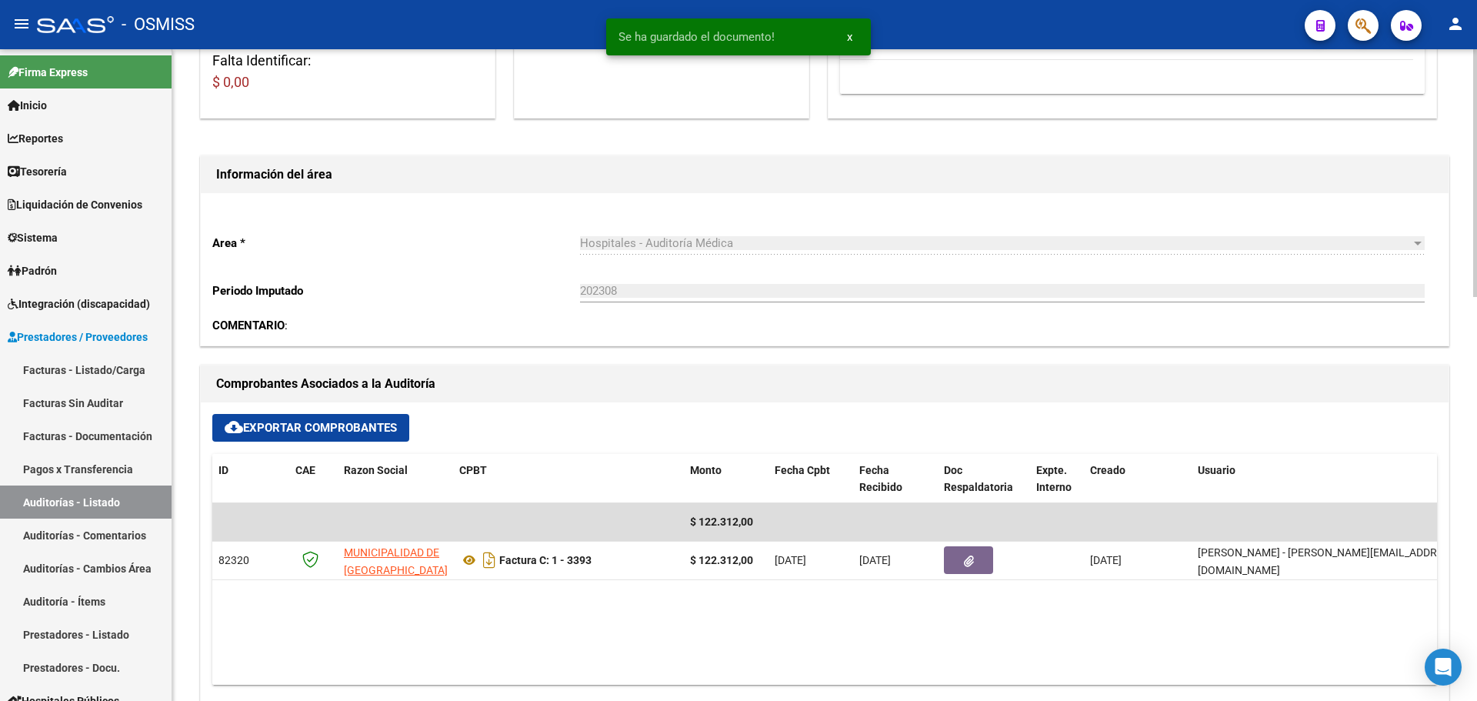
scroll to position [538, 0]
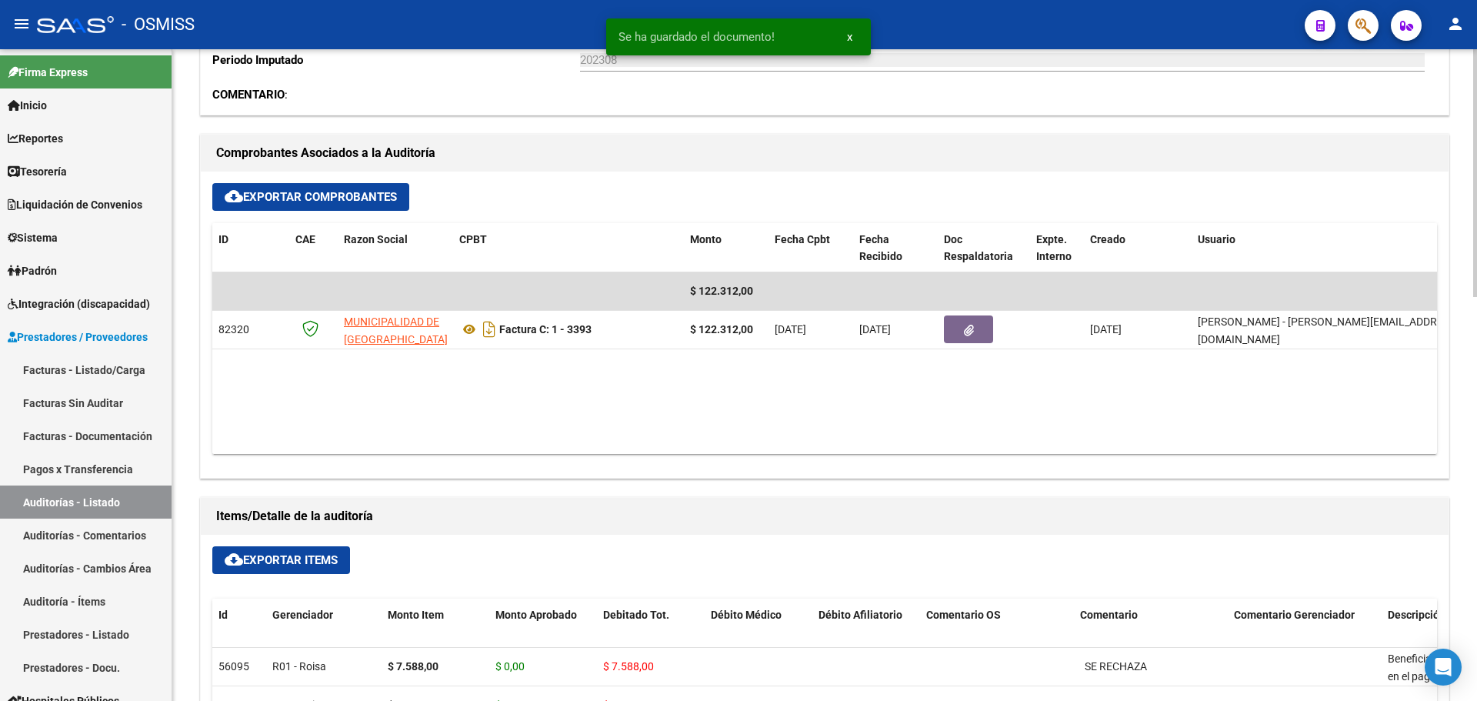
click at [623, 455] on div "cloud_download Exportar Comprobantes ID CAE Razon Social CPBT Monto Fecha Cpbt …" at bounding box center [824, 325] width 1247 height 306
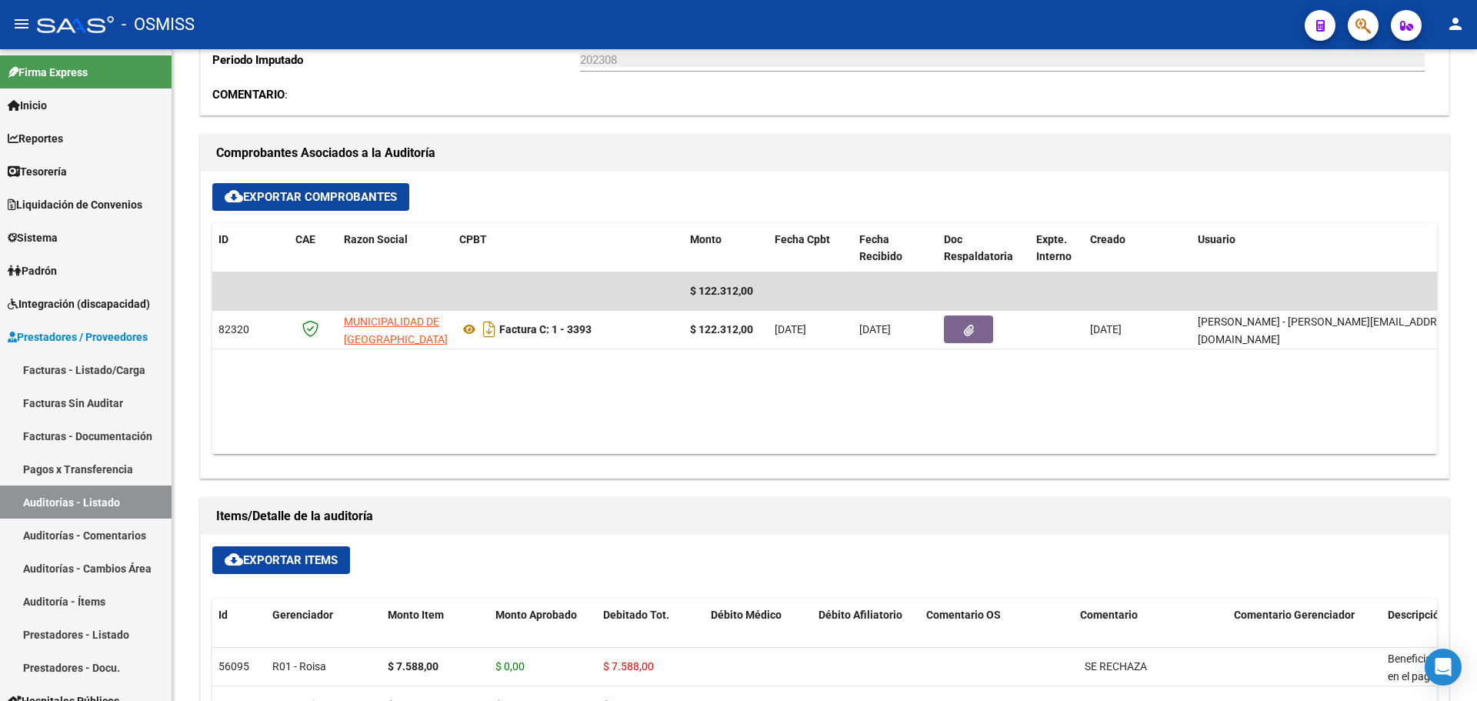
click at [1347, 27] on div at bounding box center [1356, 25] width 43 height 32
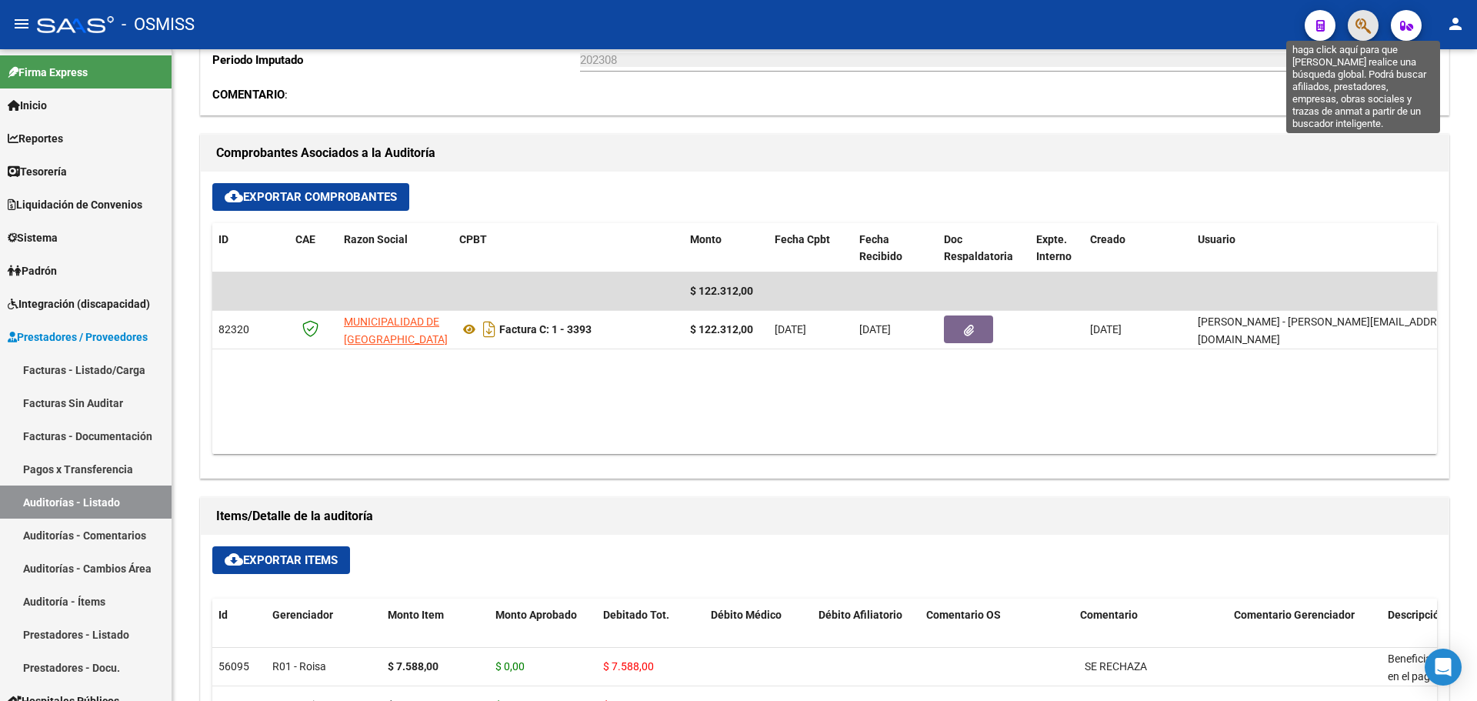
click at [1356, 30] on icon "button" at bounding box center [1362, 26] width 15 height 18
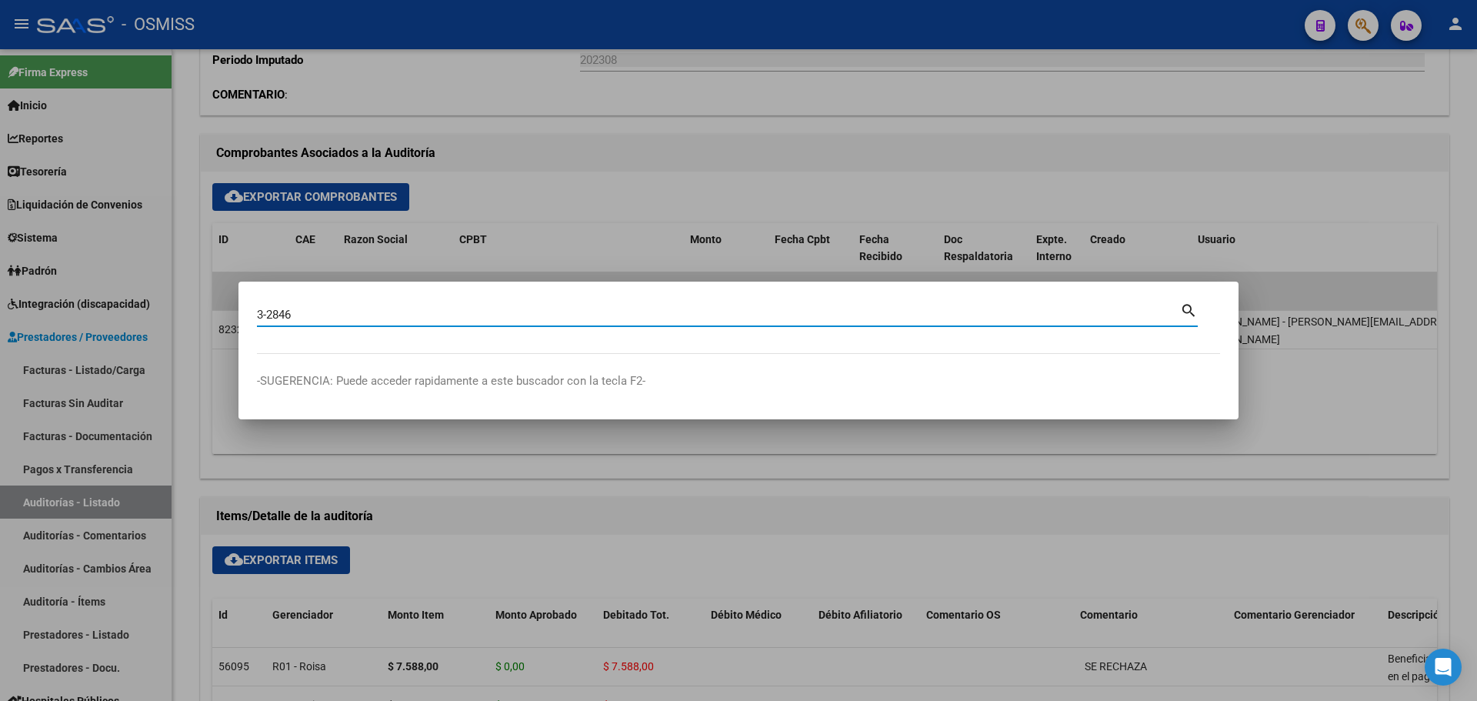
type input "3-2846"
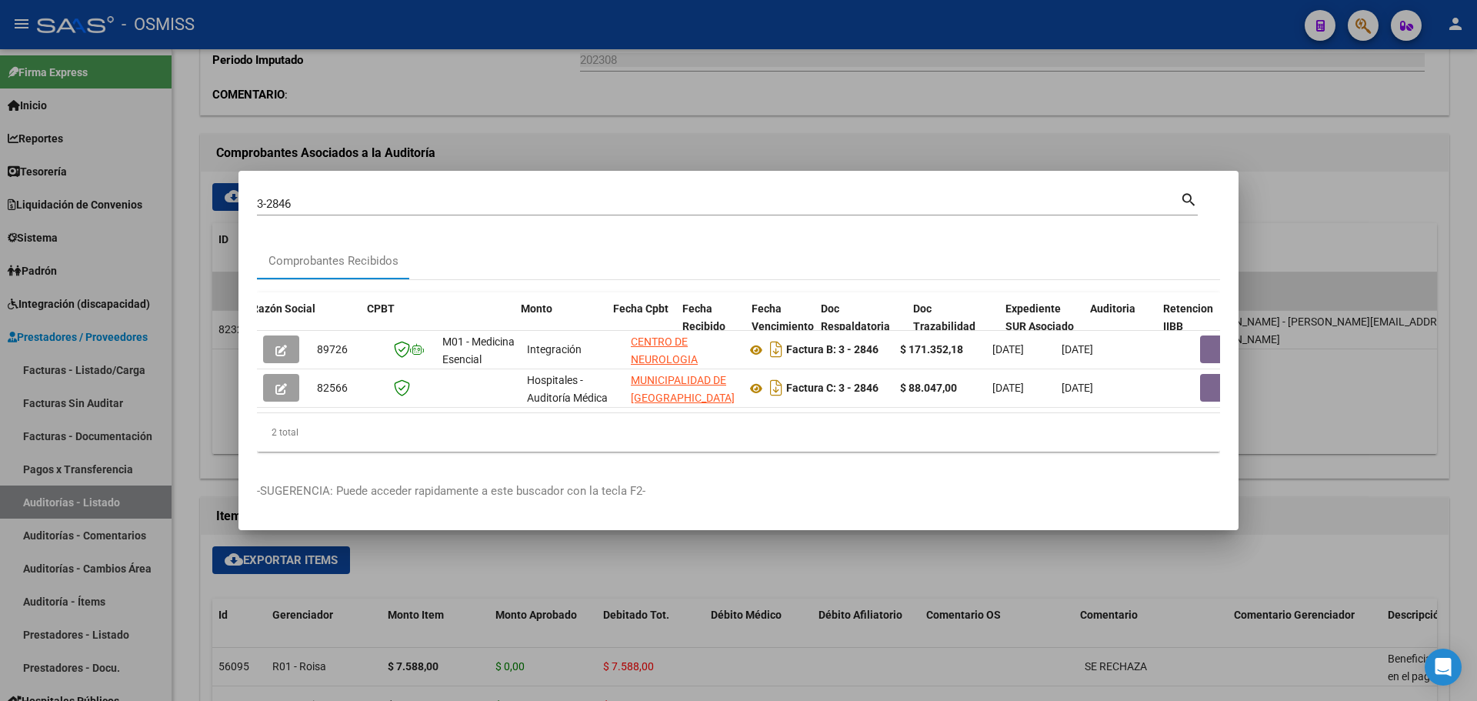
scroll to position [0, 421]
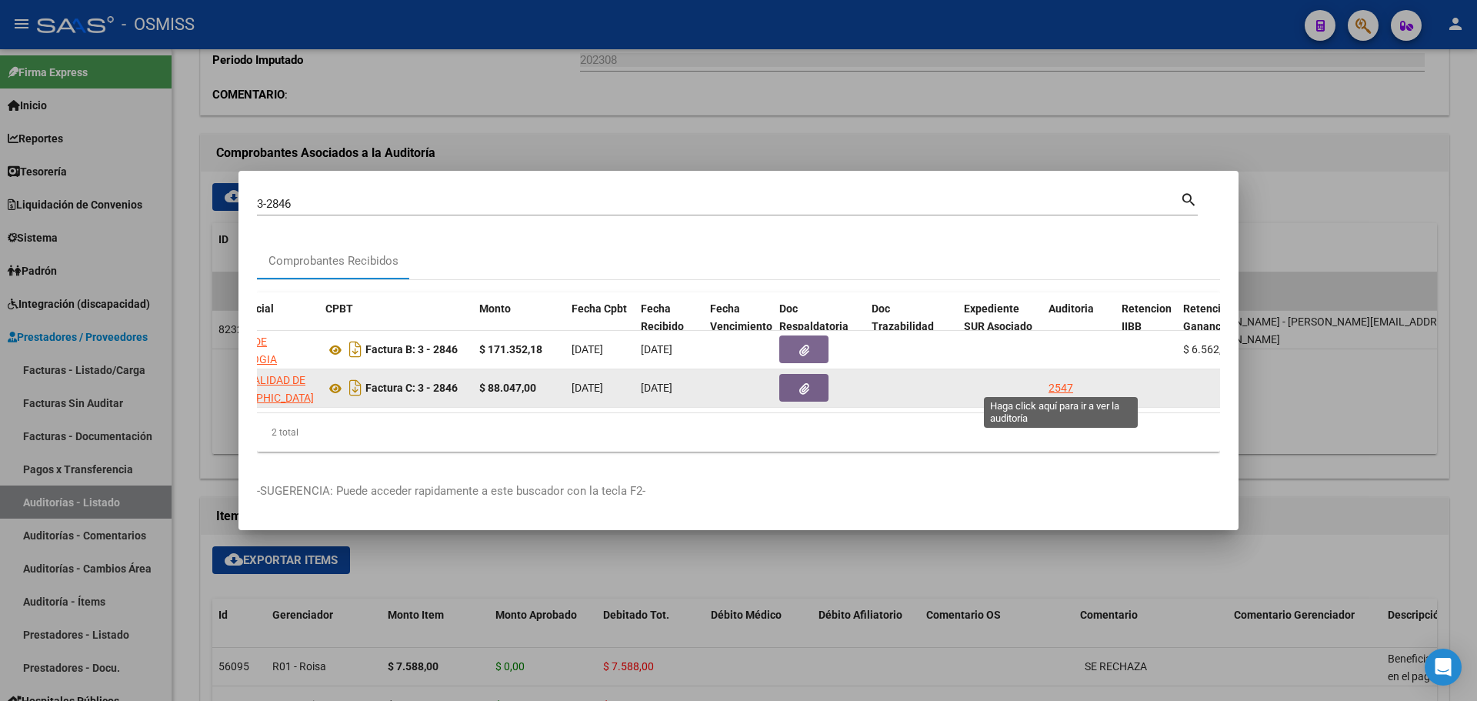
click at [1063, 379] on div "2547" at bounding box center [1060, 388] width 25 height 18
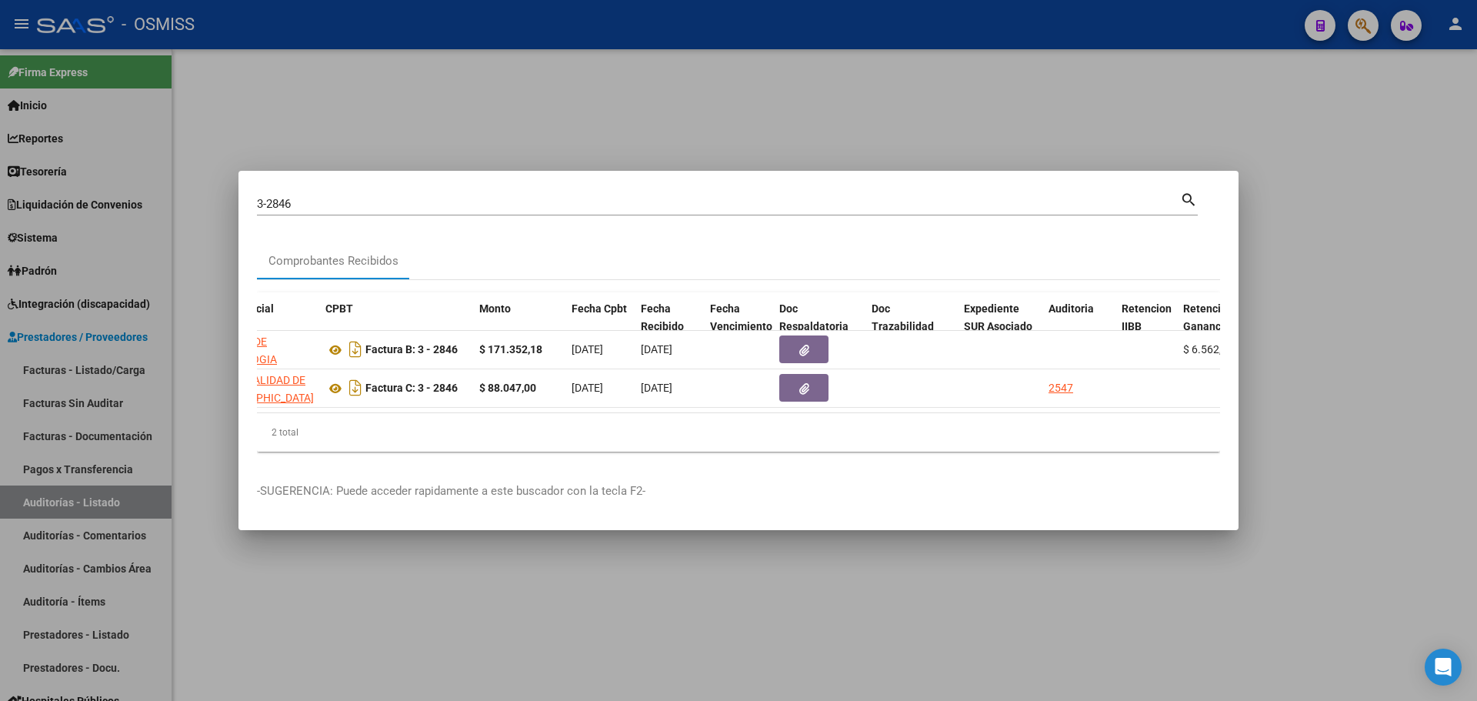
click at [682, 130] on div at bounding box center [738, 350] width 1477 height 701
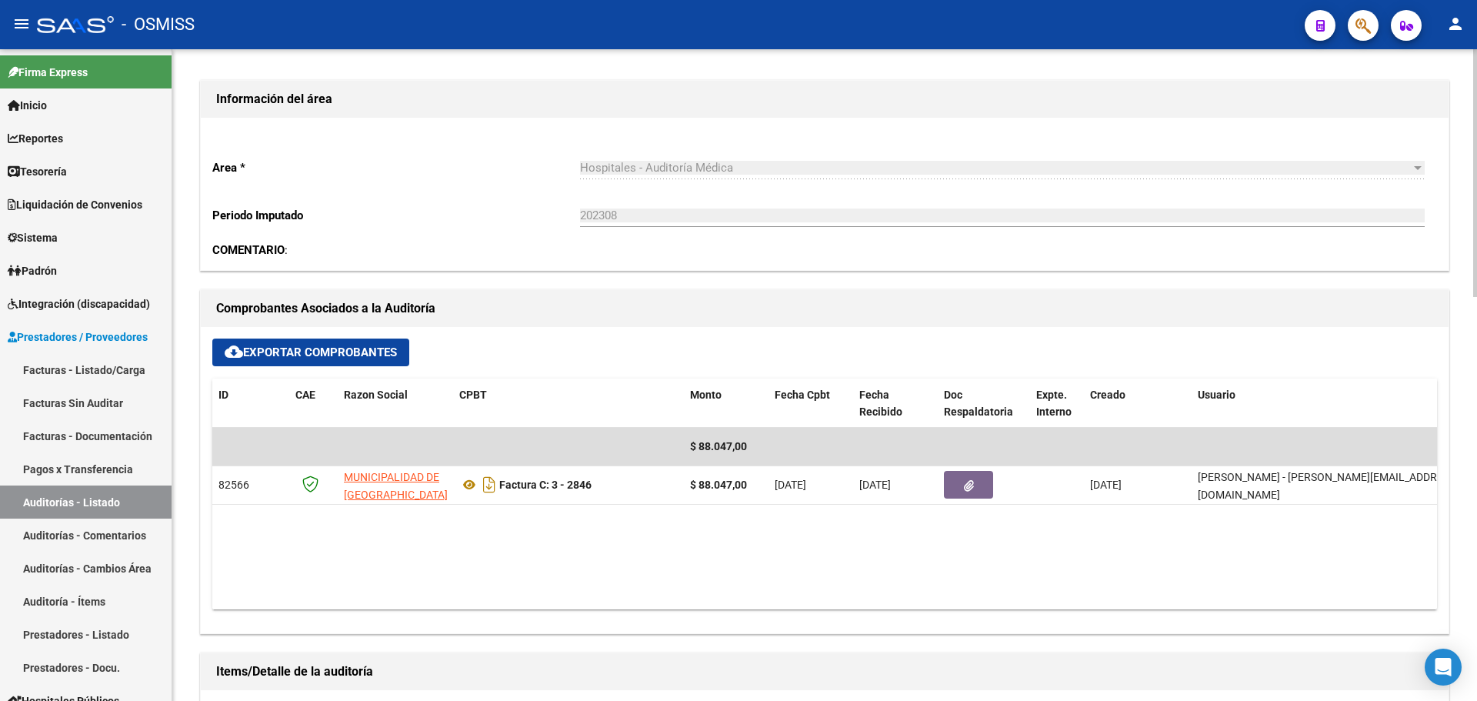
scroll to position [538, 0]
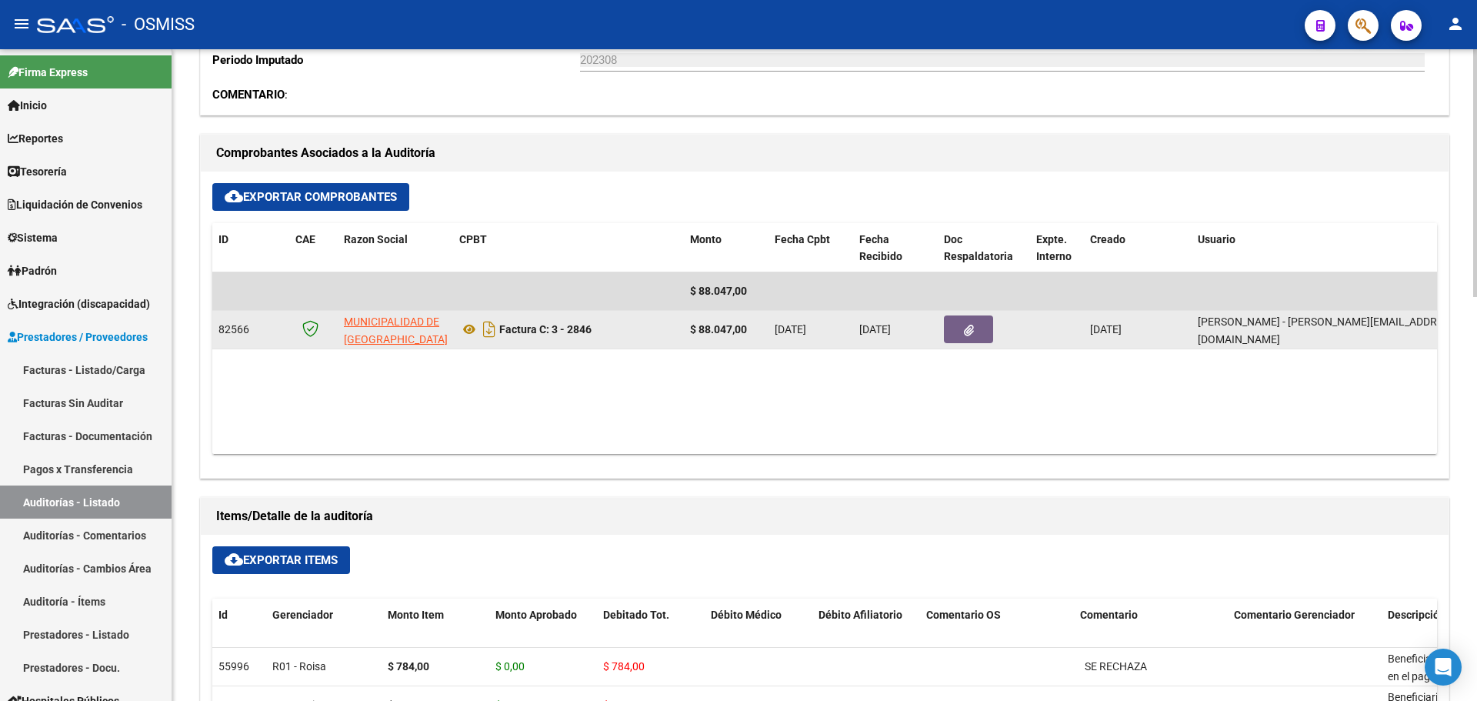
click at [954, 327] on button "button" at bounding box center [968, 329] width 49 height 28
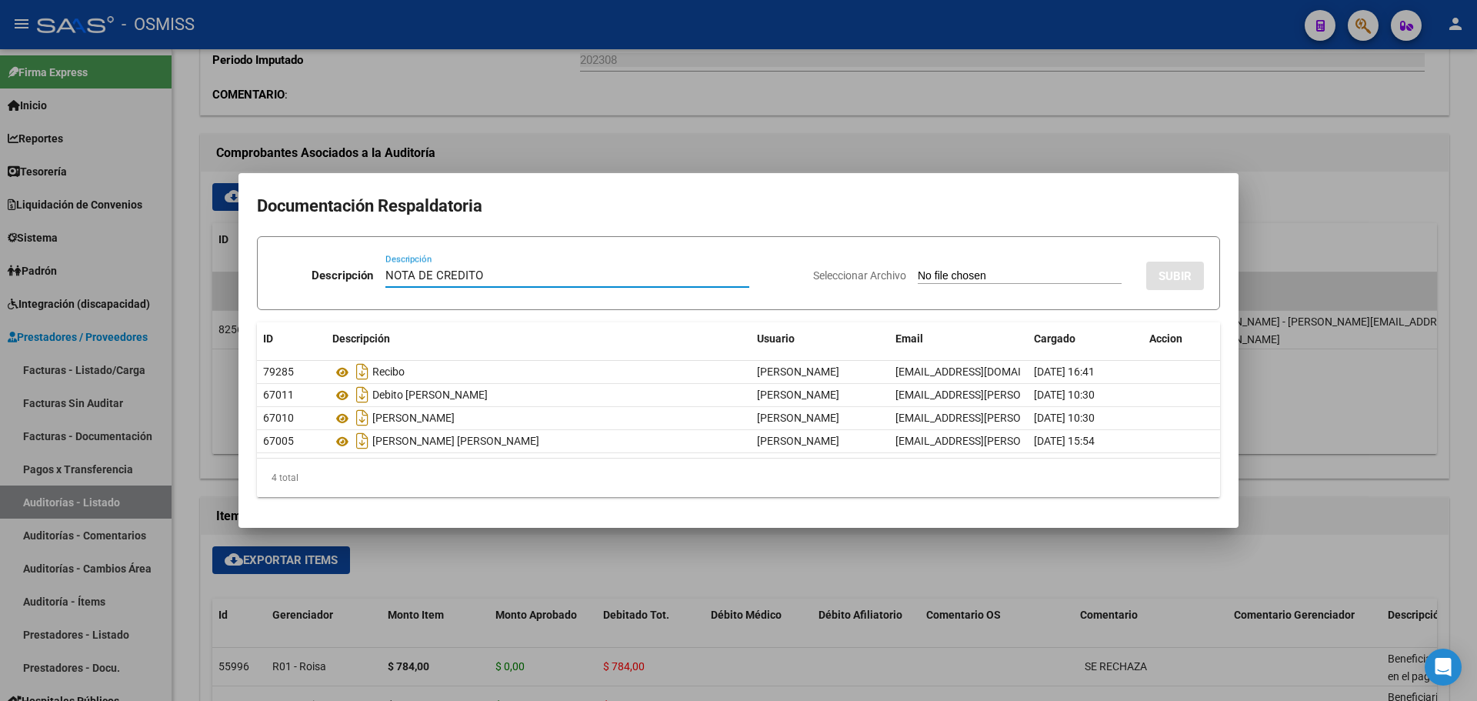
type input "NOTA DE CREDITO"
click at [931, 274] on input "Seleccionar Archivo" at bounding box center [1019, 276] width 204 height 15
click at [775, 124] on div at bounding box center [738, 350] width 1477 height 701
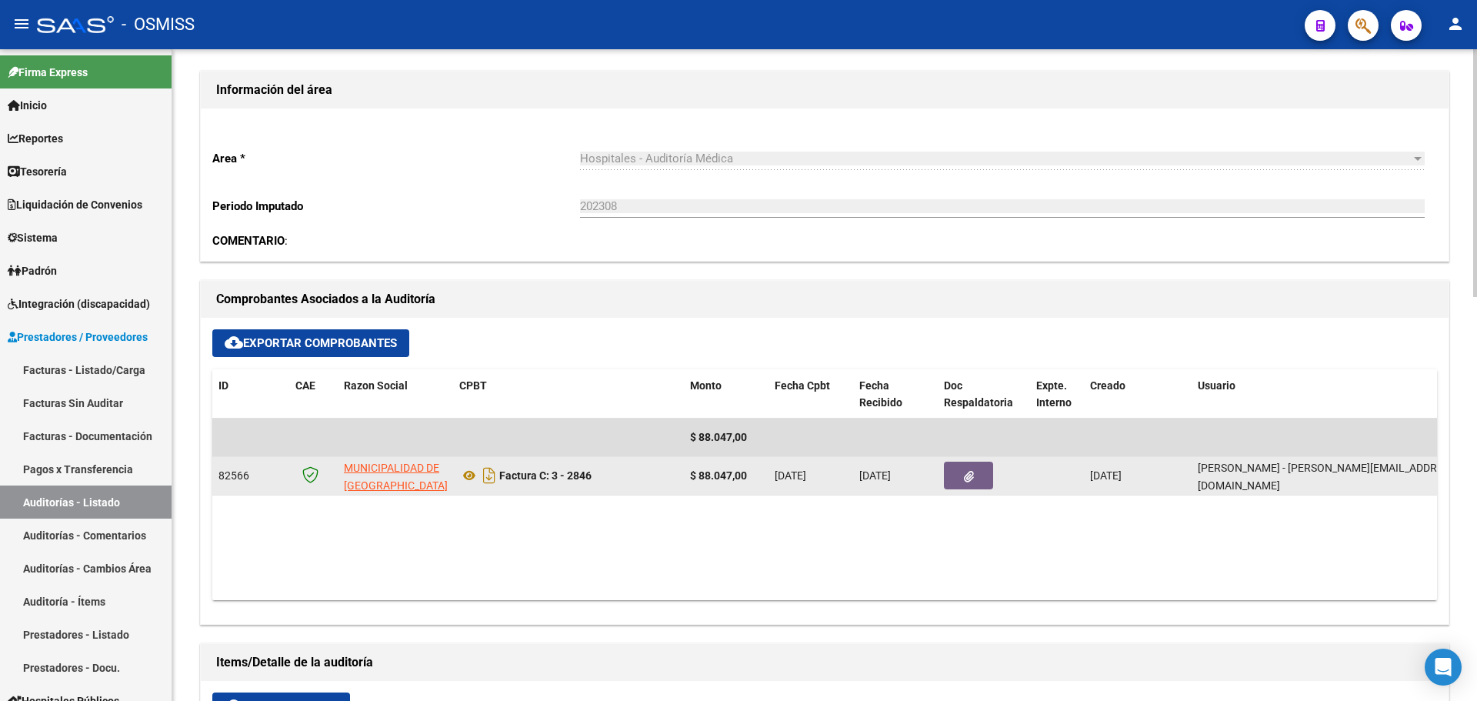
scroll to position [385, 0]
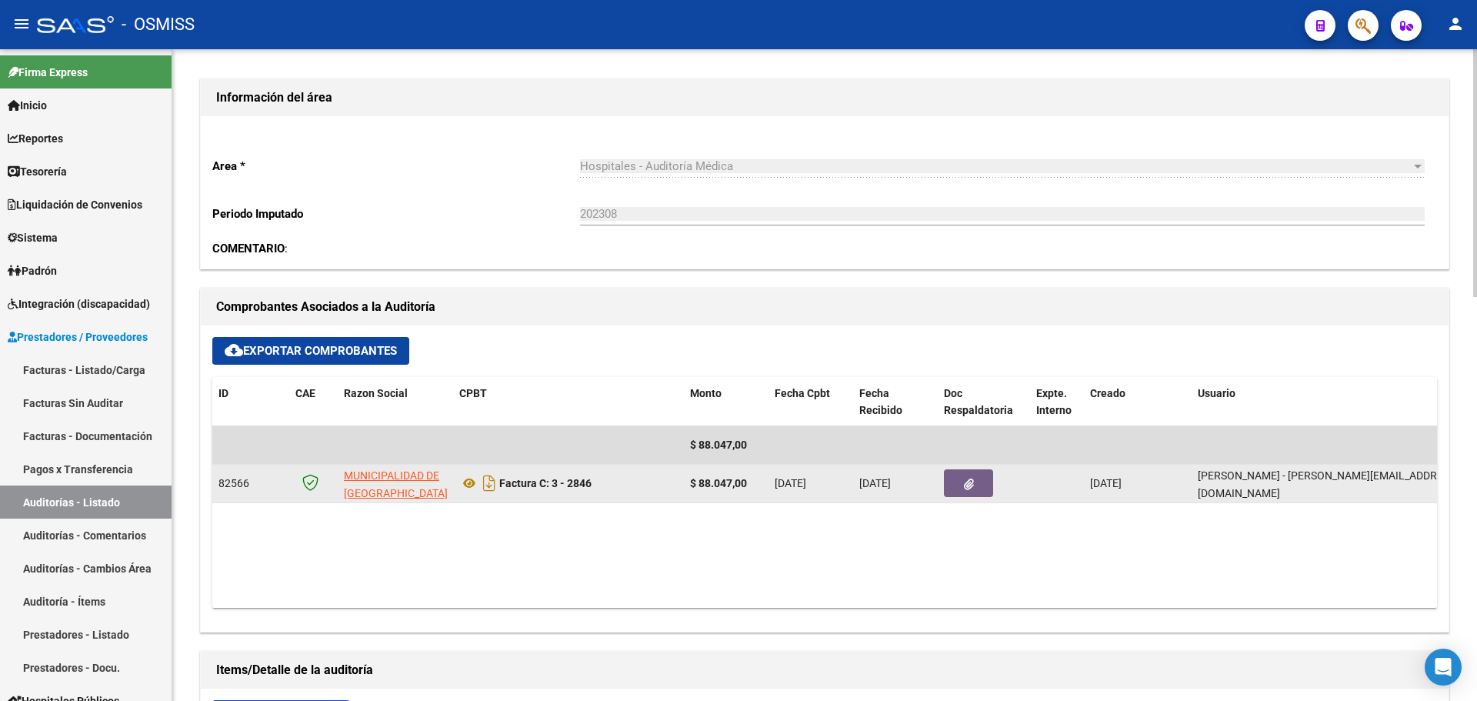
click at [964, 482] on icon "button" at bounding box center [969, 484] width 10 height 12
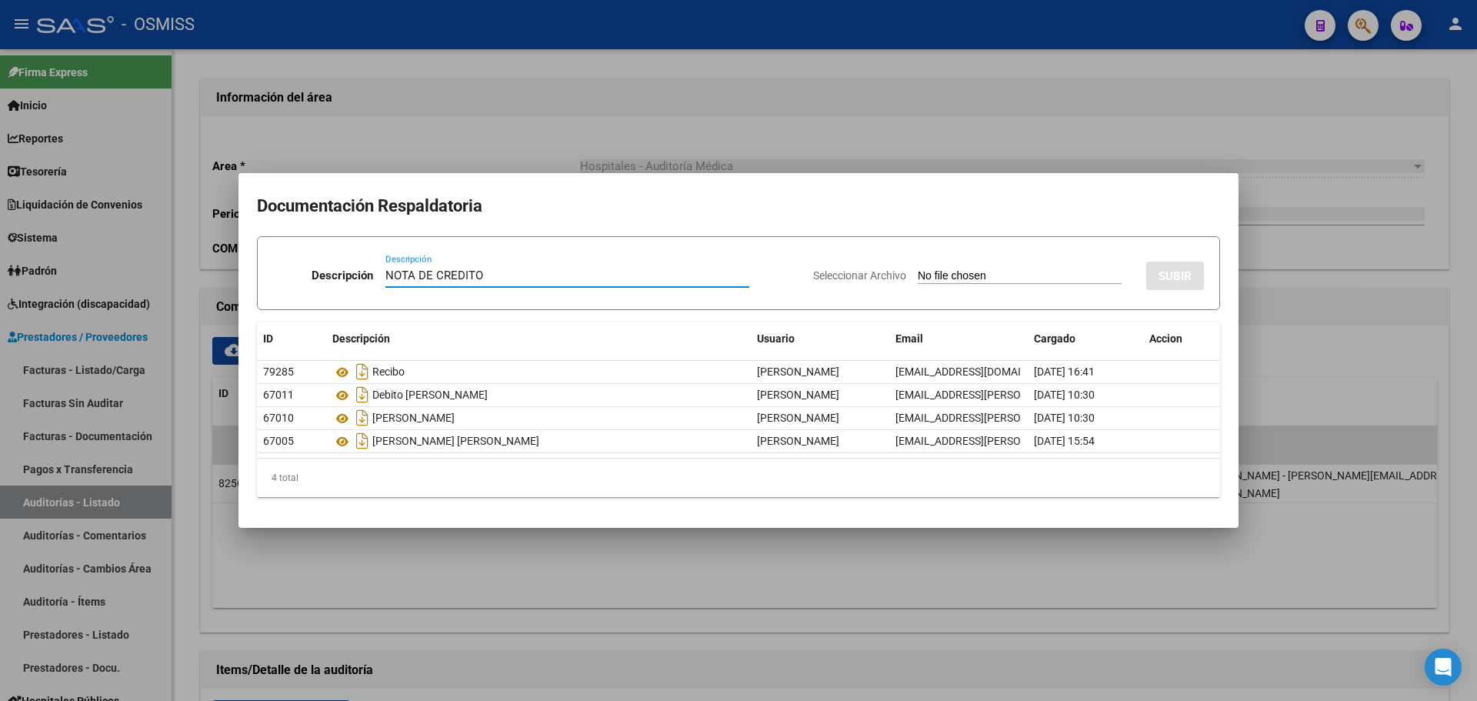
type input "NOTA DE CREDITO"
click at [935, 281] on input "Seleccionar Archivo" at bounding box center [1019, 276] width 204 height 15
type input "C:\fakepath\NC. MUNICIPALIDAD DE [GEOGRAPHIC_DATA] FC. 2846.pdf"
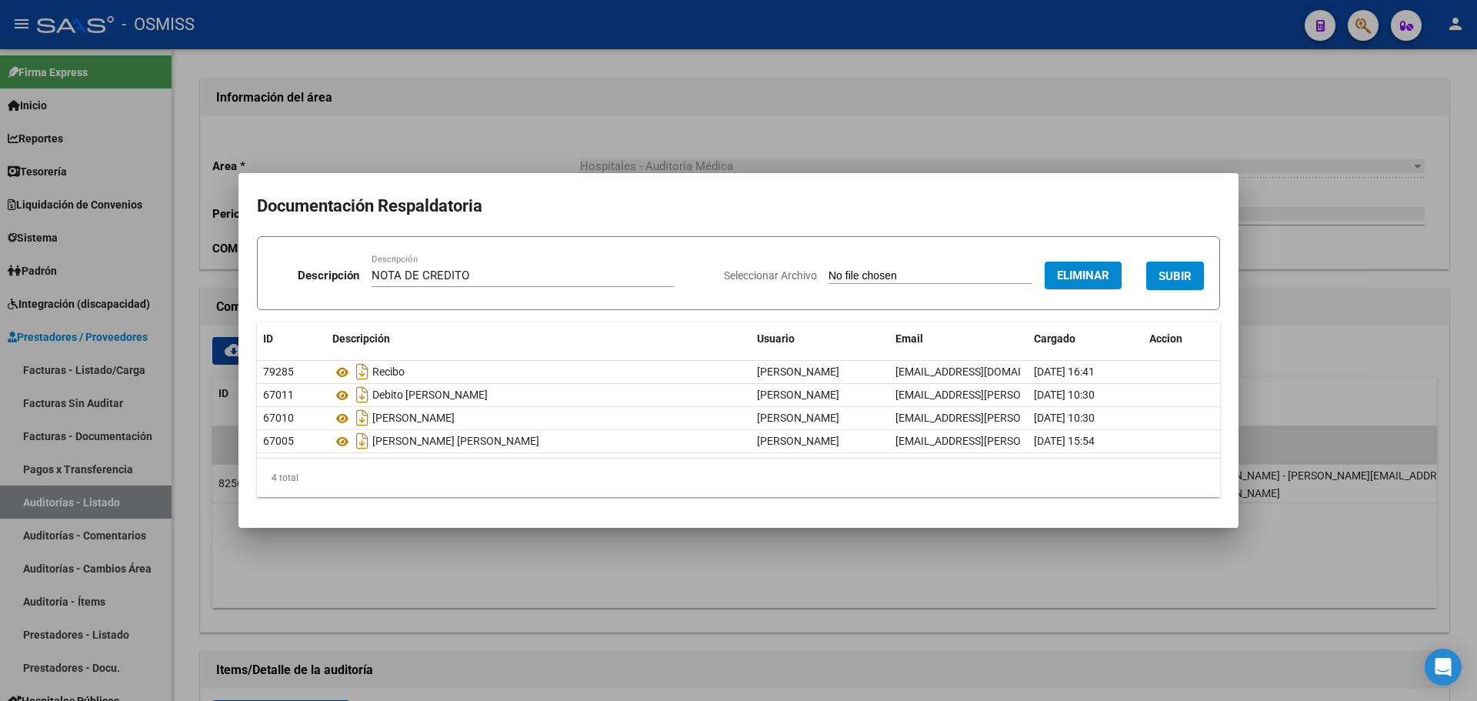
click at [1172, 279] on span "SUBIR" at bounding box center [1174, 276] width 33 height 14
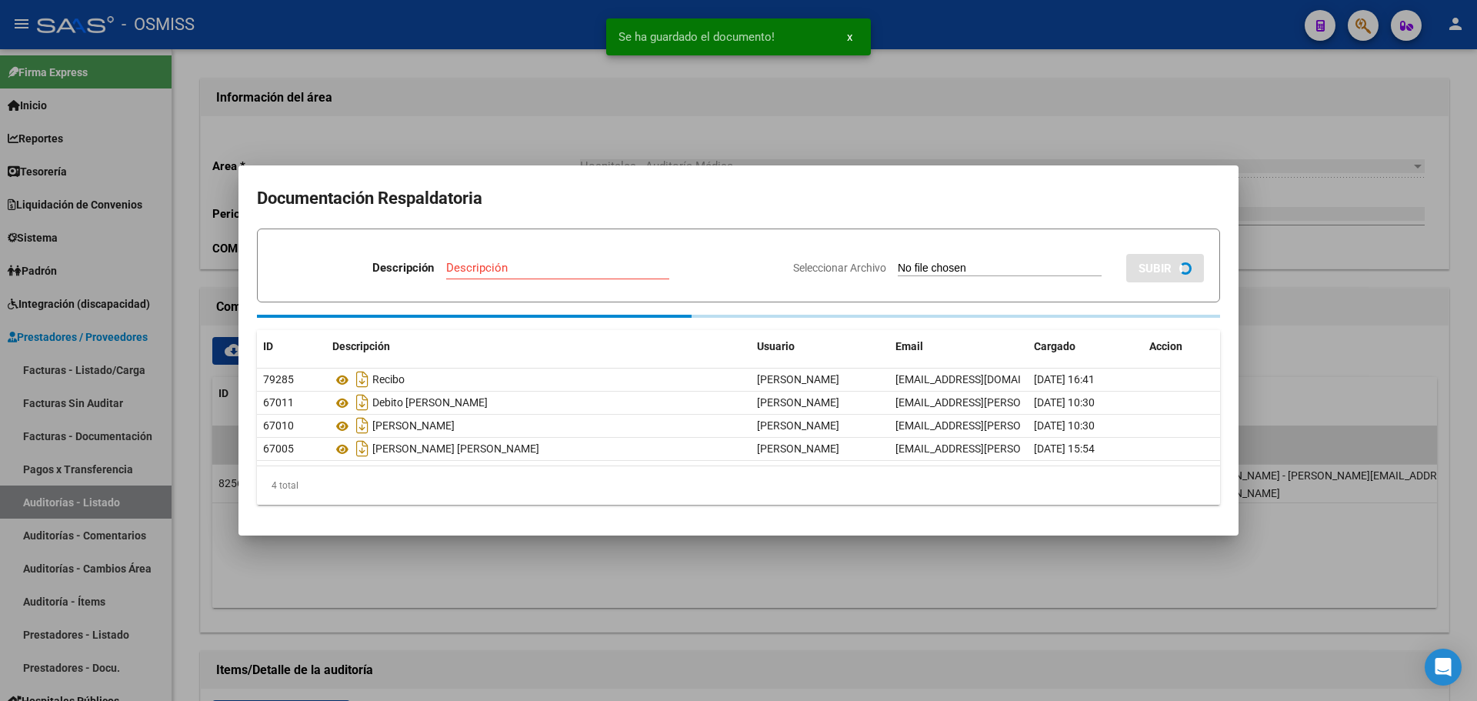
click at [744, 104] on div at bounding box center [738, 350] width 1477 height 701
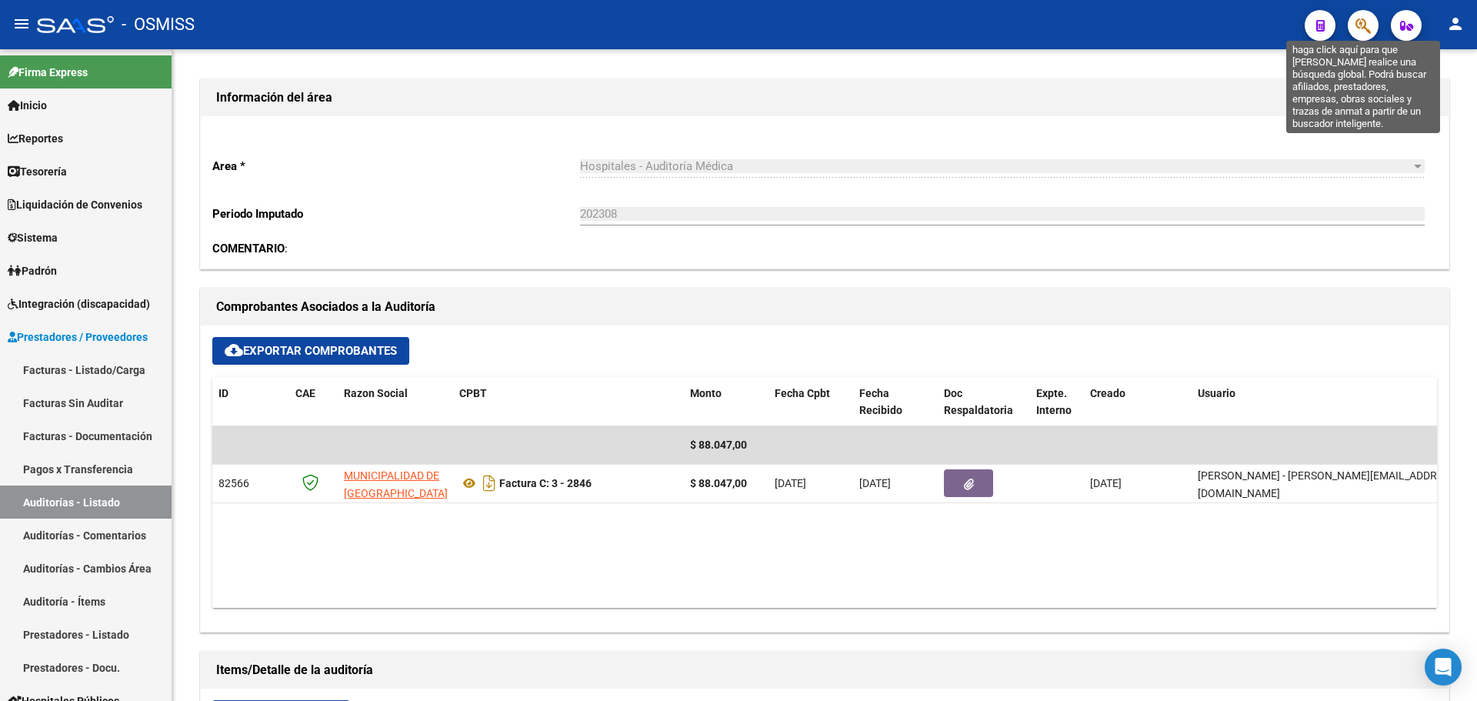
click at [1360, 33] on icon "button" at bounding box center [1362, 26] width 15 height 18
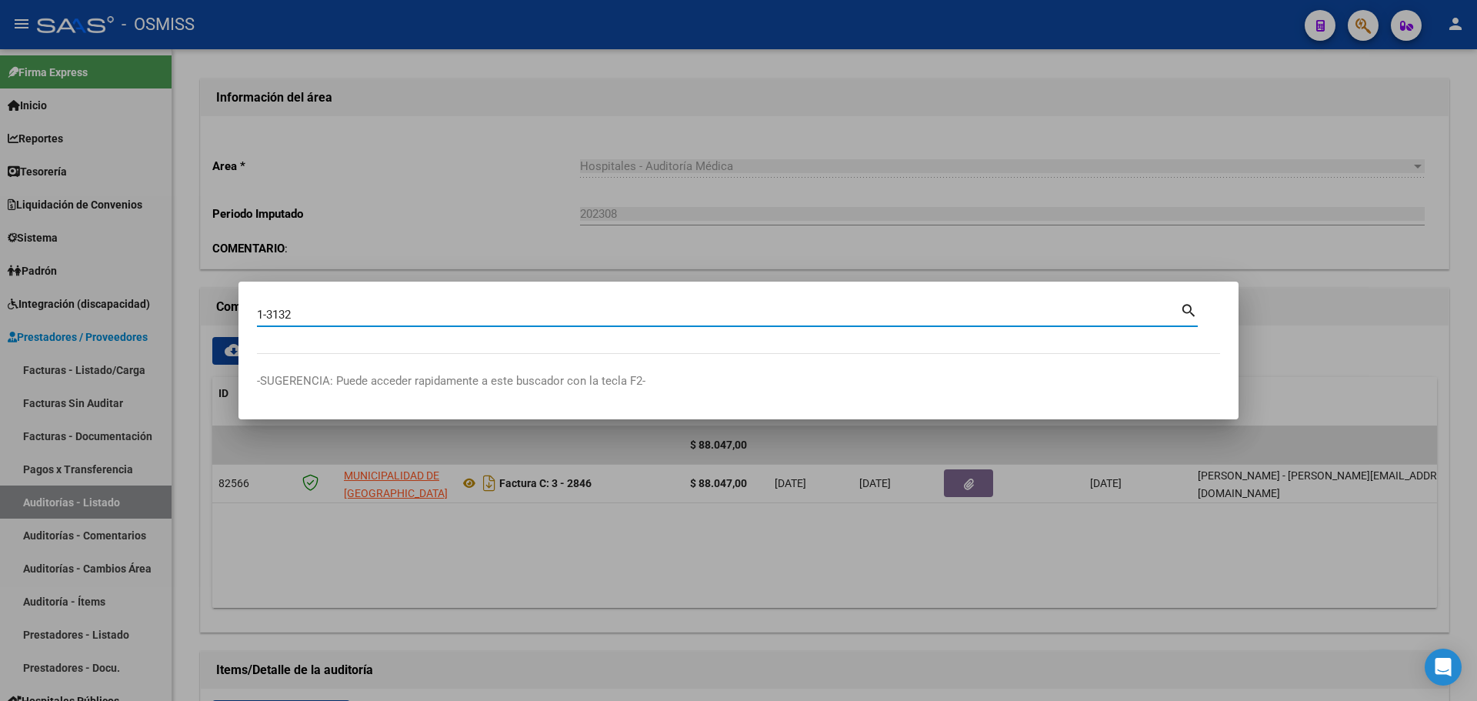
type input "1-3132"
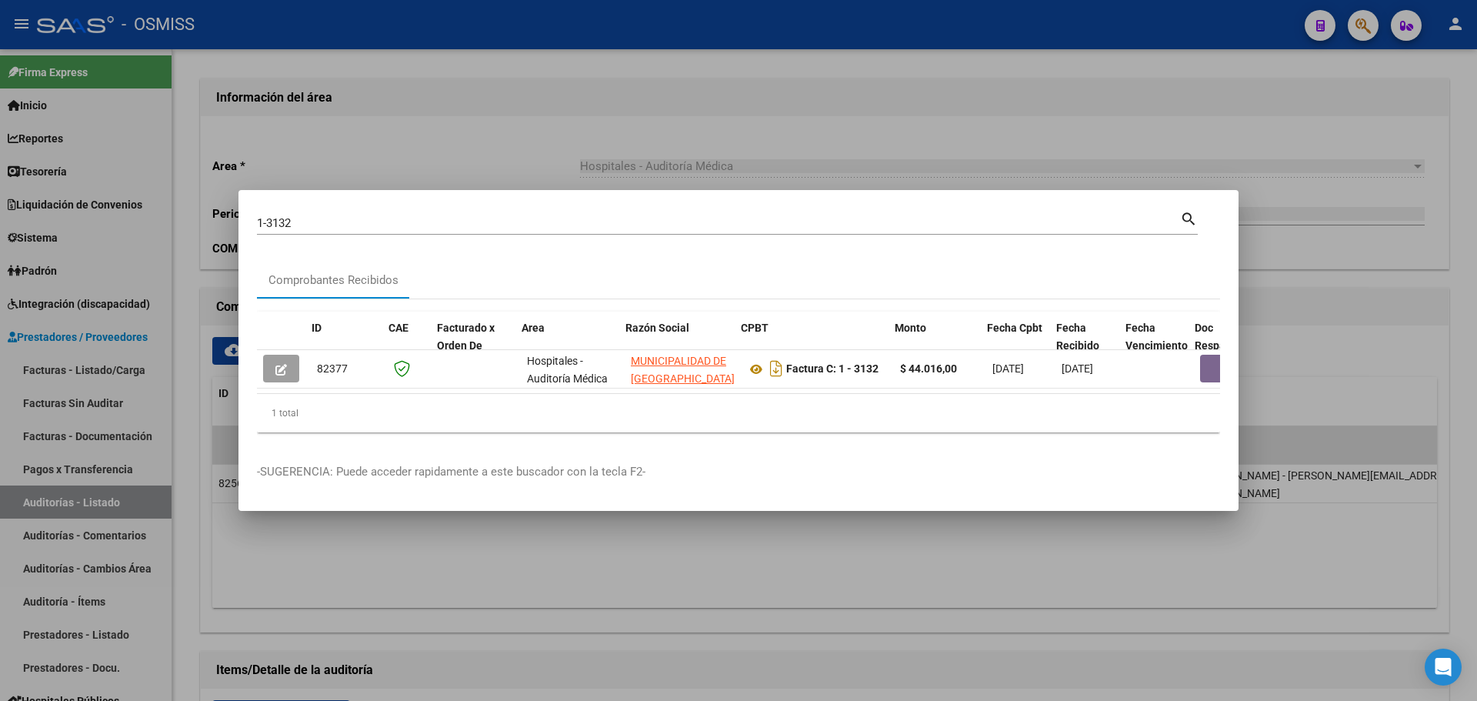
scroll to position [0, 676]
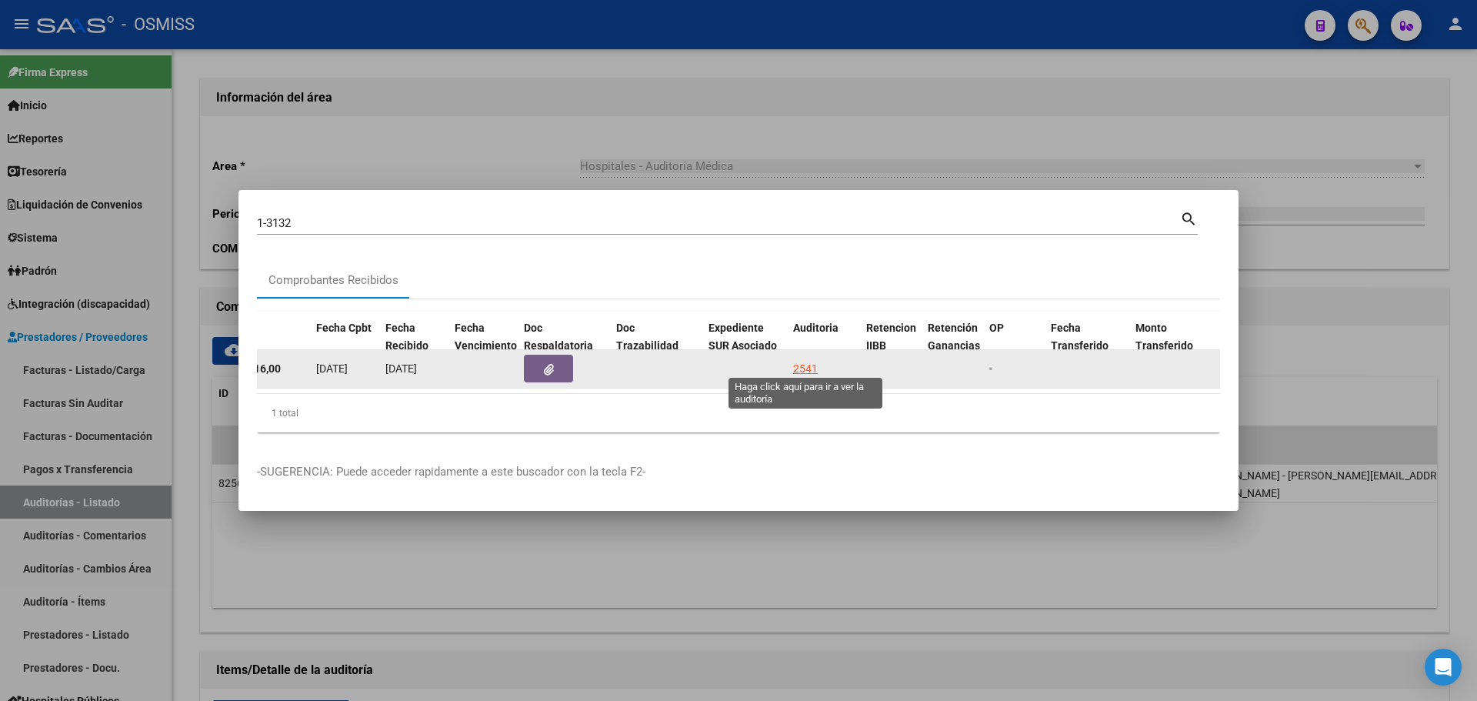
click at [804, 360] on div "2541" at bounding box center [805, 369] width 25 height 18
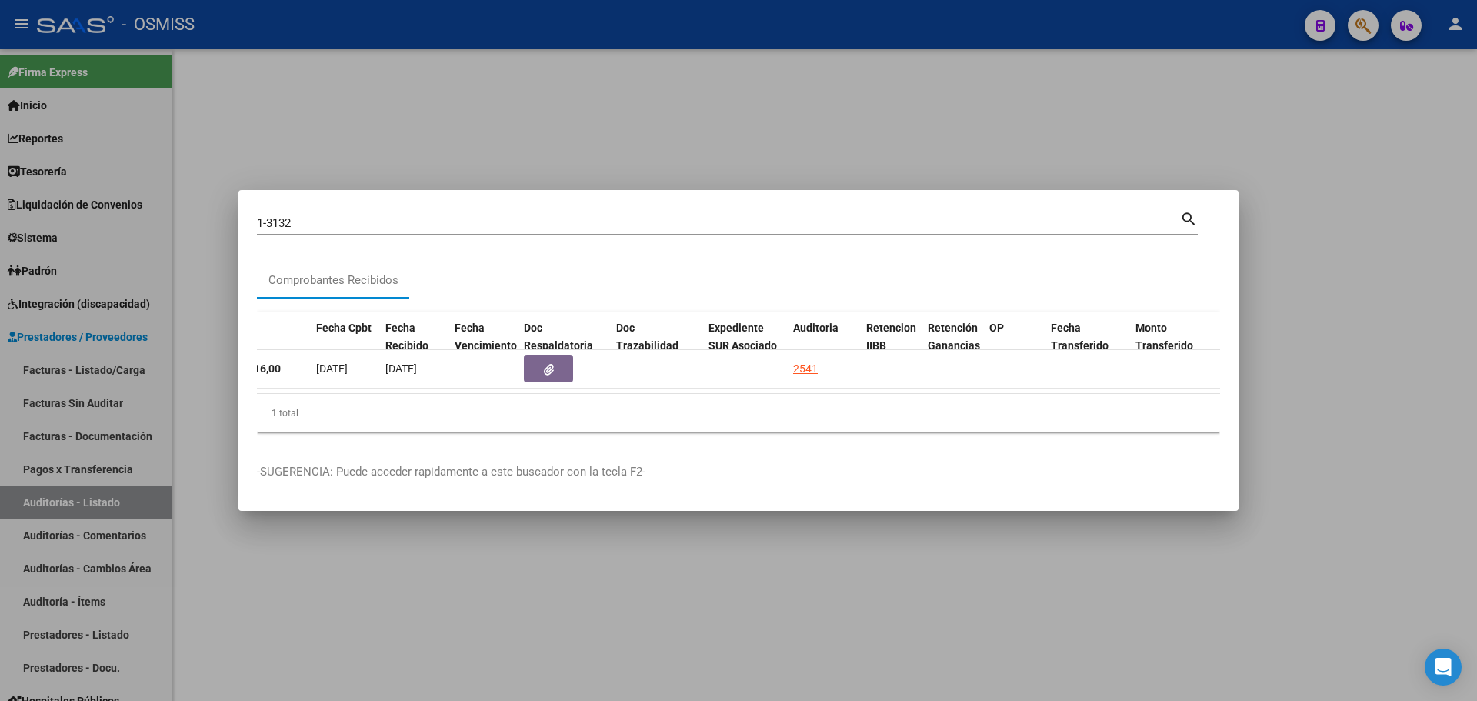
click at [690, 142] on div at bounding box center [738, 350] width 1477 height 701
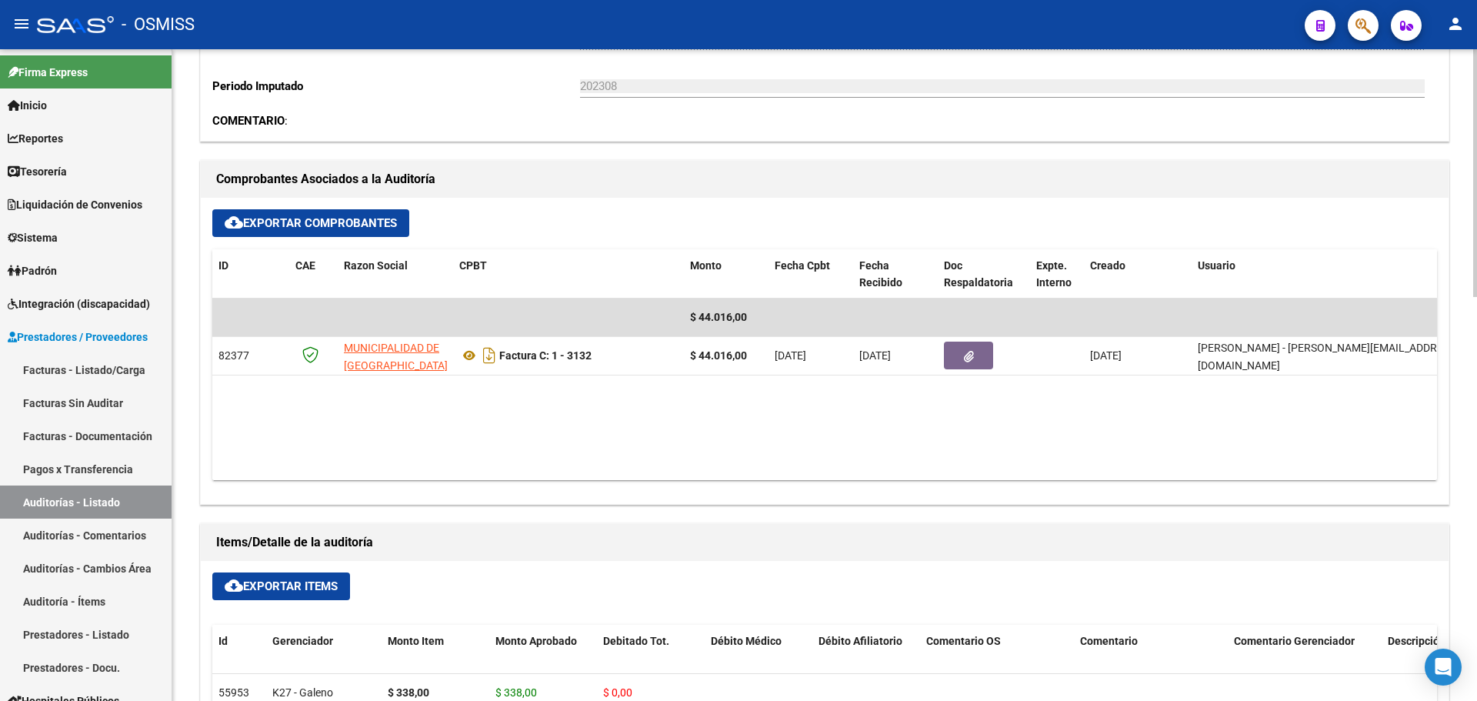
scroll to position [538, 0]
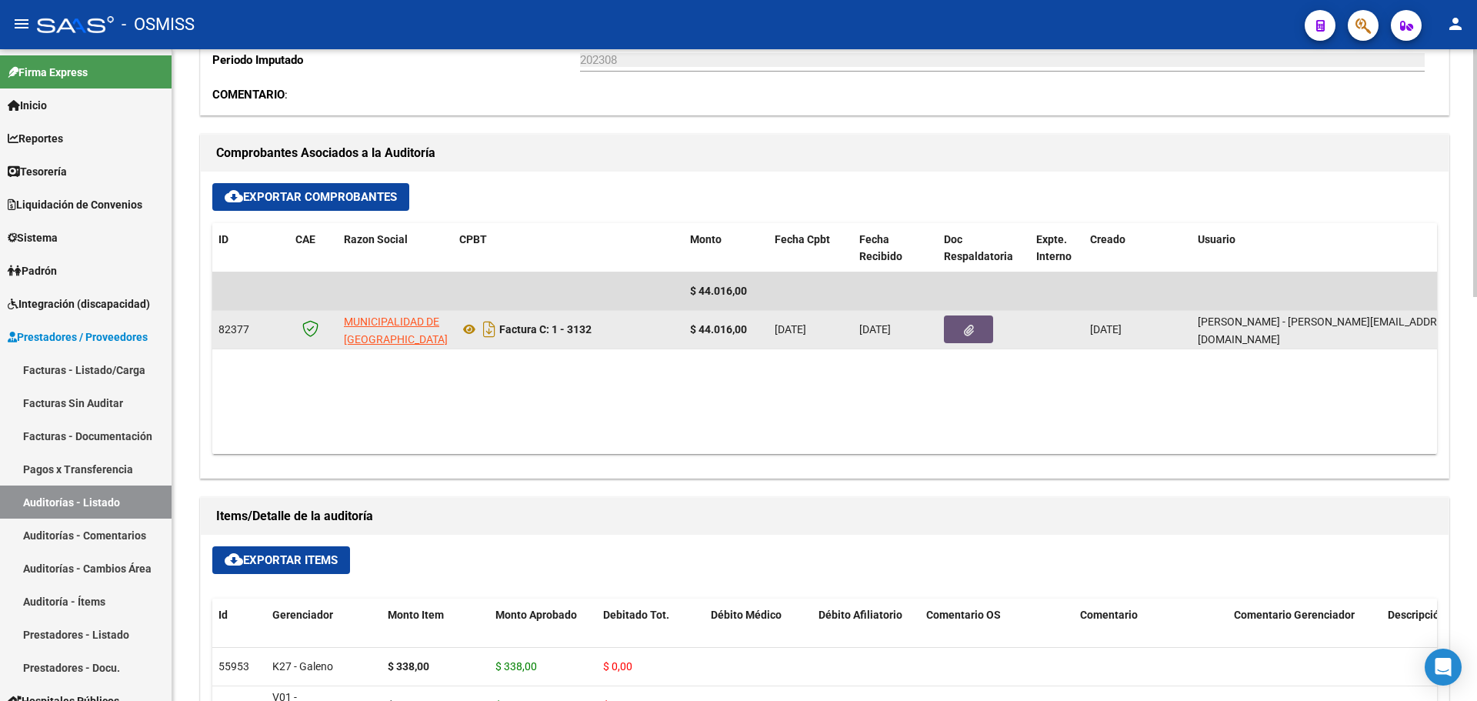
click at [962, 327] on button "button" at bounding box center [968, 329] width 49 height 28
click at [946, 328] on button "button" at bounding box center [968, 329] width 49 height 28
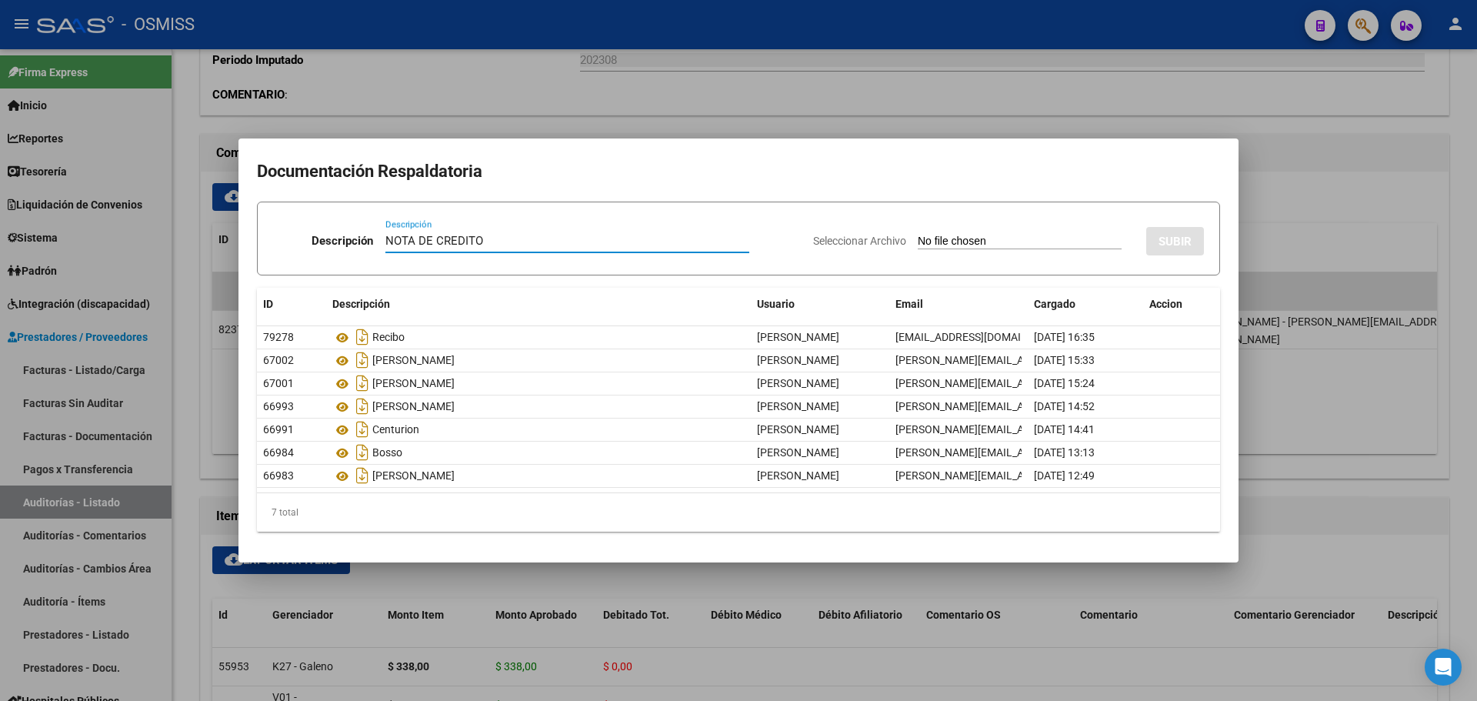
type input "NOTA DE CREDITO"
click at [917, 239] on input "Seleccionar Archivo" at bounding box center [1019, 242] width 204 height 15
type input "C:\fakepath\NC. MUNICIPALIDAD DE [GEOGRAPHIC_DATA] FC. 3132.pdf"
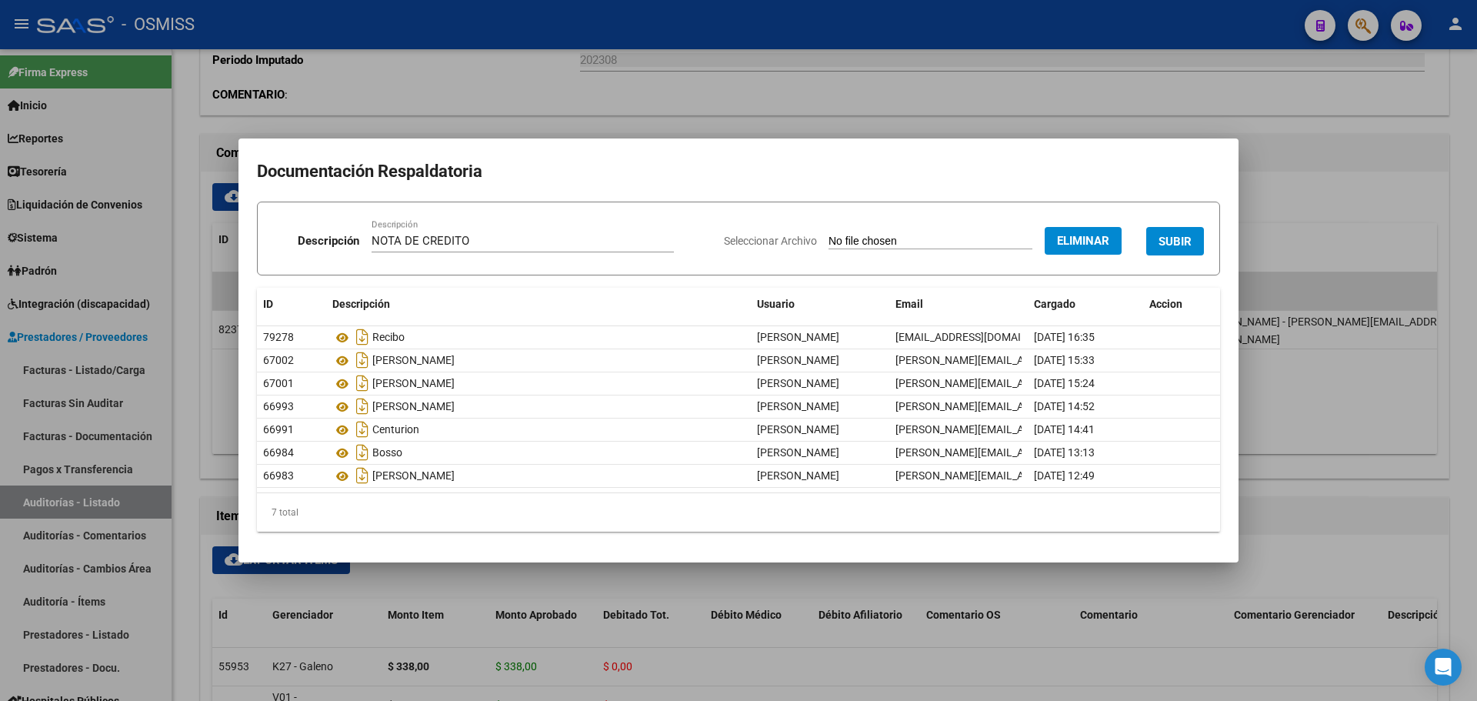
click at [1152, 233] on button "SUBIR" at bounding box center [1175, 241] width 58 height 28
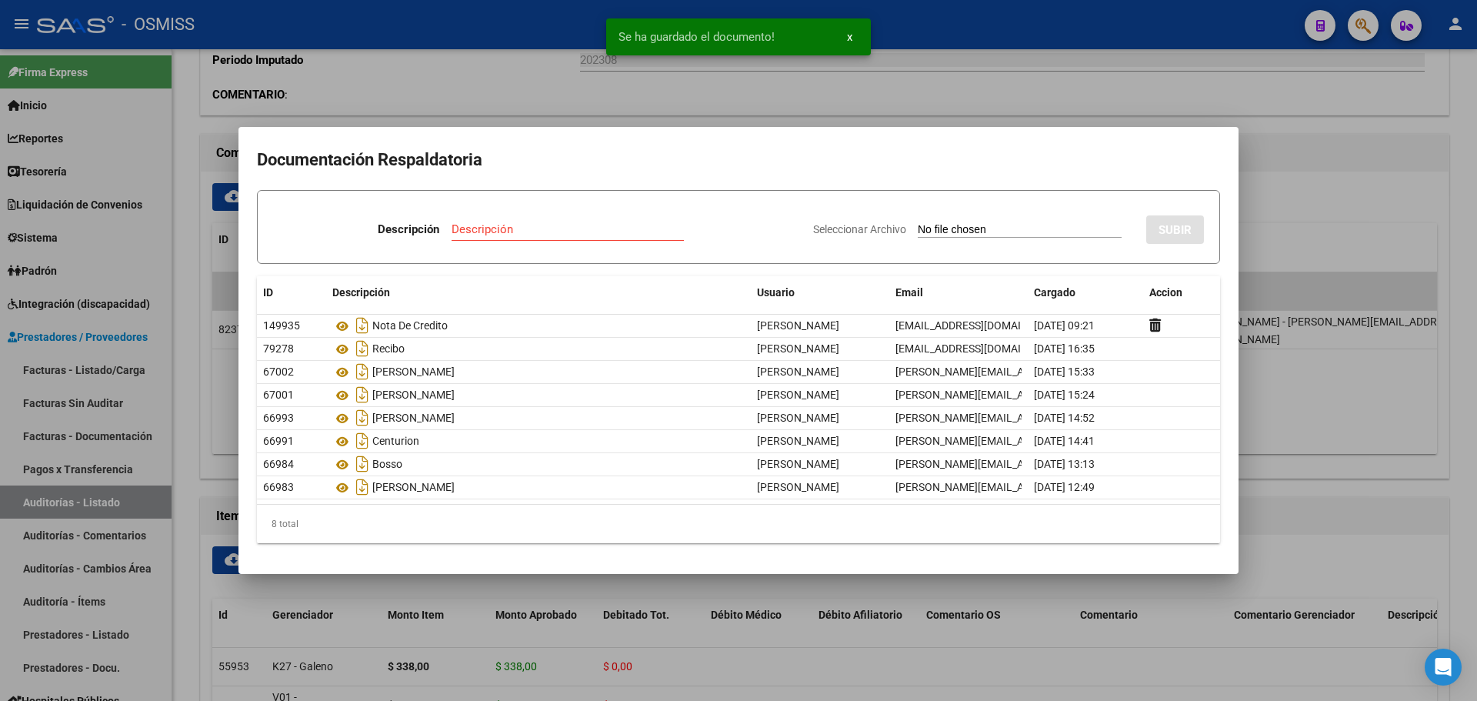
click at [510, 107] on div at bounding box center [738, 350] width 1477 height 701
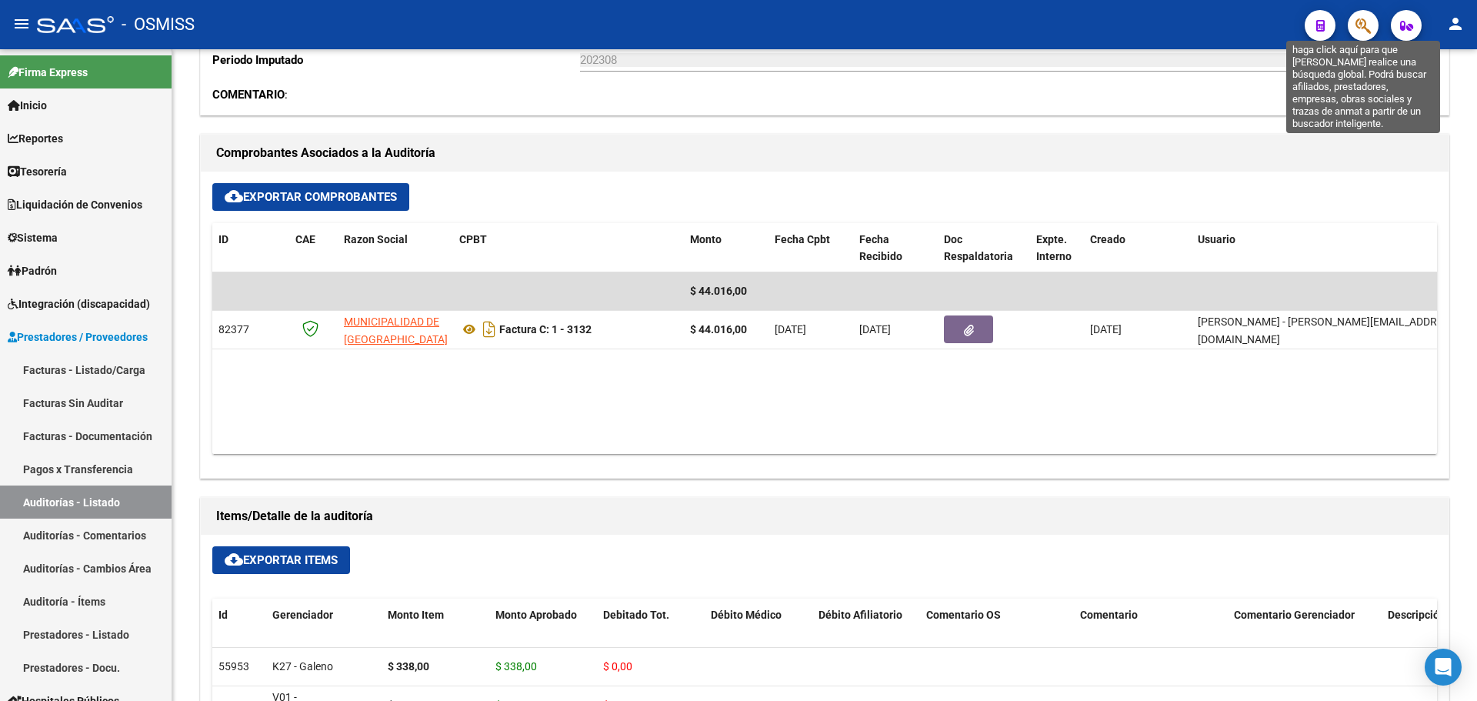
click at [1357, 27] on icon "button" at bounding box center [1362, 26] width 15 height 18
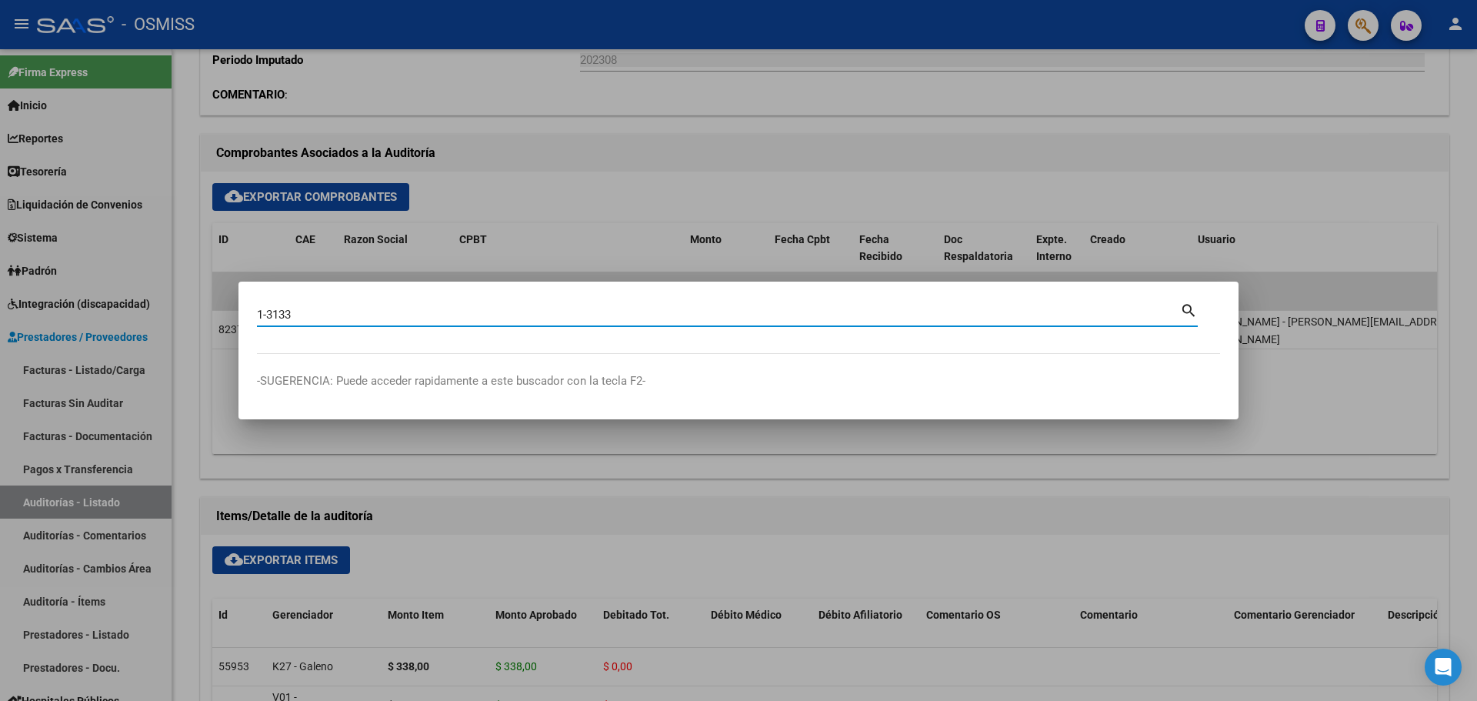
type input "1-3133"
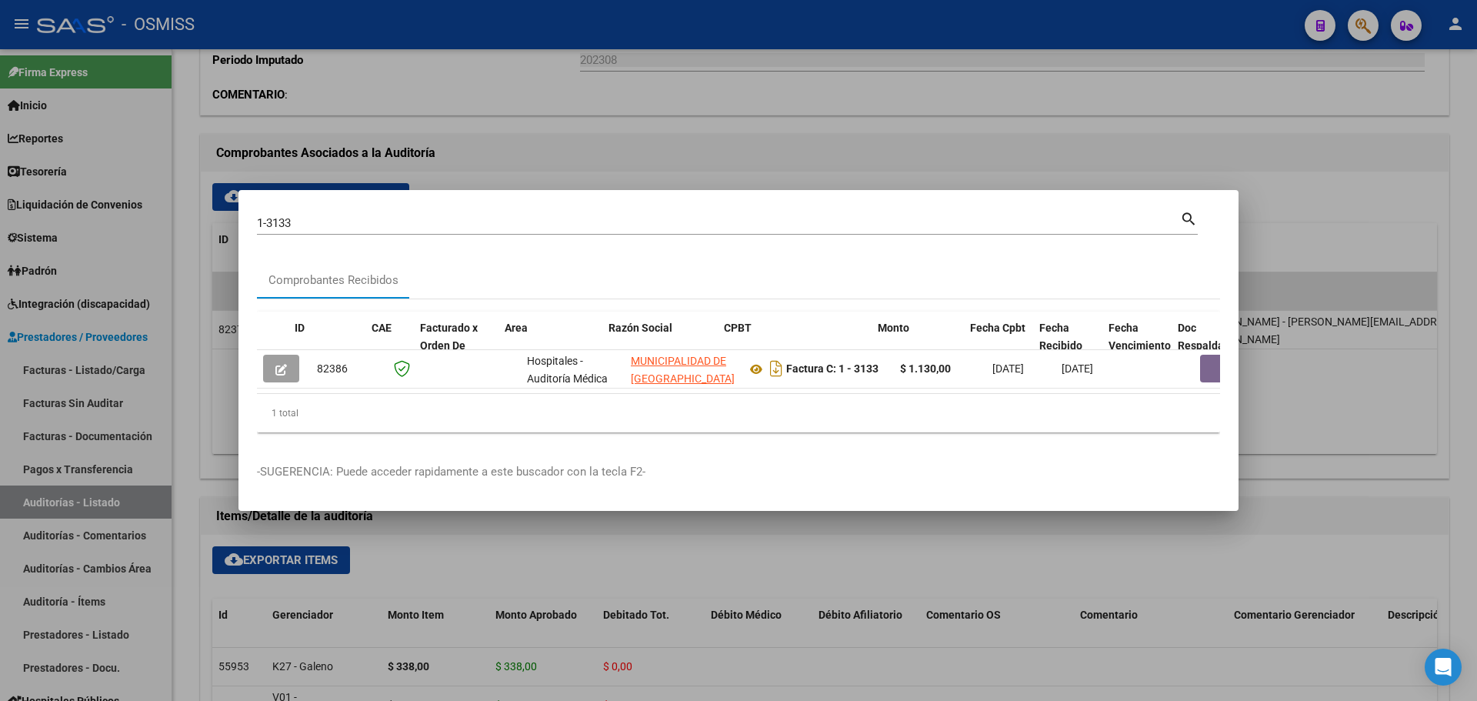
scroll to position [0, 698]
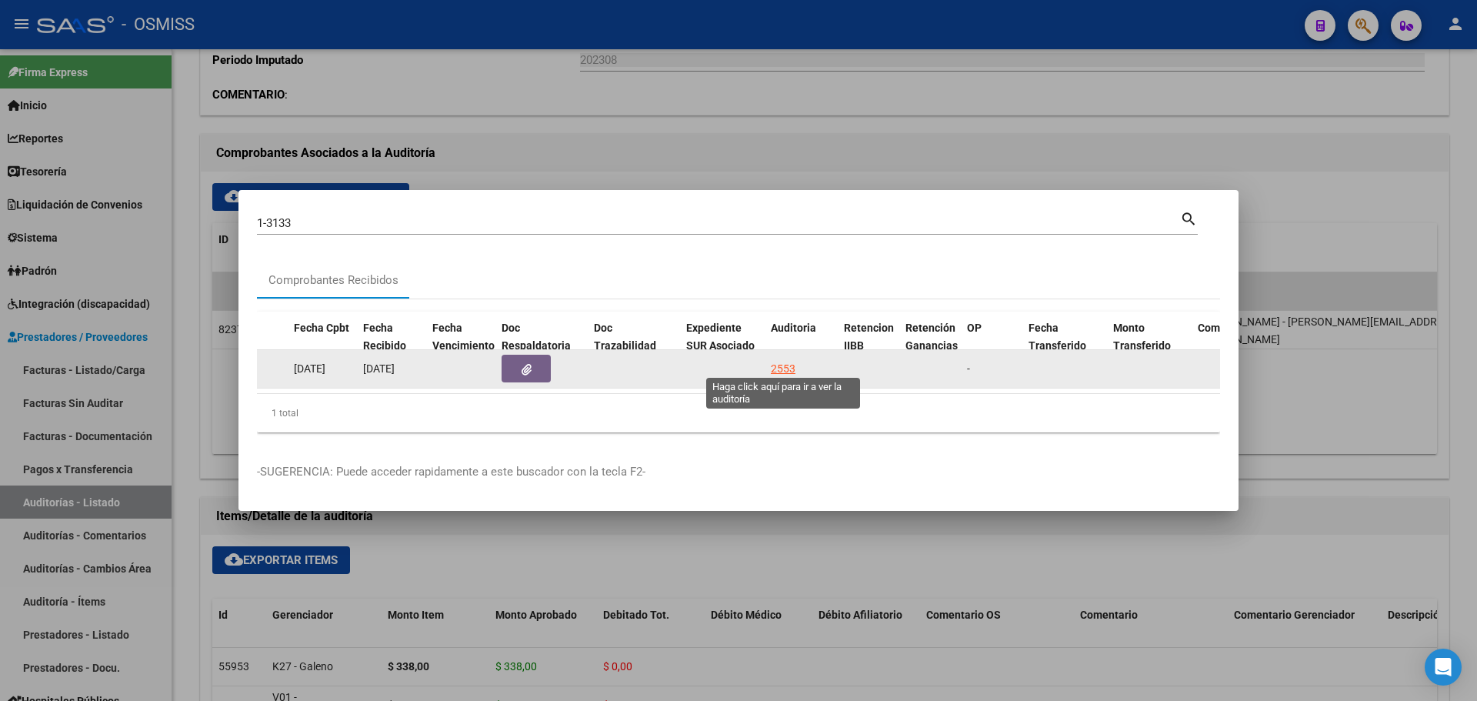
click at [788, 365] on div "2553" at bounding box center [783, 369] width 25 height 18
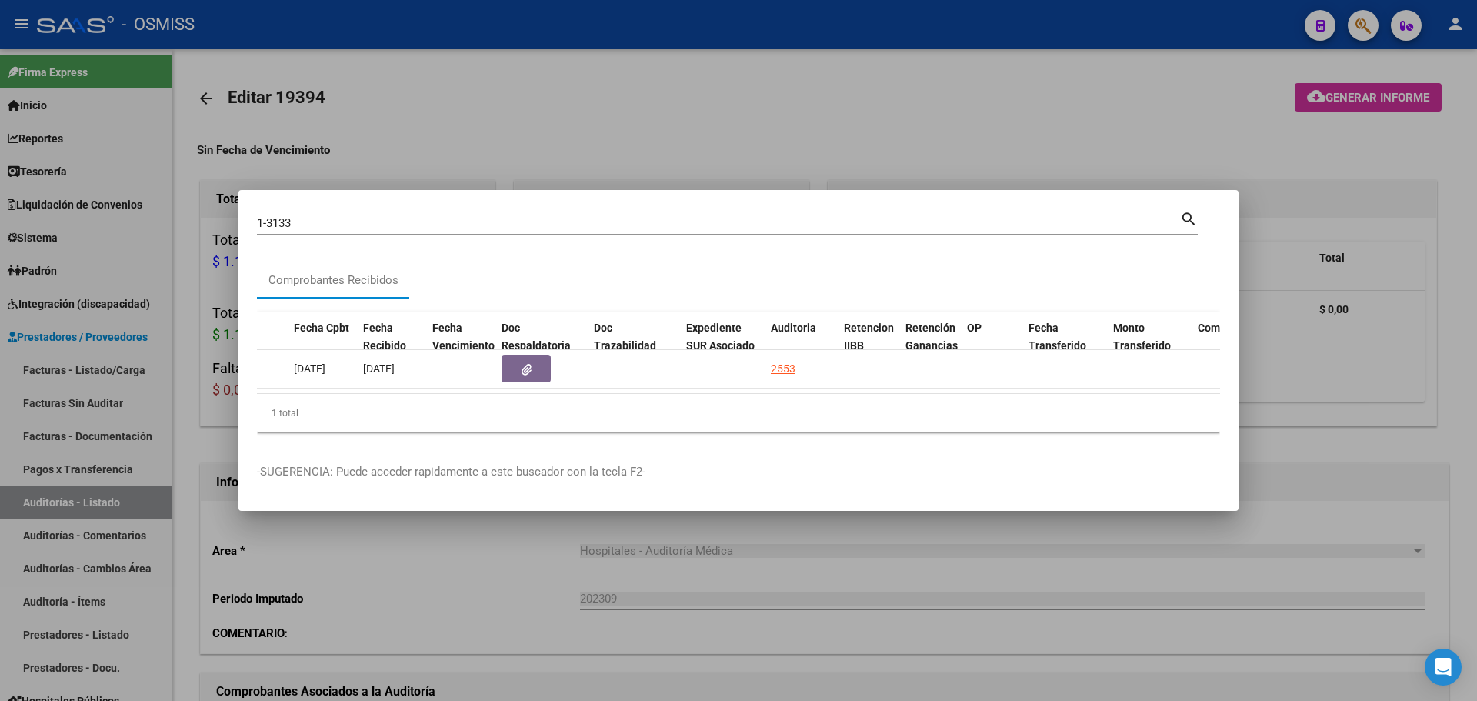
click at [624, 135] on div at bounding box center [738, 350] width 1477 height 701
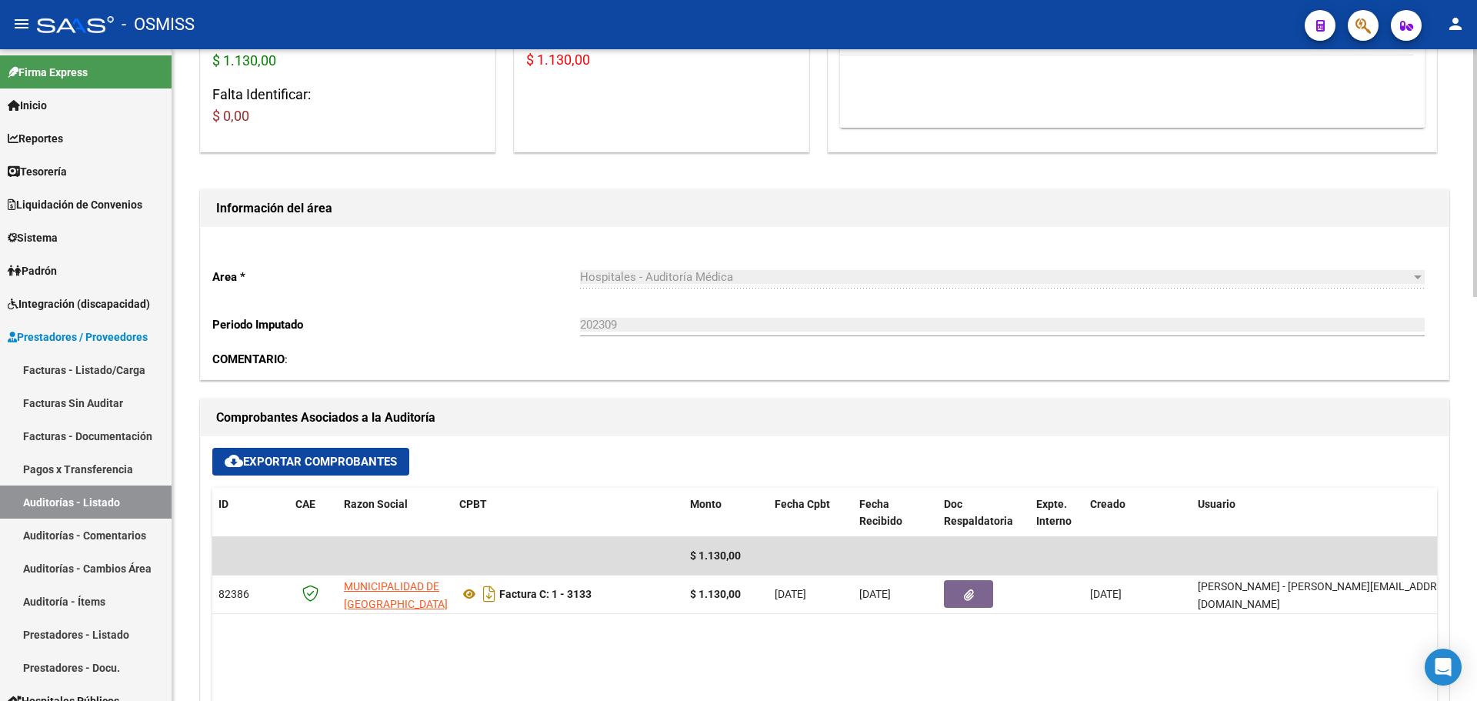
scroll to position [385, 0]
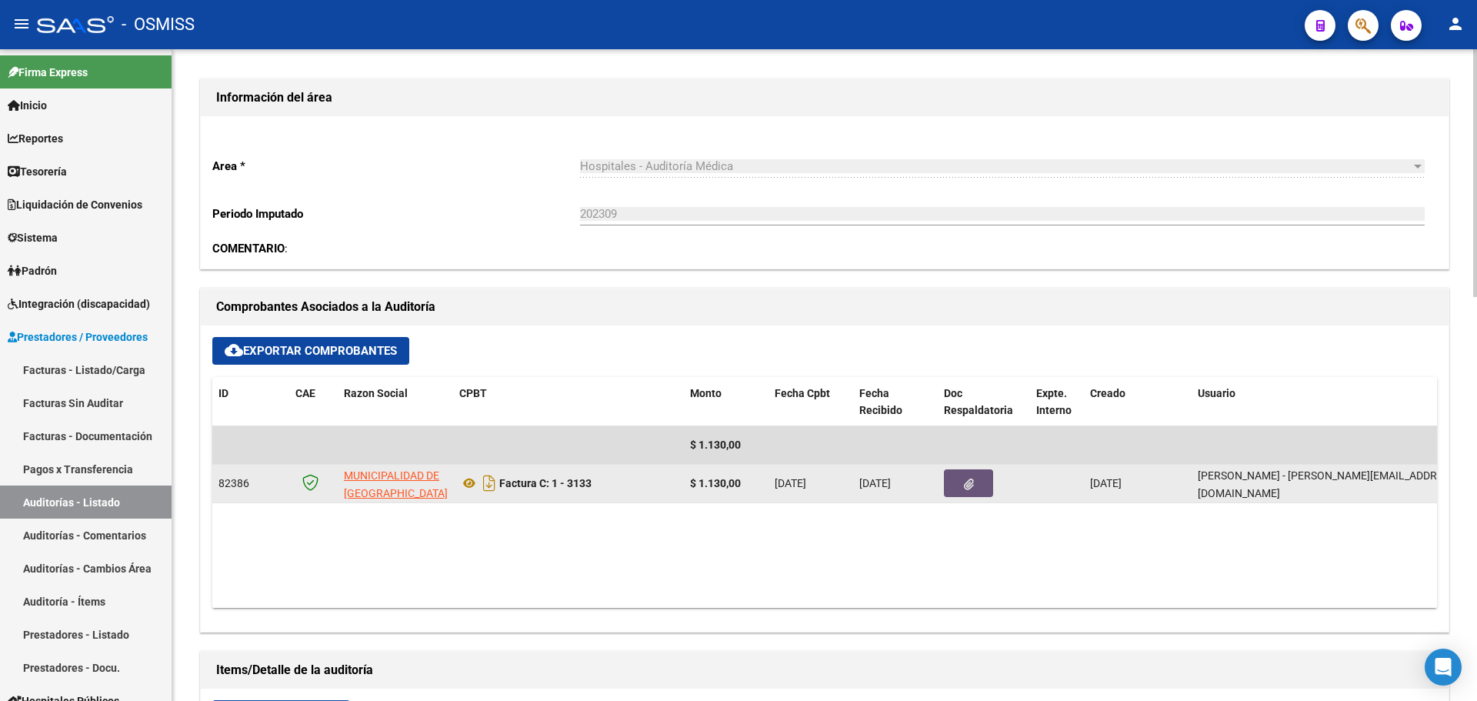
click at [952, 485] on button "button" at bounding box center [968, 483] width 49 height 28
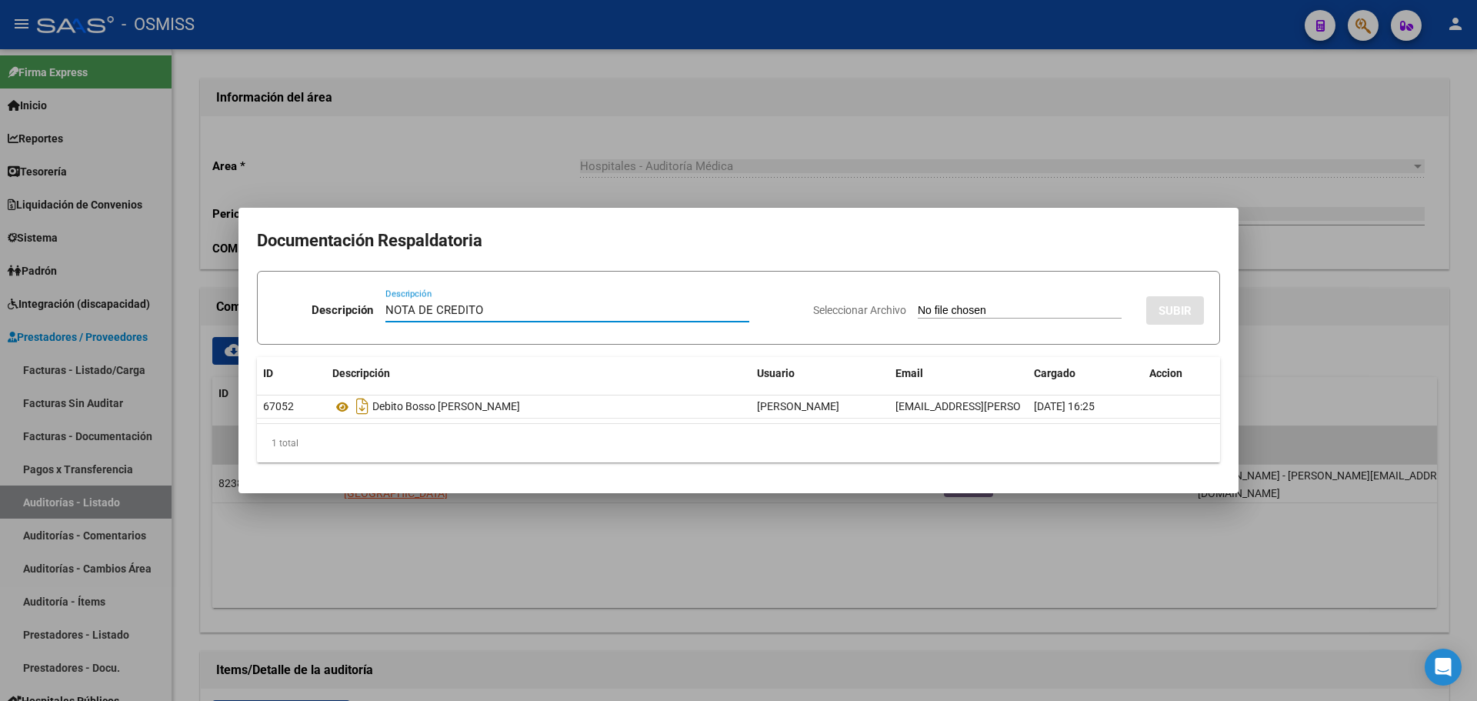
type input "NOTA DE CREDITO"
click at [917, 310] on input "Seleccionar Archivo" at bounding box center [1019, 311] width 204 height 15
type input "C:\fakepath\NC. MUNICIPALIDAD DE [GEOGRAPHIC_DATA] FC. 3133.pdf"
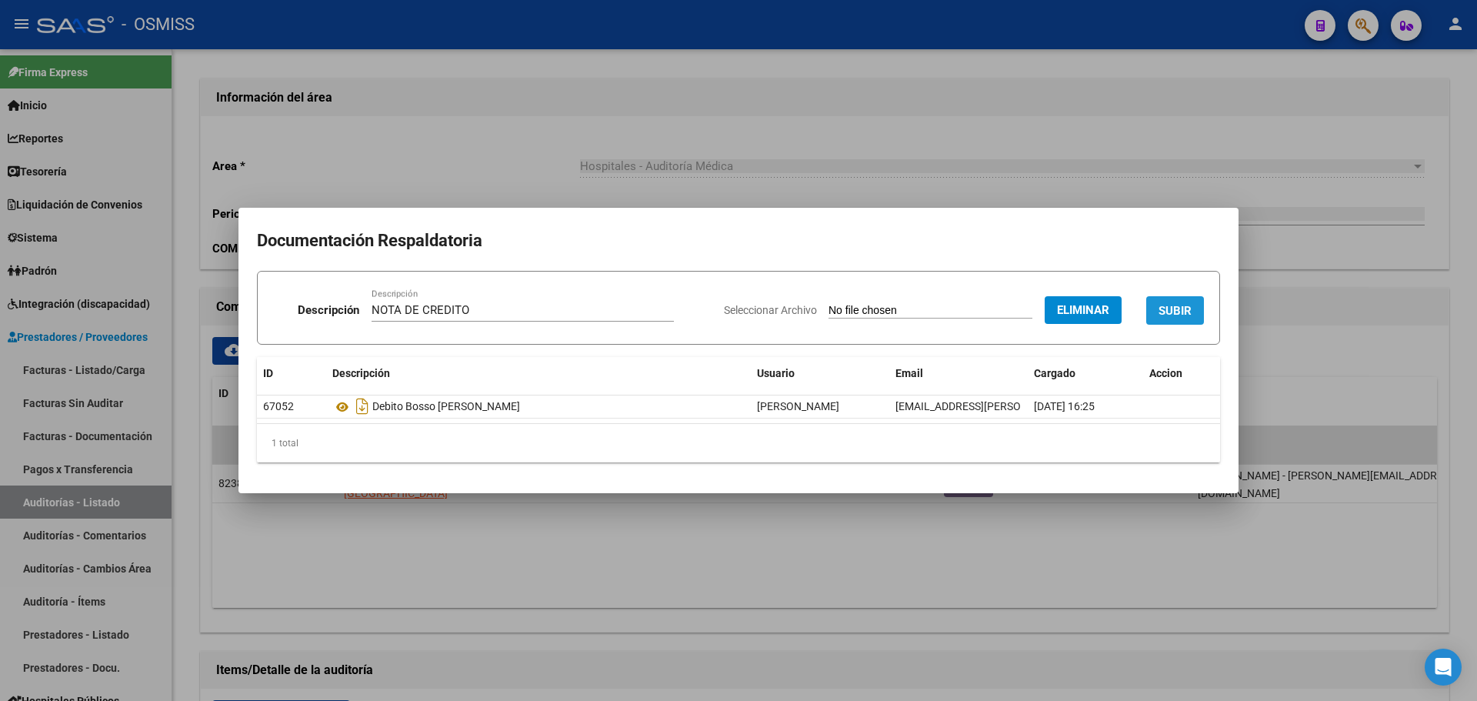
click at [1164, 301] on button "SUBIR" at bounding box center [1175, 310] width 58 height 28
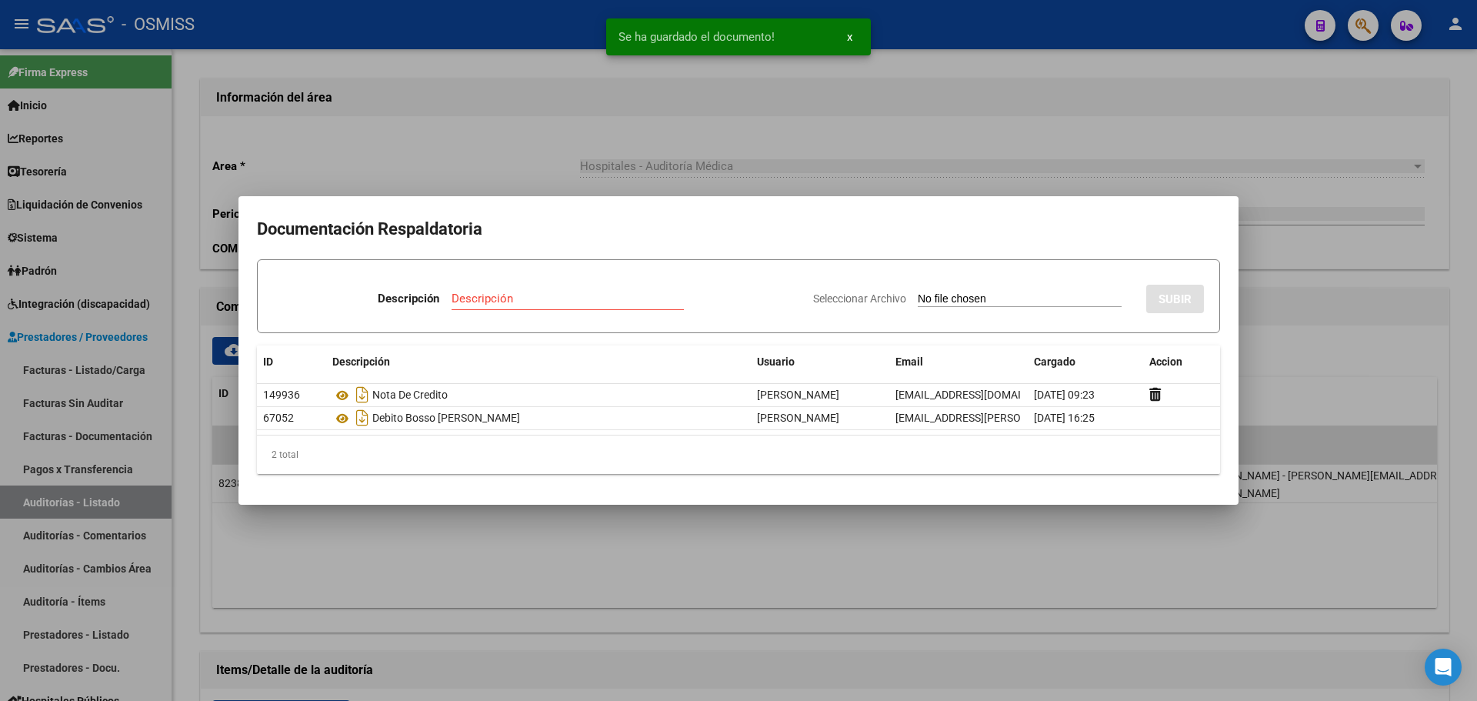
click at [931, 167] on div at bounding box center [738, 350] width 1477 height 701
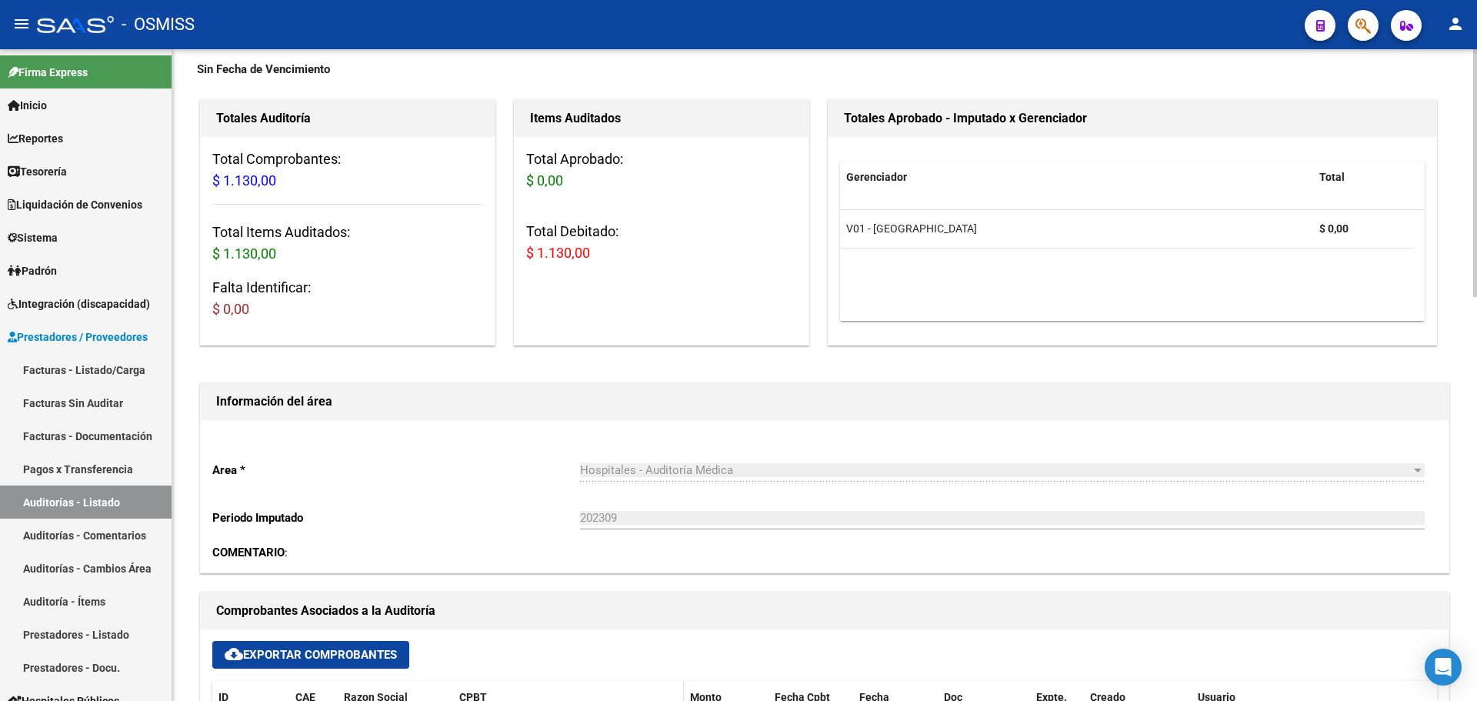
scroll to position [77, 0]
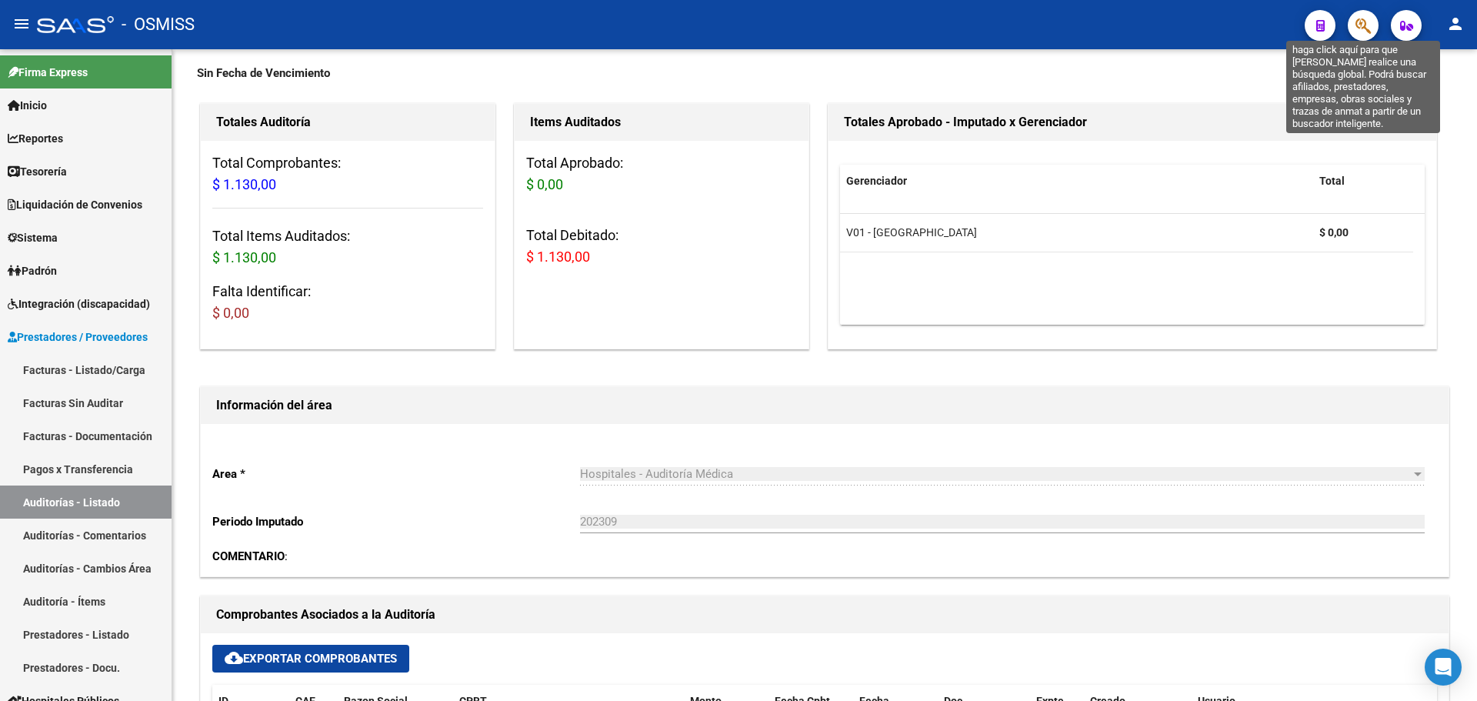
click at [1367, 22] on icon "button" at bounding box center [1362, 26] width 15 height 18
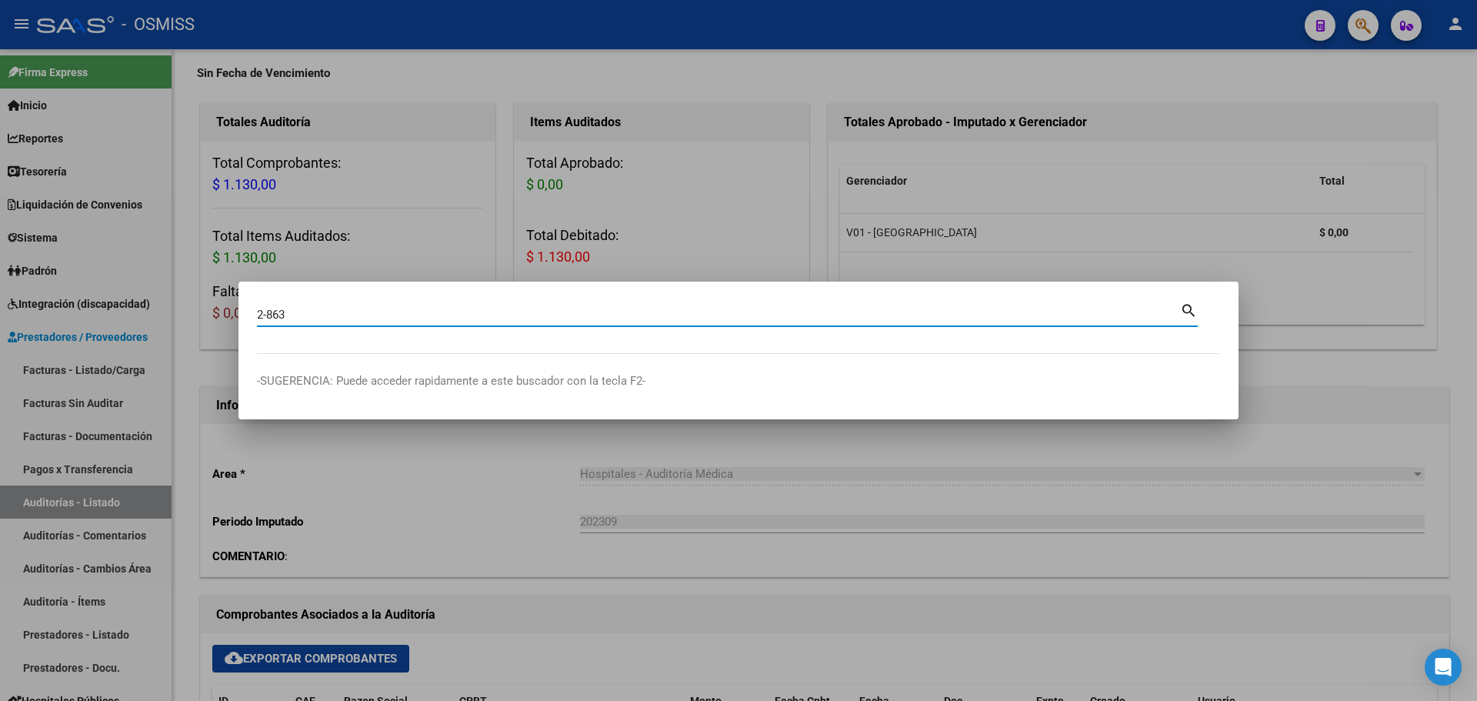
type input "2-863"
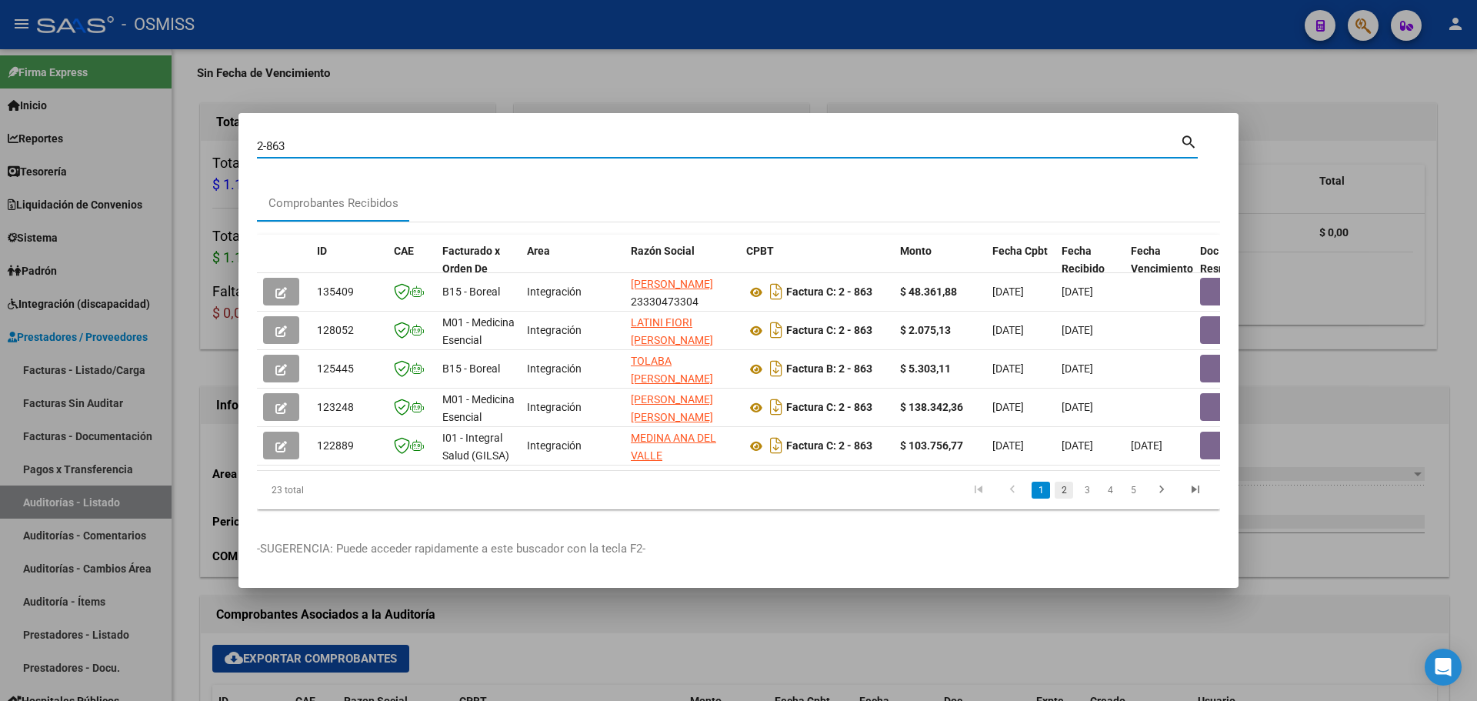
click at [1066, 498] on link "2" at bounding box center [1063, 489] width 18 height 17
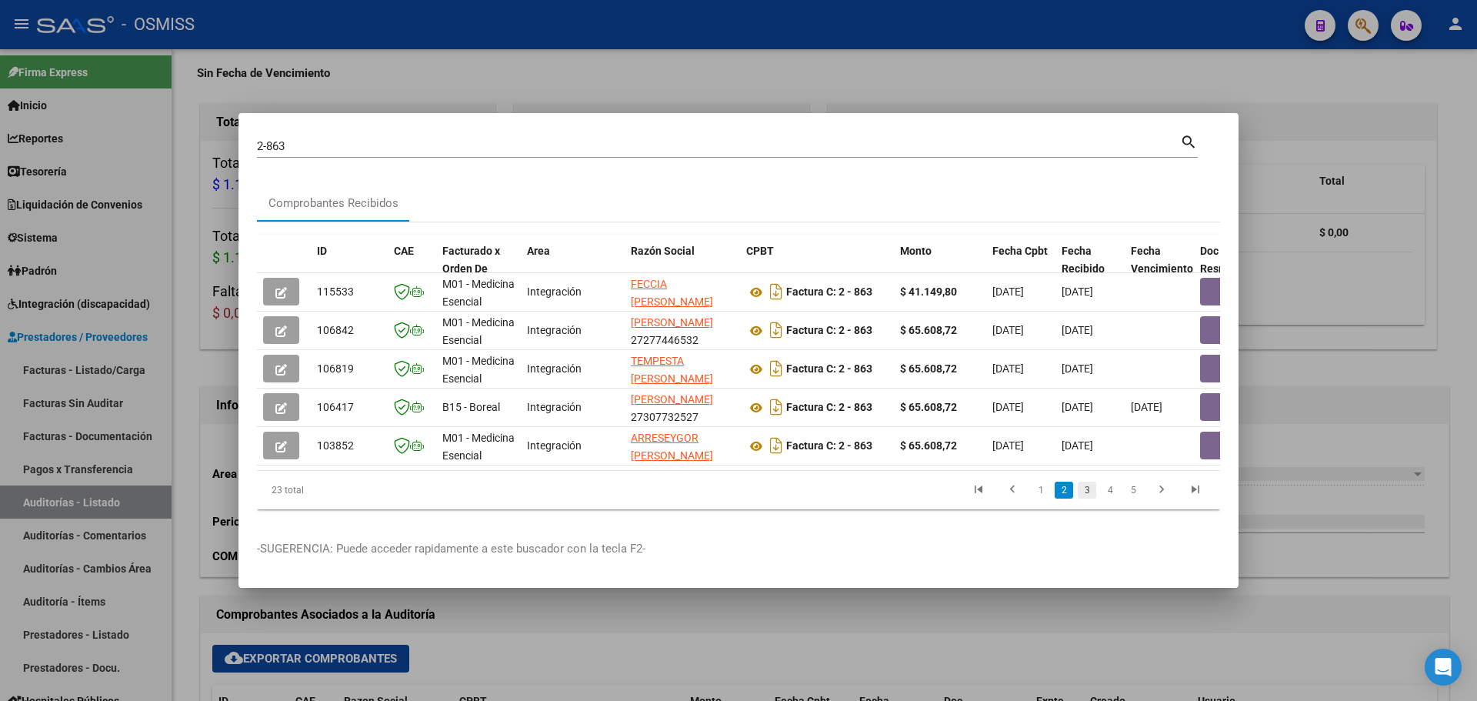
click at [1084, 495] on link "3" at bounding box center [1086, 489] width 18 height 17
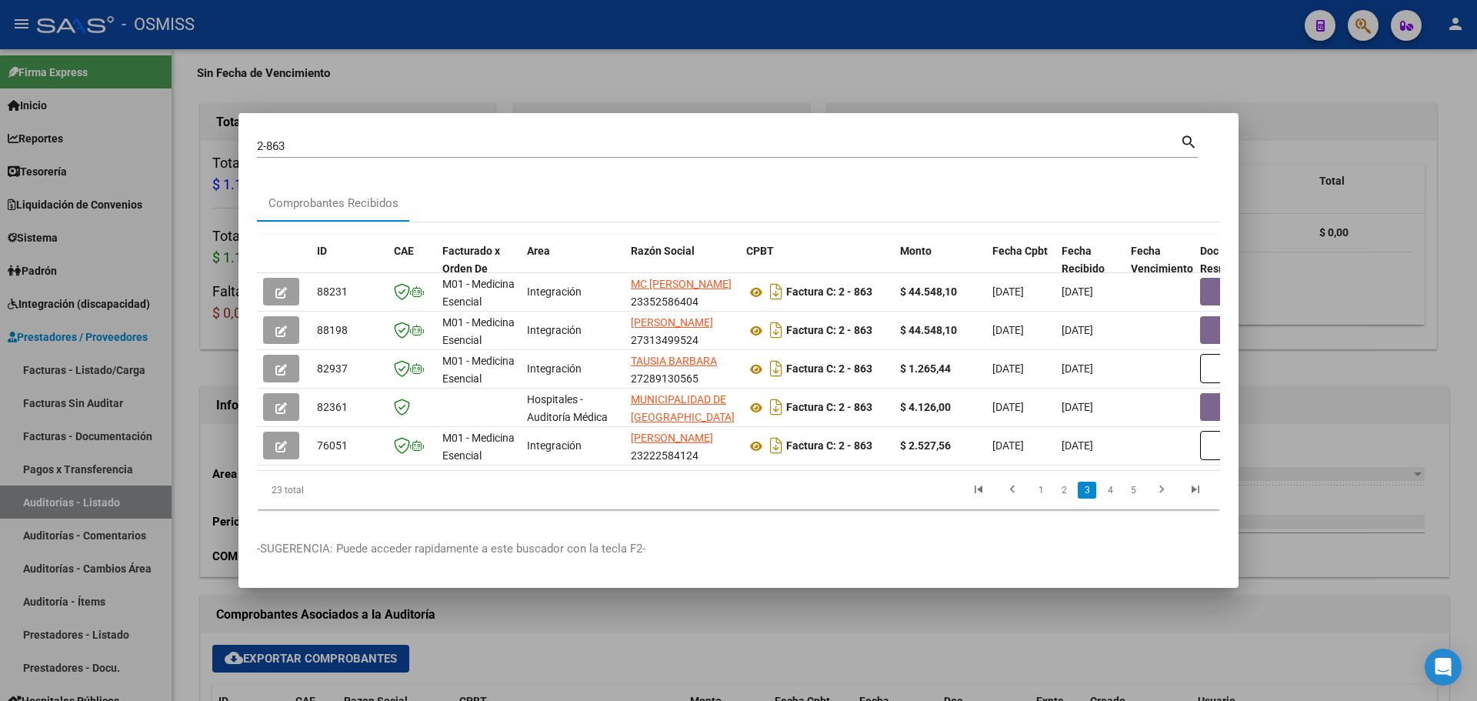
scroll to position [0, 335]
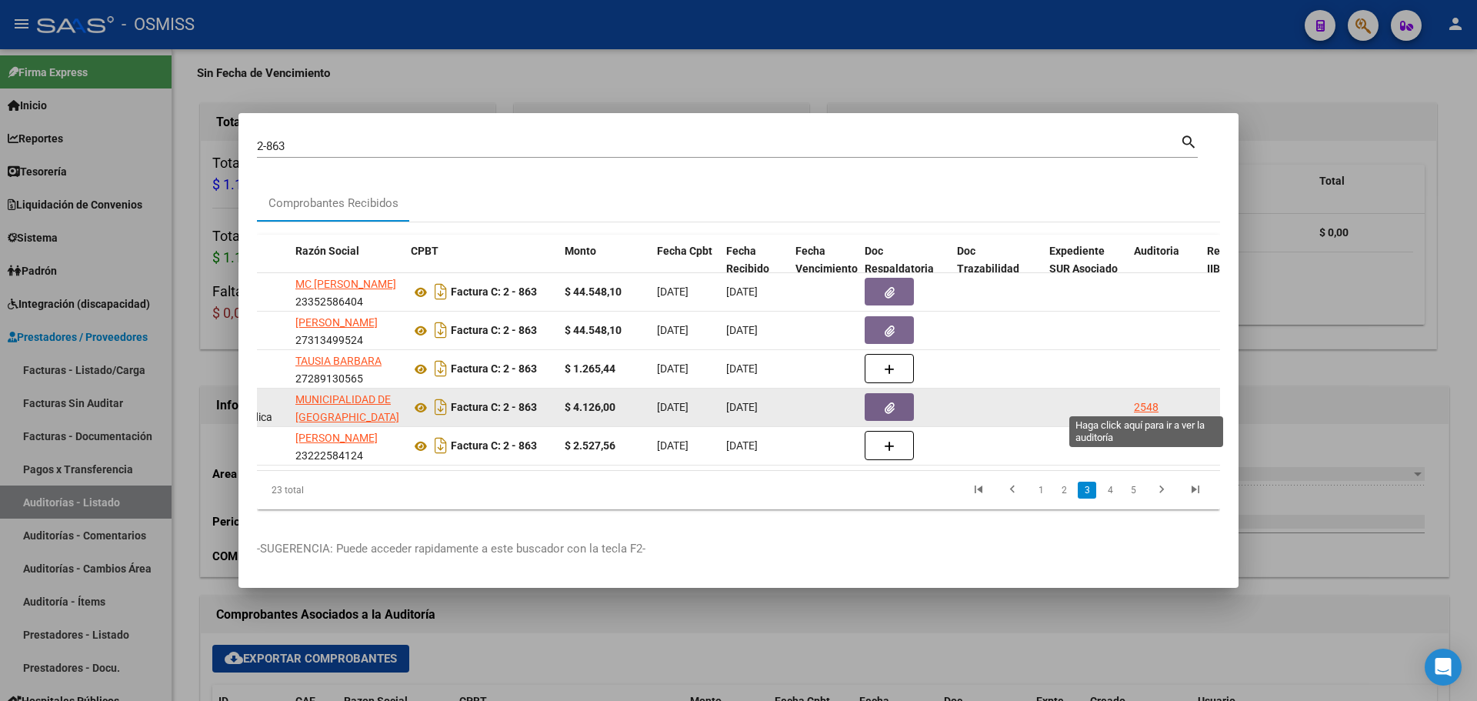
click at [1140, 406] on div "2548" at bounding box center [1146, 407] width 25 height 18
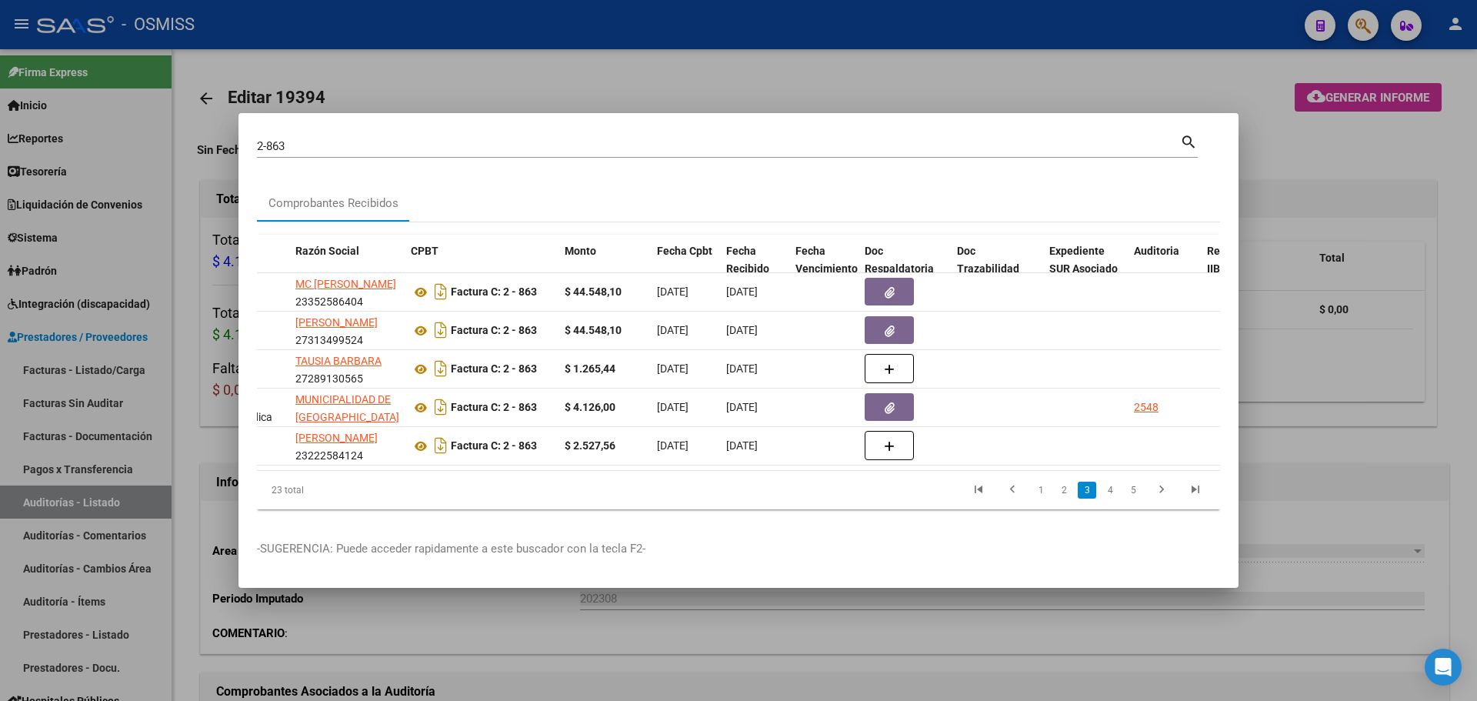
click at [581, 78] on div at bounding box center [738, 350] width 1477 height 701
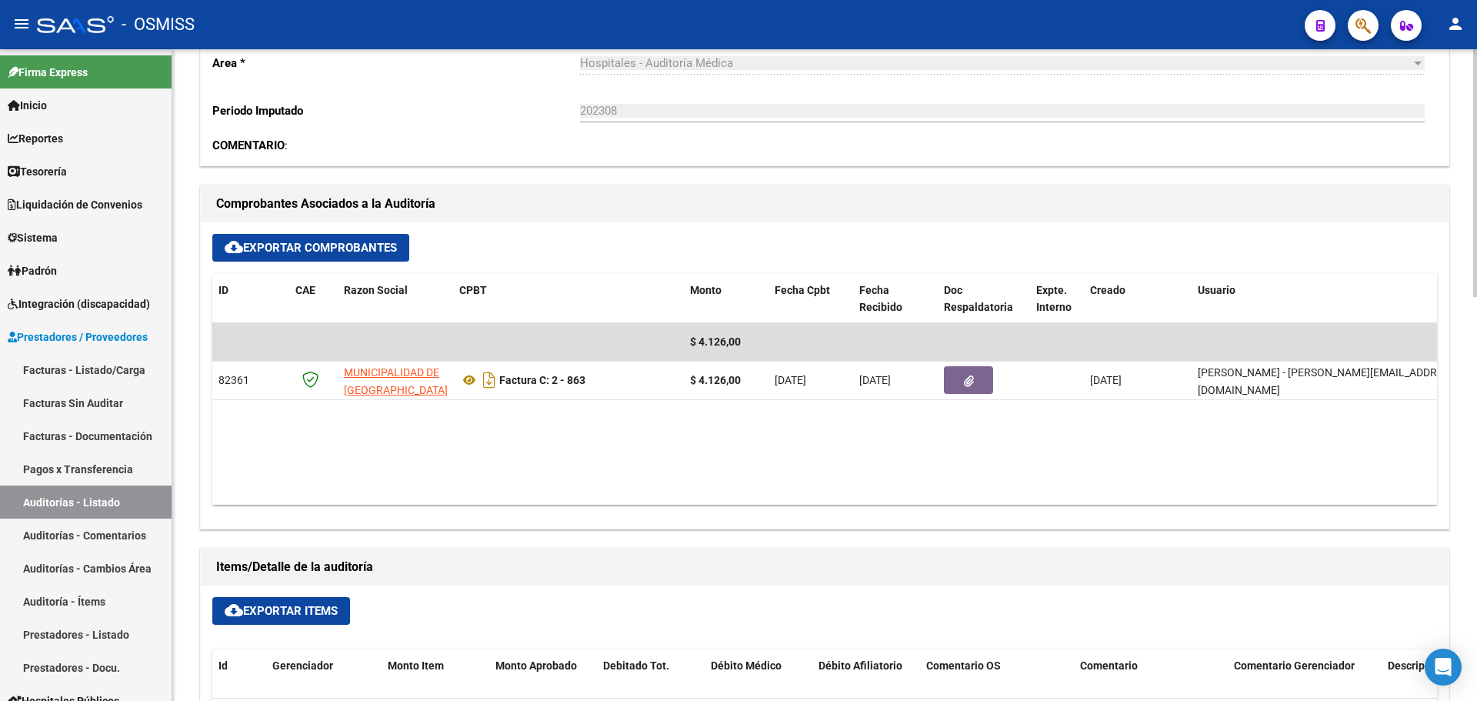
scroll to position [615, 0]
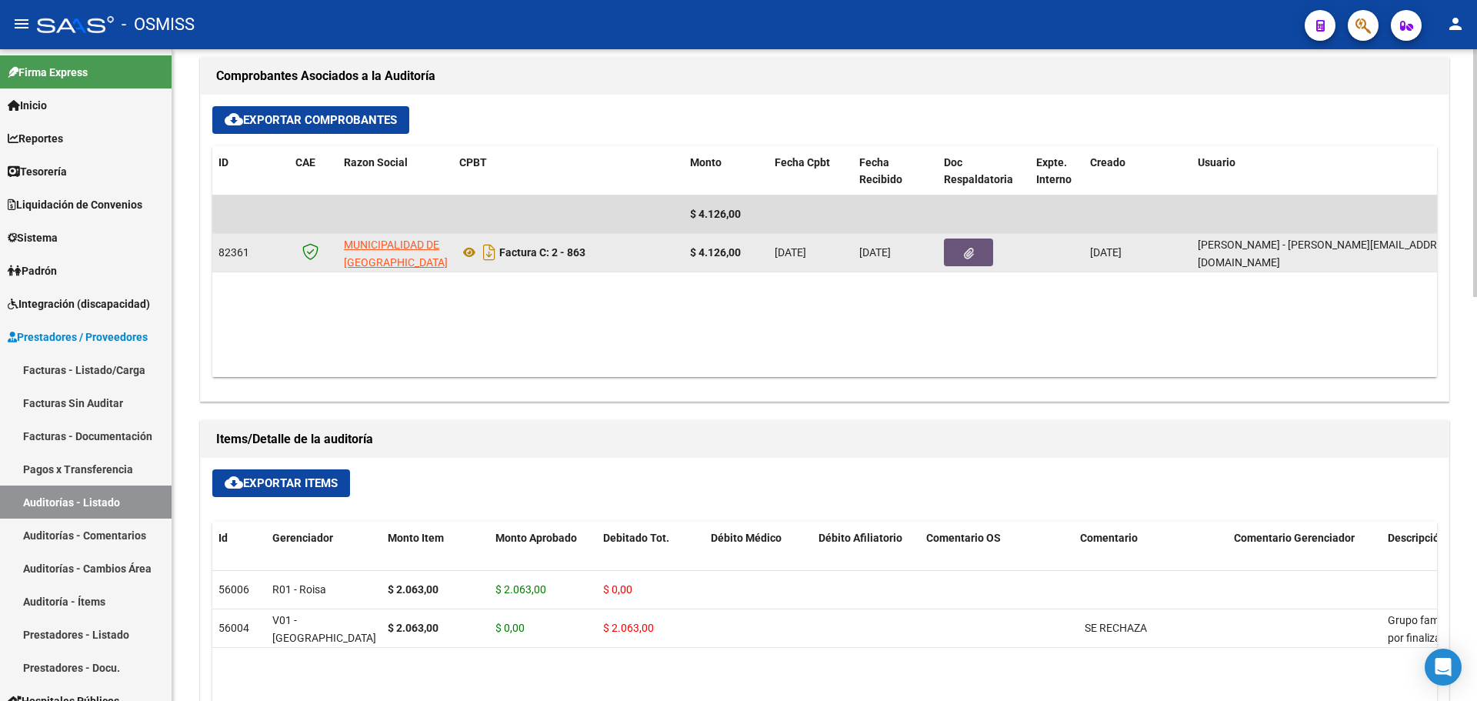
click at [967, 265] on button "button" at bounding box center [968, 252] width 49 height 28
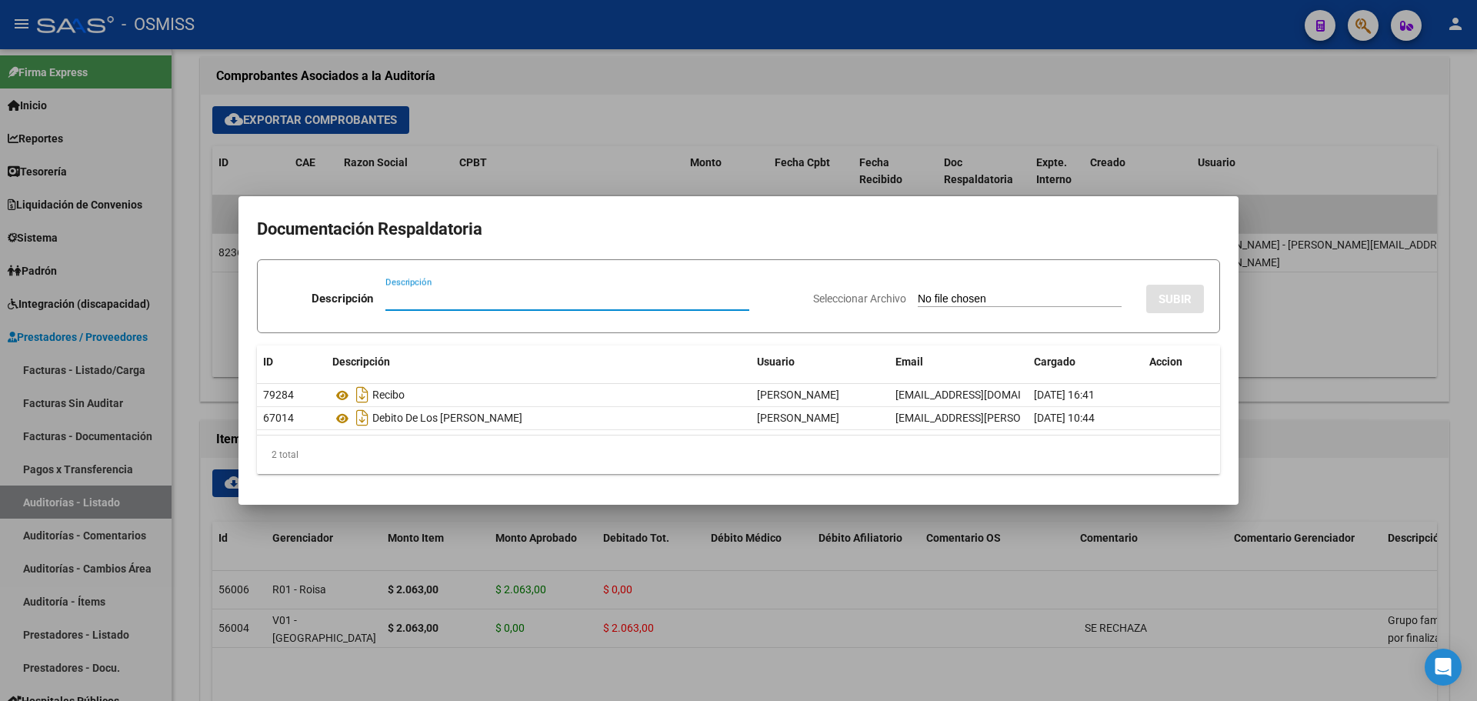
click at [1367, 421] on div at bounding box center [738, 350] width 1477 height 701
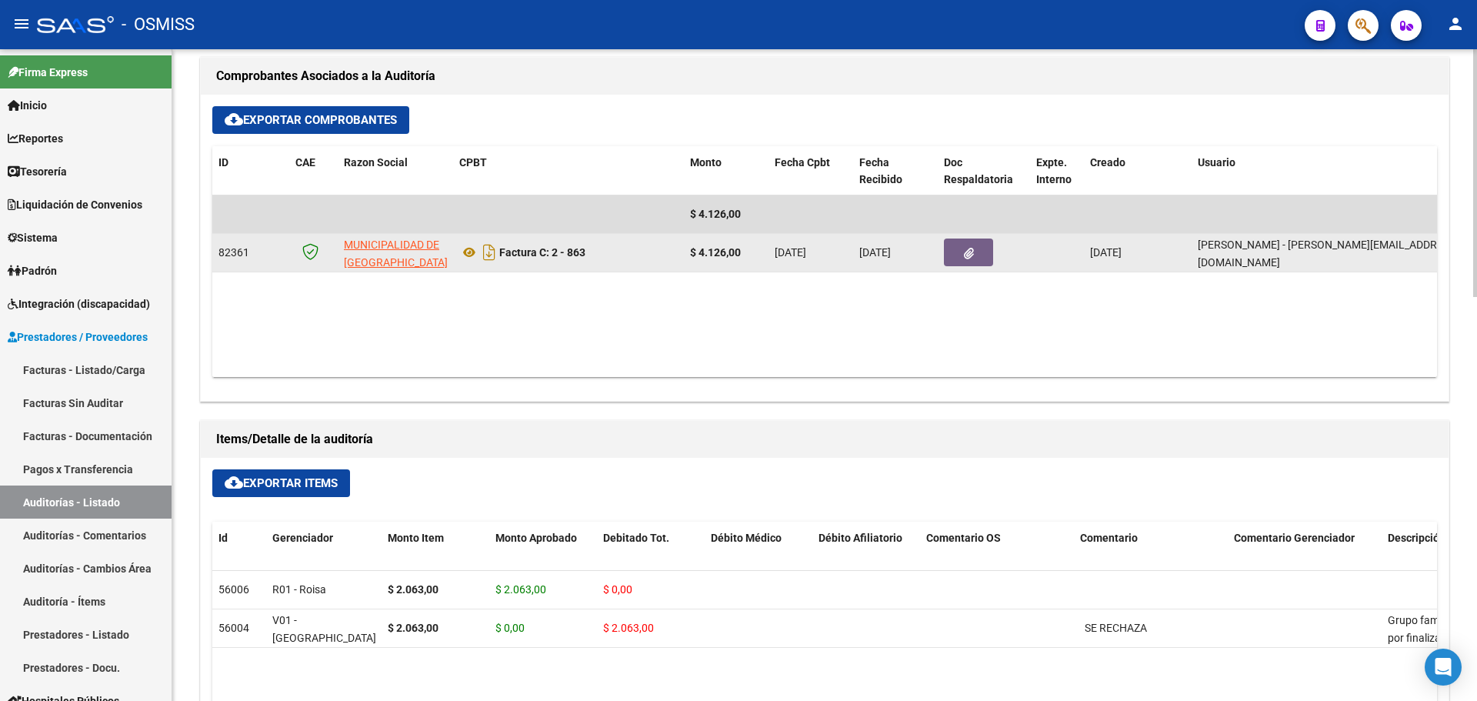
click at [957, 248] on button "button" at bounding box center [968, 252] width 49 height 28
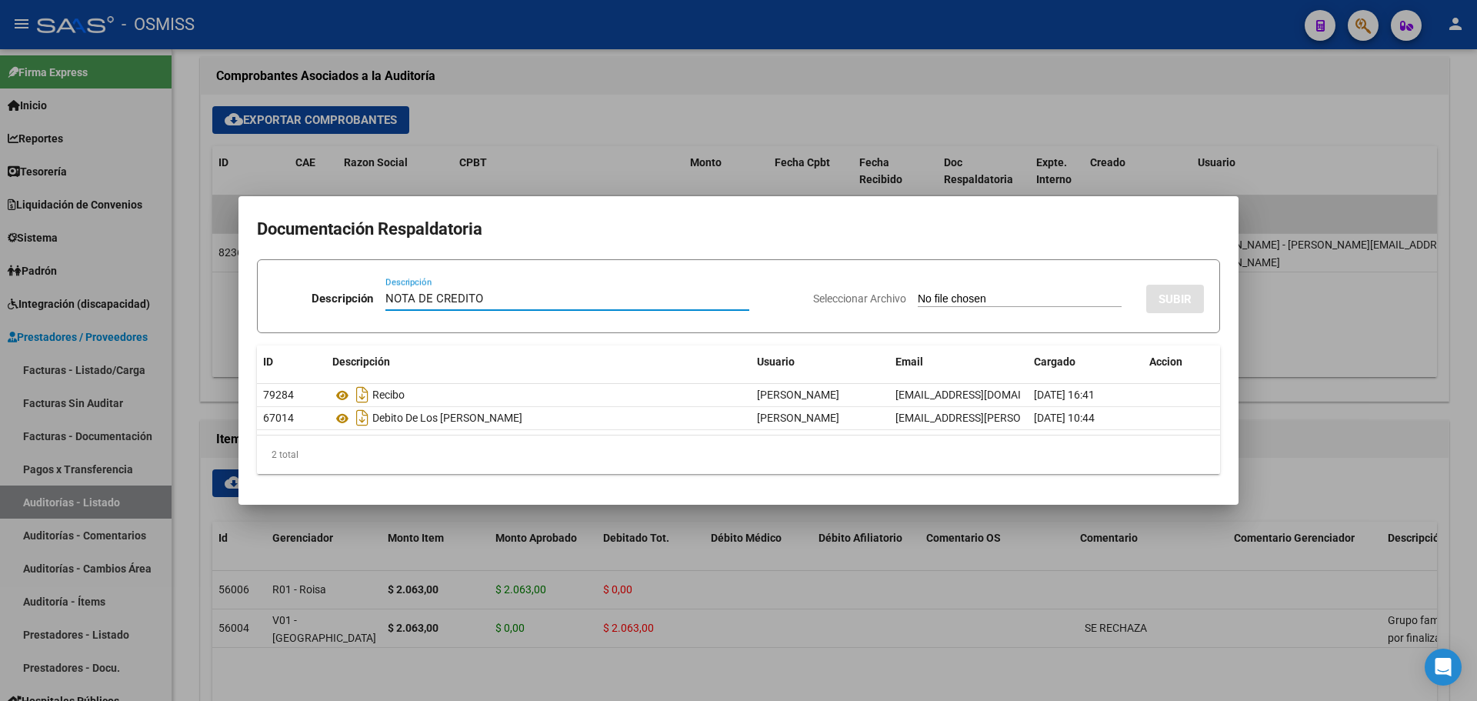
type input "NOTA DE CREDITO"
click at [952, 289] on div "Seleccionar Archivo SUBIR" at bounding box center [1008, 295] width 391 height 47
click at [951, 295] on input "Seleccionar Archivo" at bounding box center [1019, 299] width 204 height 15
type input "C:\fakepath\NC. MUNICIPALIDAD DE [GEOGRAPHIC_DATA] FC. 863.pdf"
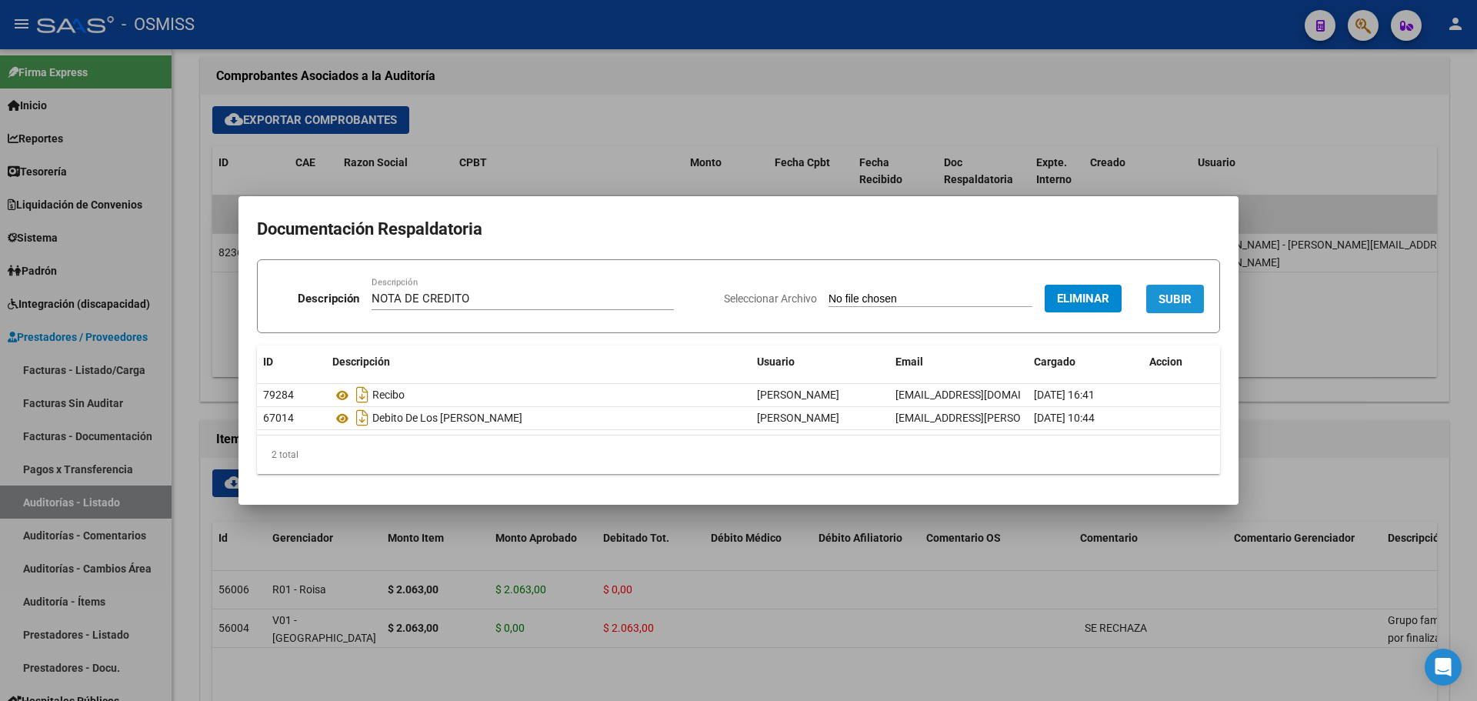
click at [1165, 295] on span "SUBIR" at bounding box center [1174, 299] width 33 height 14
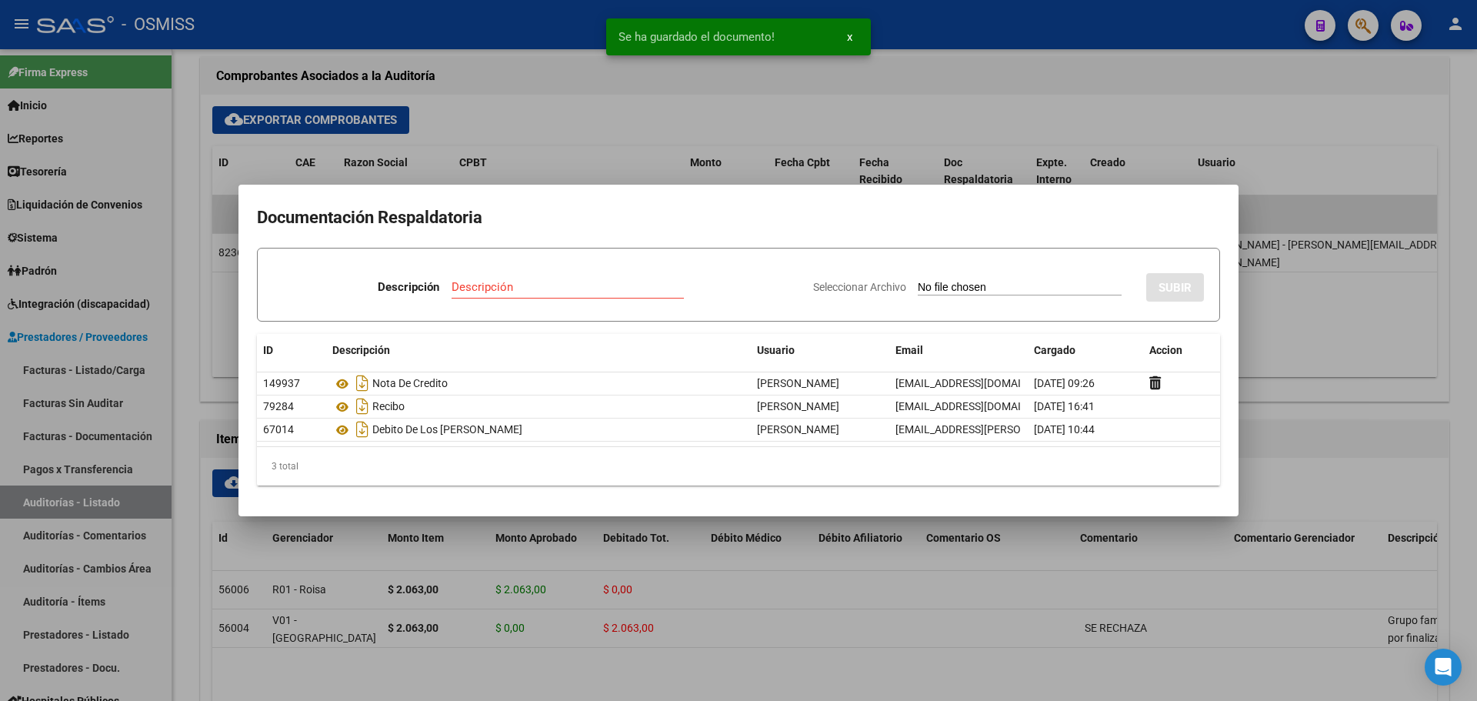
click at [574, 129] on div at bounding box center [738, 350] width 1477 height 701
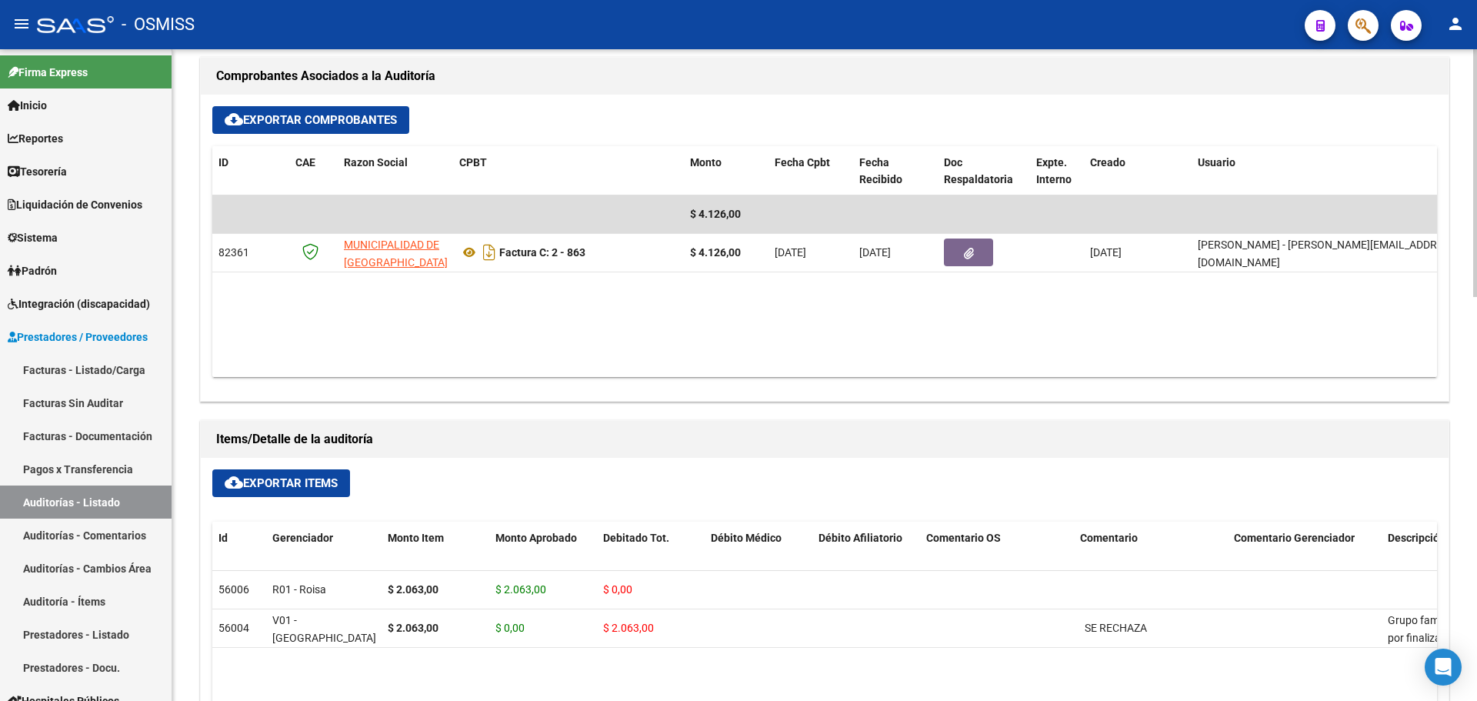
click at [768, 311] on datatable-body "$ 4.126,00 82361 MUNICIPALIDAD DE [GEOGRAPHIC_DATA] Factura C: 2 - 863 $ 4.126,…" at bounding box center [824, 285] width 1224 height 181
